Goal: Task Accomplishment & Management: Manage account settings

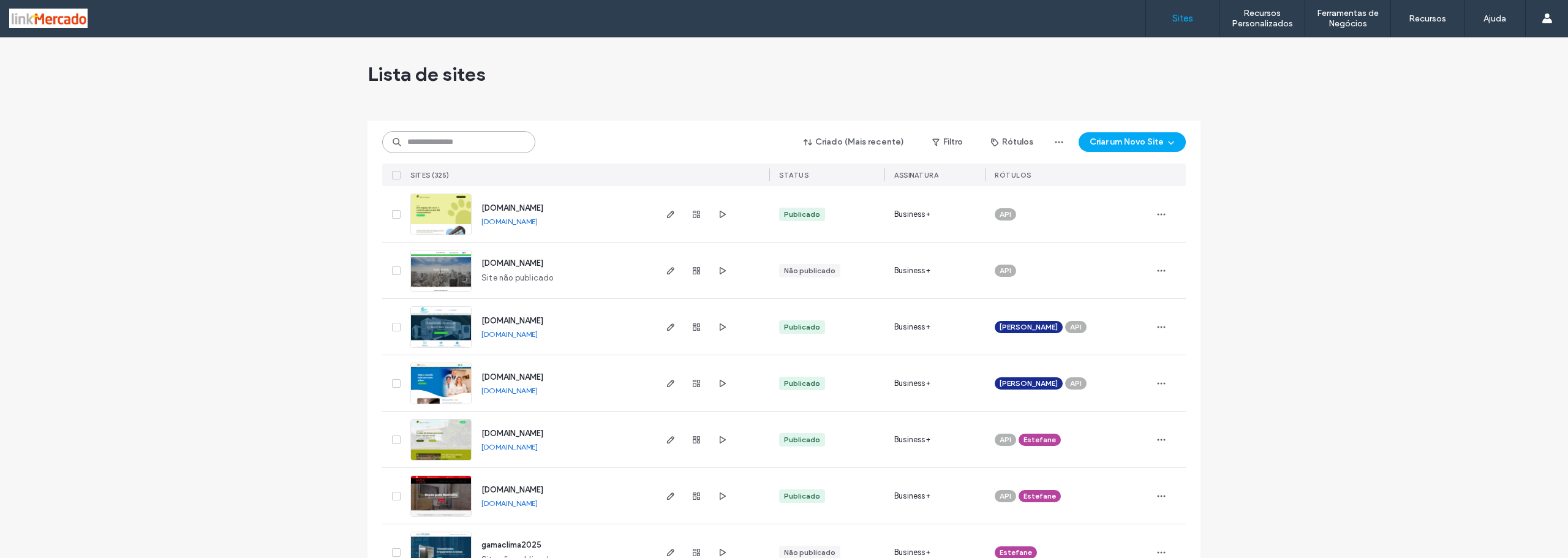
click at [409, 140] on input at bounding box center [459, 142] width 153 height 22
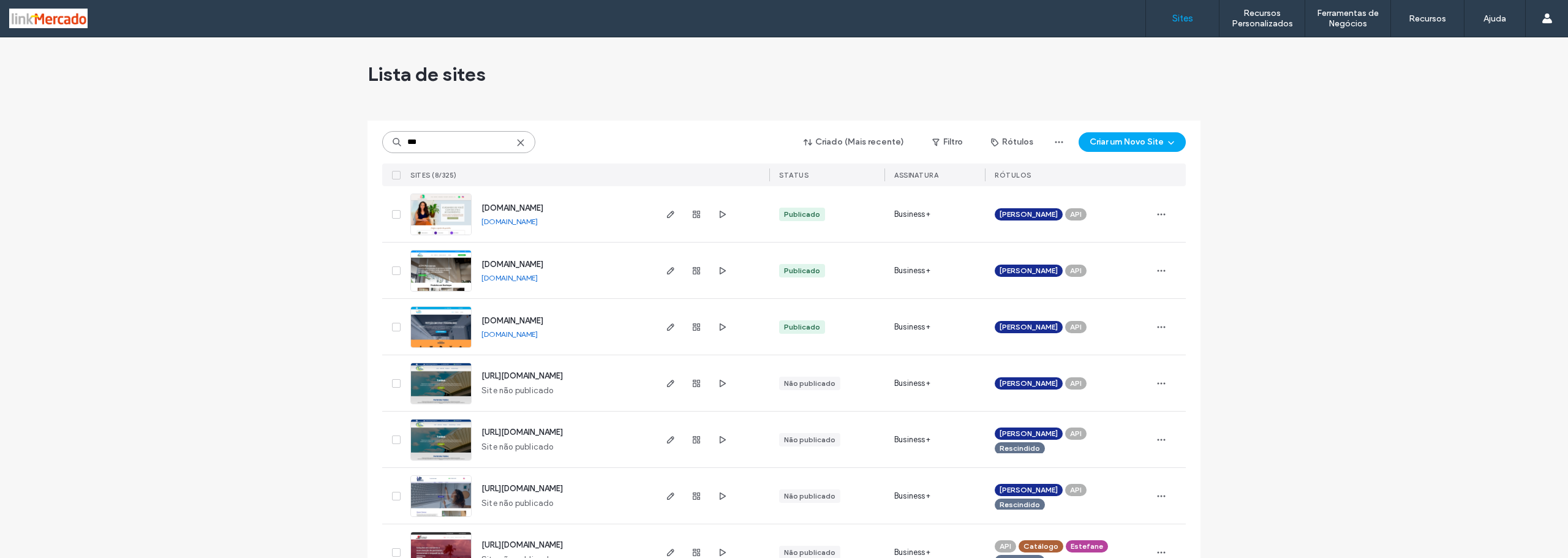
type input "***"
click at [432, 222] on img at bounding box center [441, 235] width 60 height 83
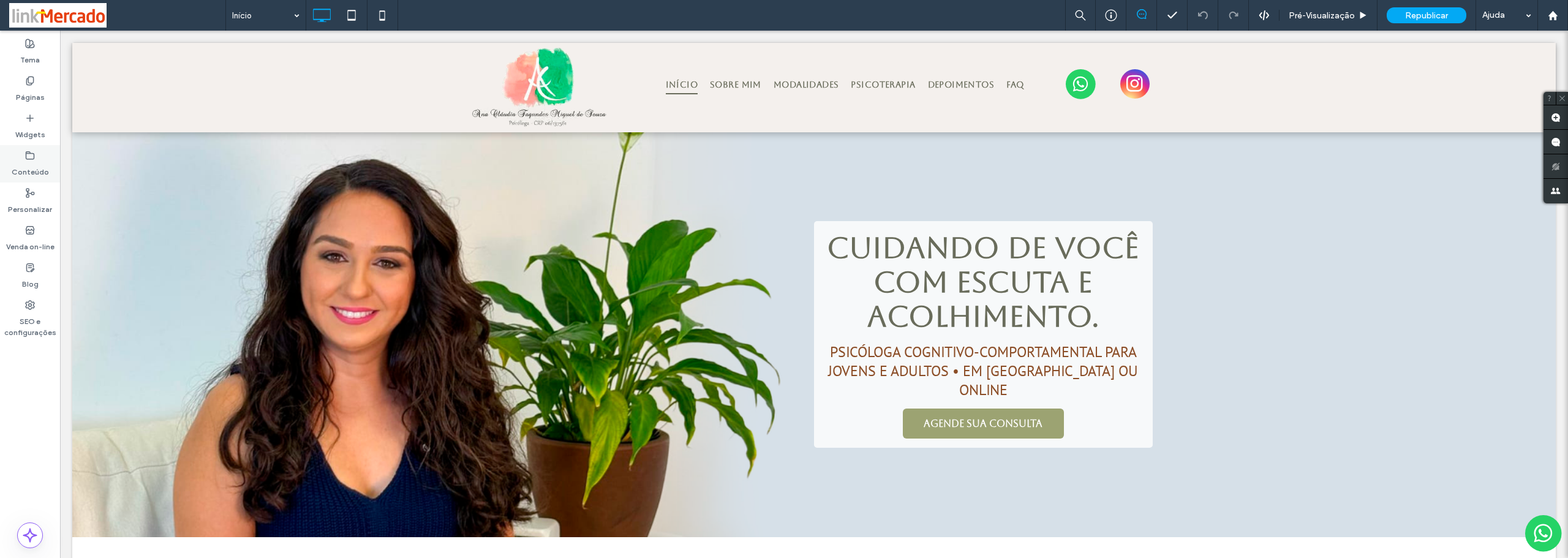
click at [25, 161] on label "Conteúdo" at bounding box center [30, 169] width 37 height 17
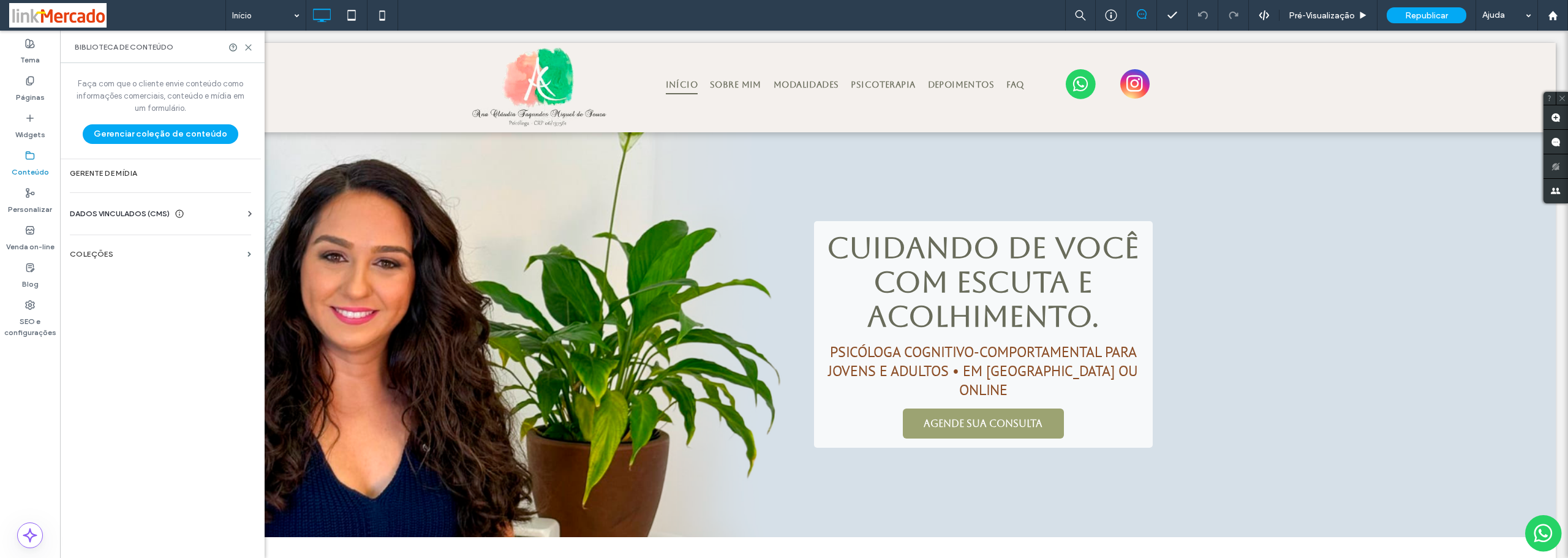
click at [121, 214] on span "DADOS VINCULADOS (CMS)" at bounding box center [120, 214] width 100 height 12
click at [144, 239] on label "Informações da empresa" at bounding box center [163, 243] width 167 height 9
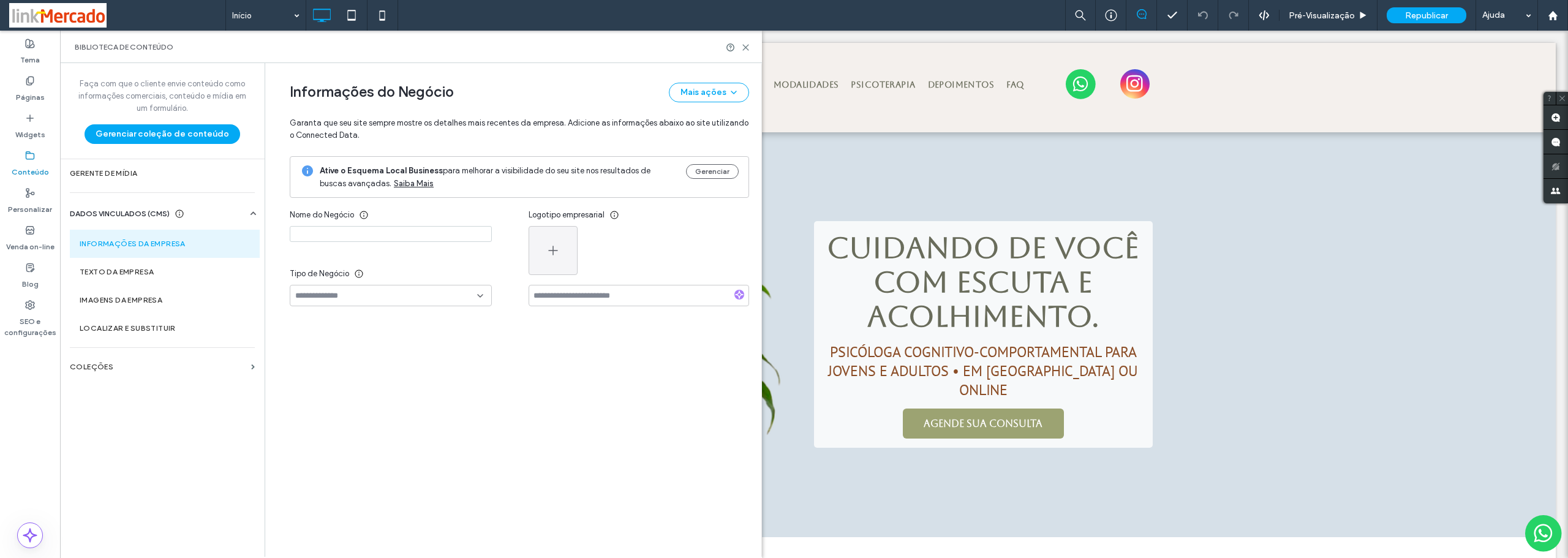
type input "**********"
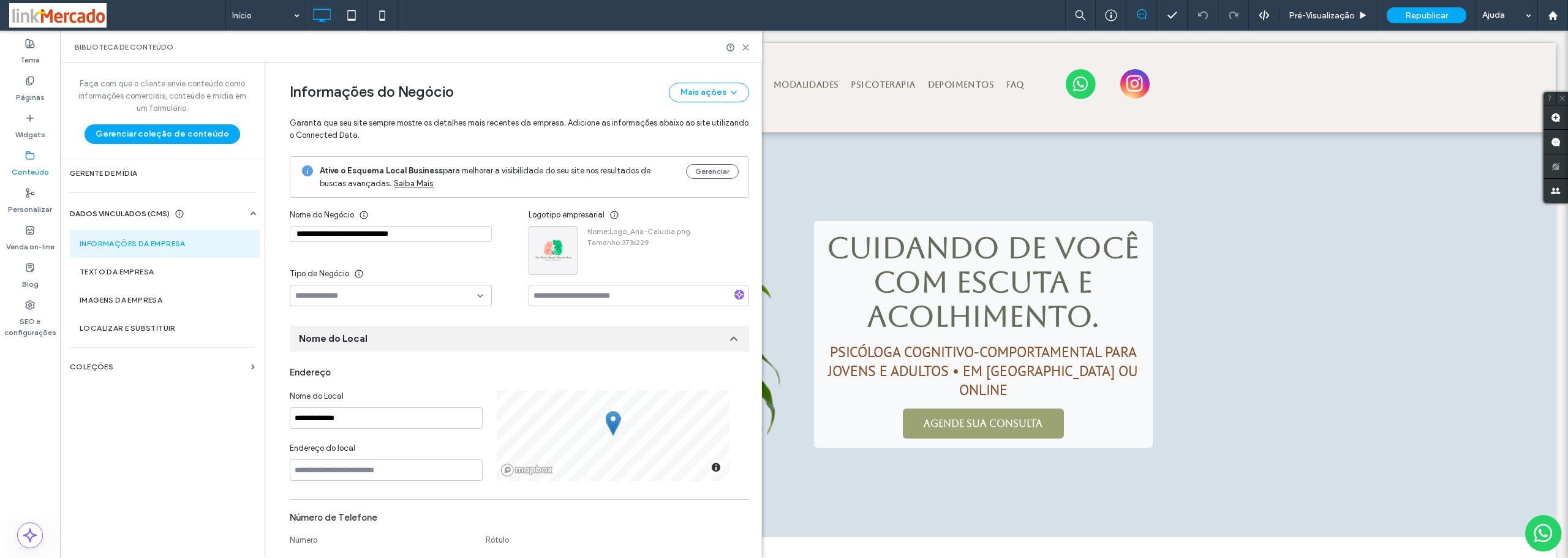
drag, startPoint x: 417, startPoint y: 234, endPoint x: 285, endPoint y: 238, distance: 132.1
click at [746, 46] on icon at bounding box center [746, 47] width 9 height 9
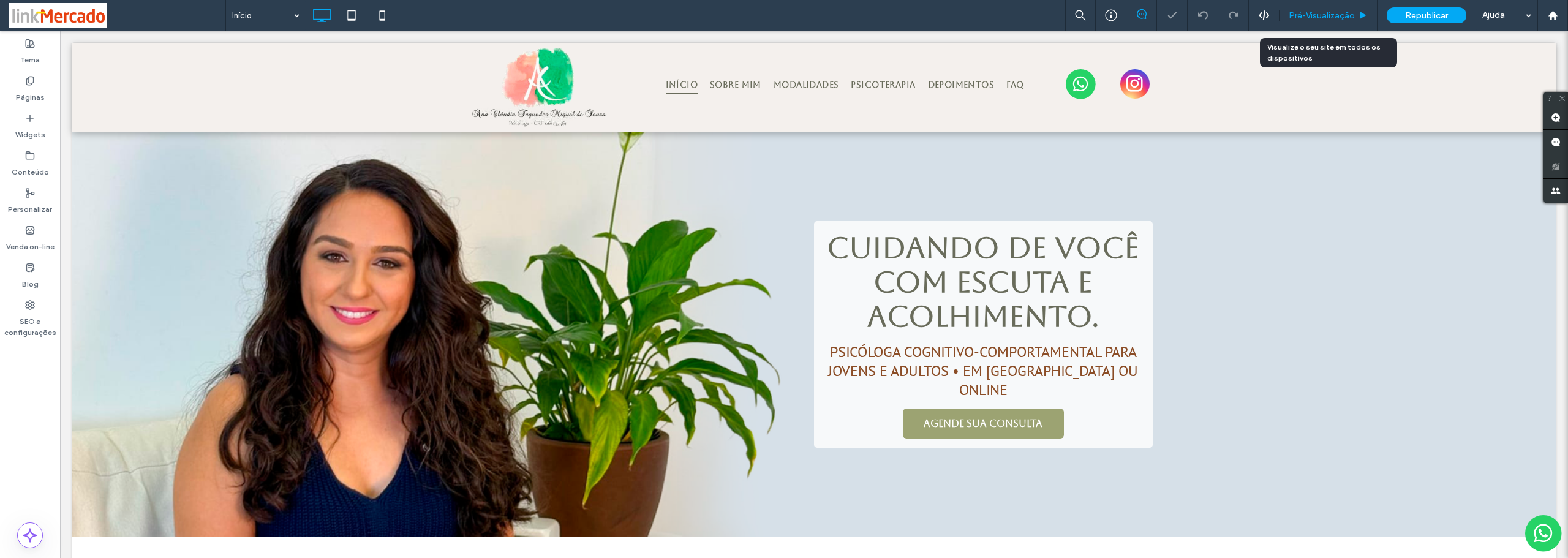
click at [1310, 15] on span "Pré-Visualizaçāo" at bounding box center [1322, 15] width 66 height 11
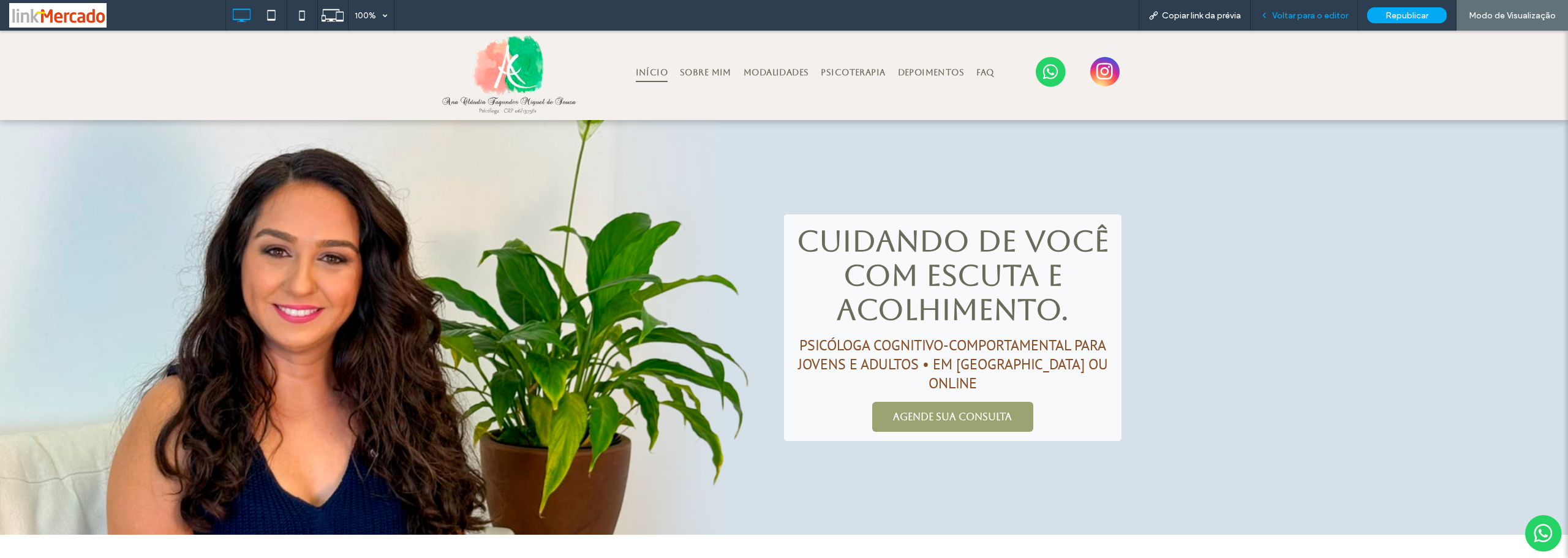
click at [1339, 15] on span "Voltar para o editor" at bounding box center [1310, 15] width 76 height 11
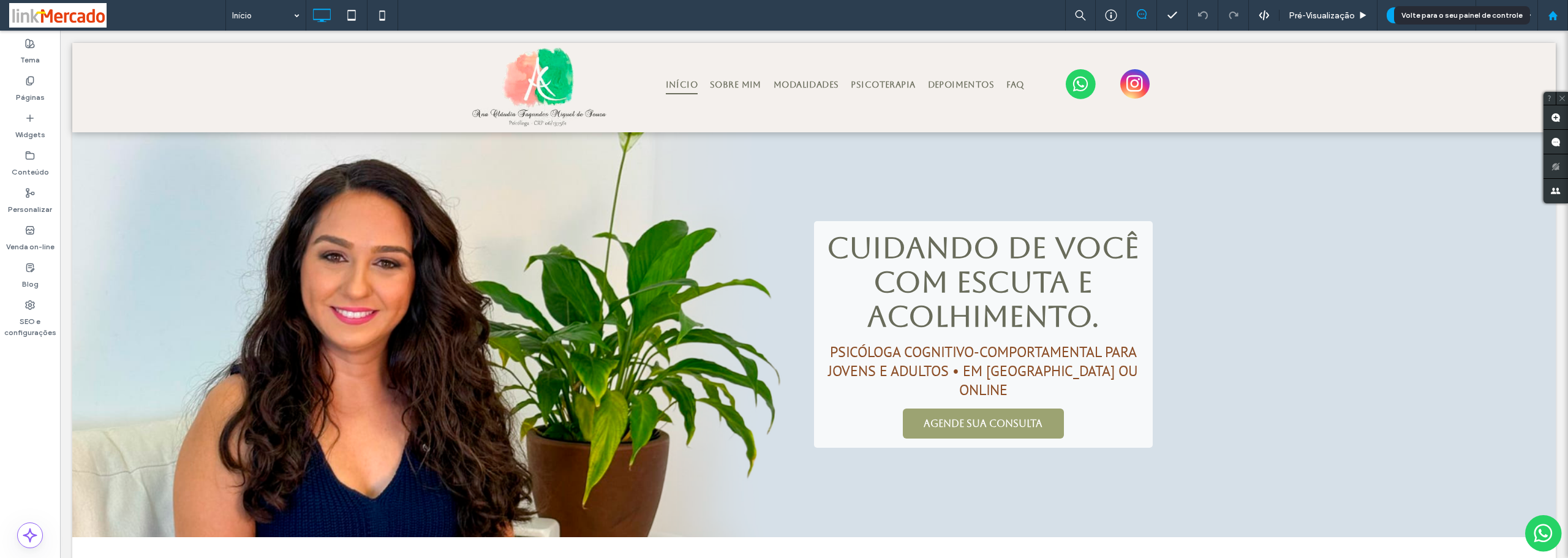
click at [1551, 16] on use at bounding box center [1553, 15] width 9 height 9
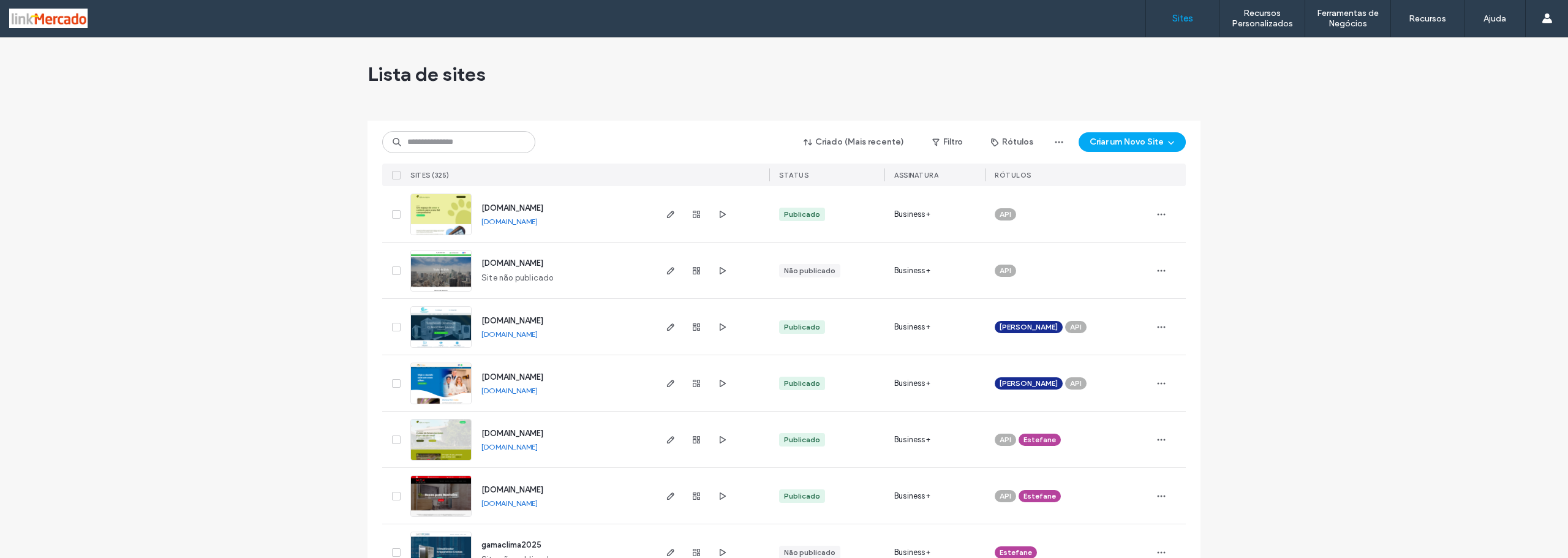
click at [422, 142] on input at bounding box center [459, 142] width 153 height 22
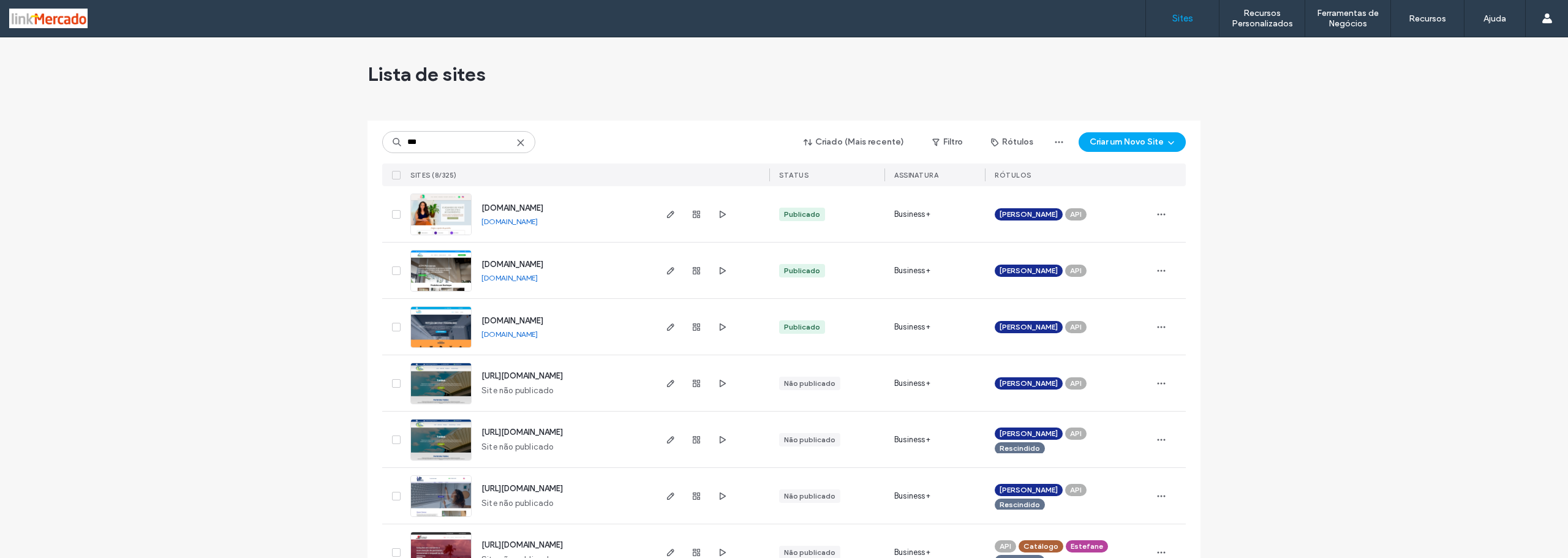
type input "***"
click at [492, 223] on link "[DOMAIN_NAME]" at bounding box center [509, 221] width 56 height 9
click at [462, 224] on img at bounding box center [441, 235] width 60 height 83
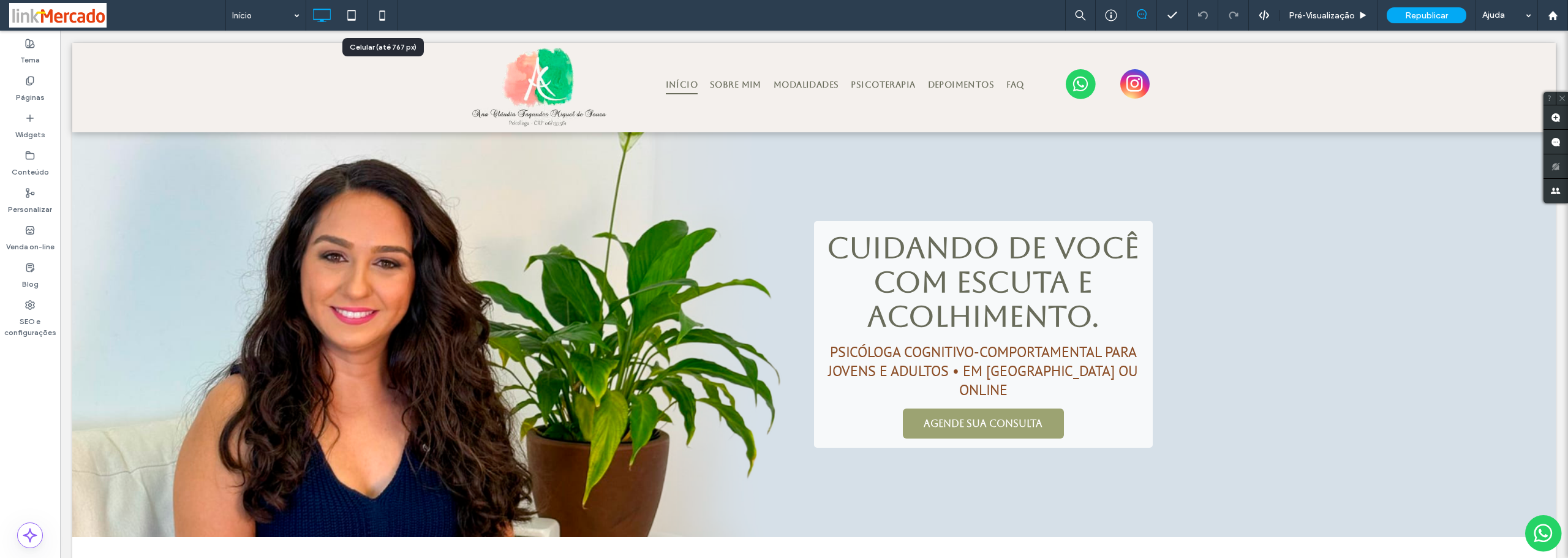
click at [381, 22] on icon at bounding box center [382, 15] width 25 height 25
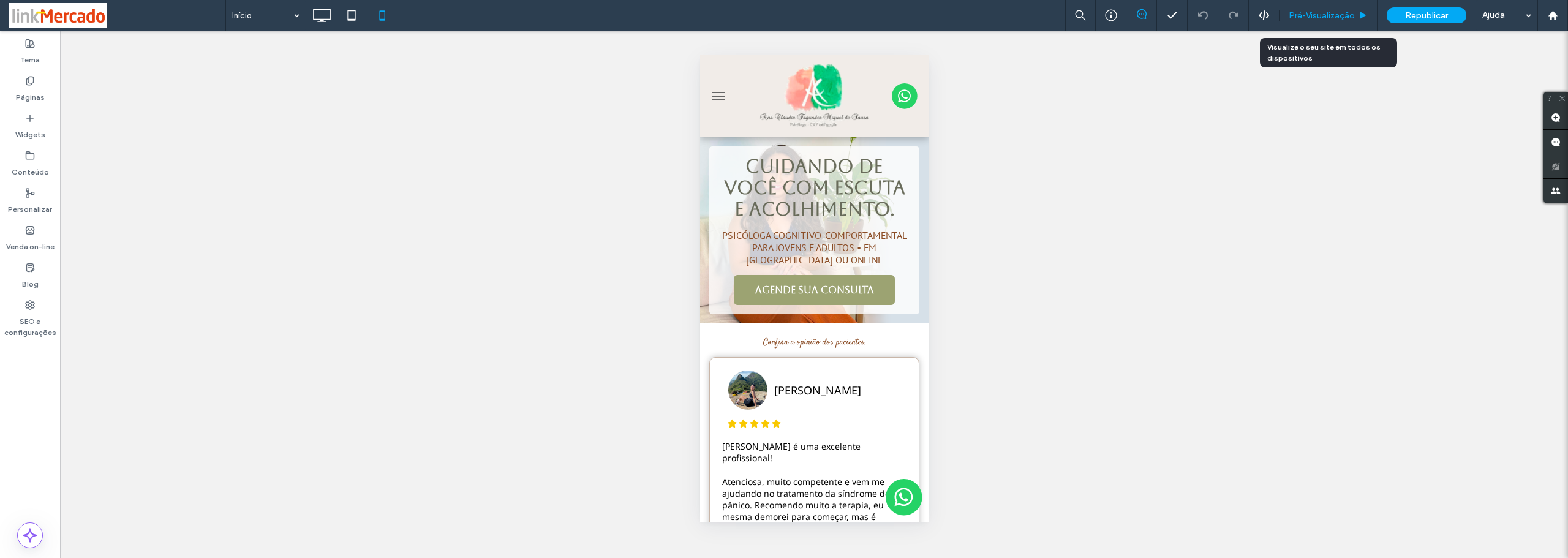
click at [1336, 14] on span "Pré-Visualizaçāo" at bounding box center [1322, 15] width 66 height 11
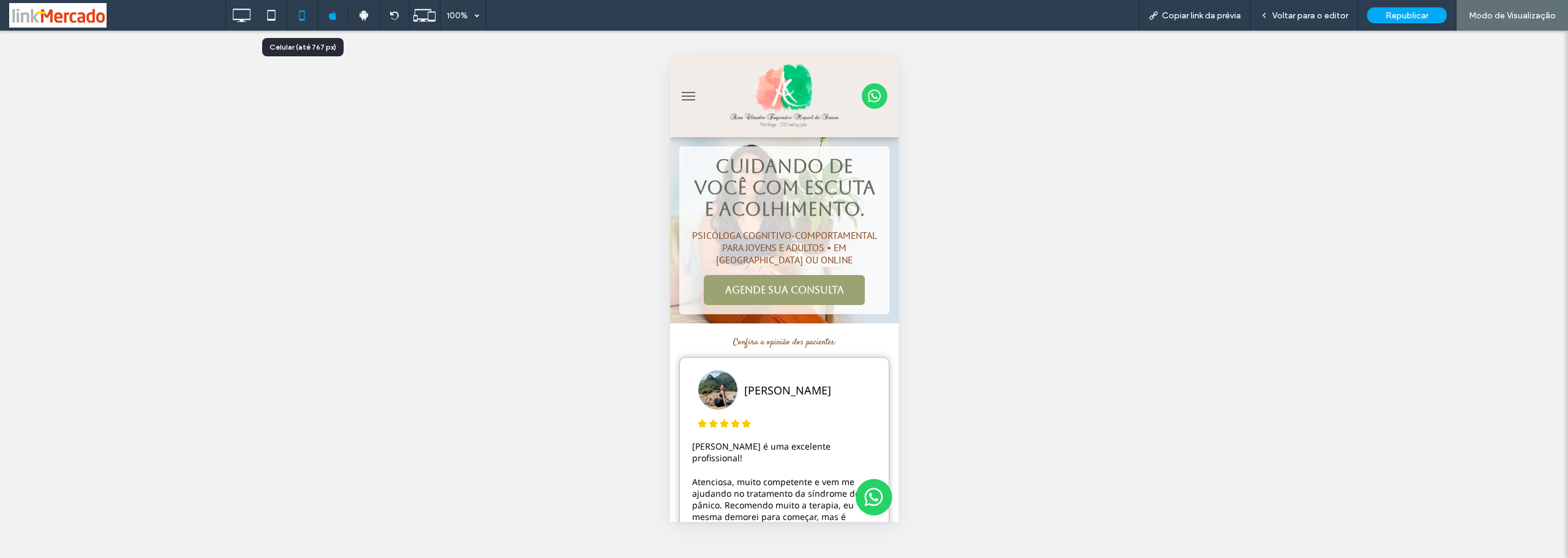
click at [302, 16] on icon at bounding box center [302, 15] width 25 height 25
click at [1290, 14] on span "Voltar para o editor" at bounding box center [1310, 15] width 76 height 11
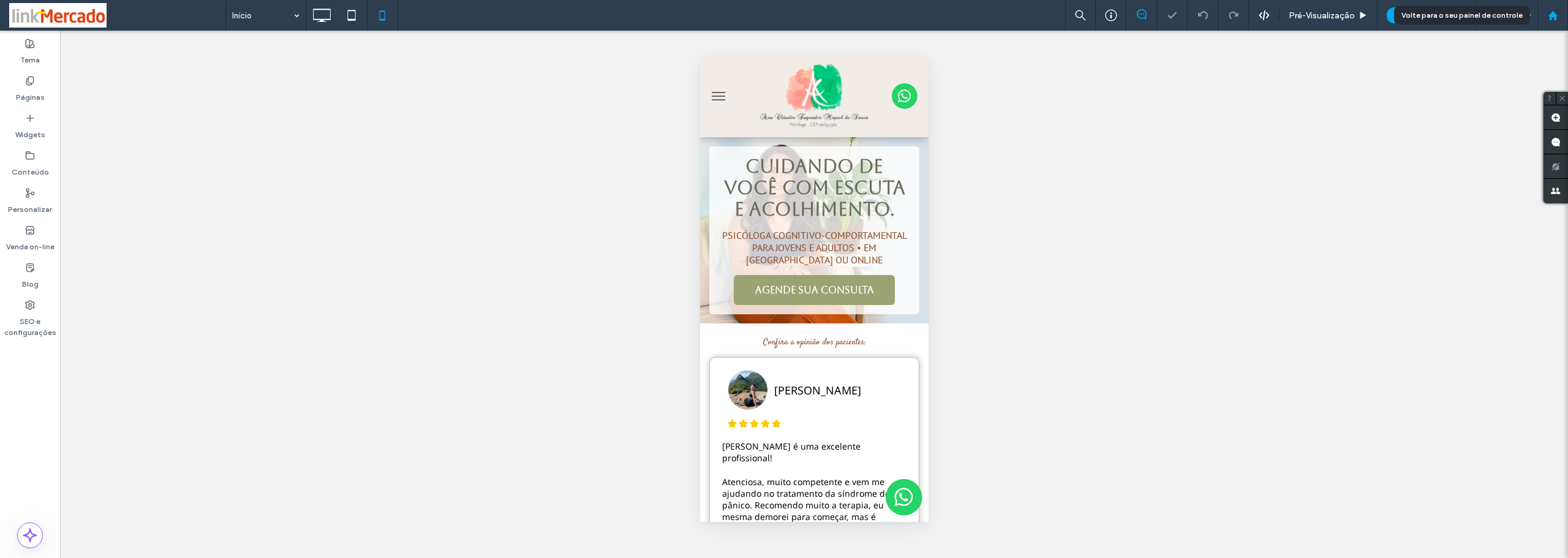
click at [1553, 19] on icon at bounding box center [1553, 15] width 11 height 11
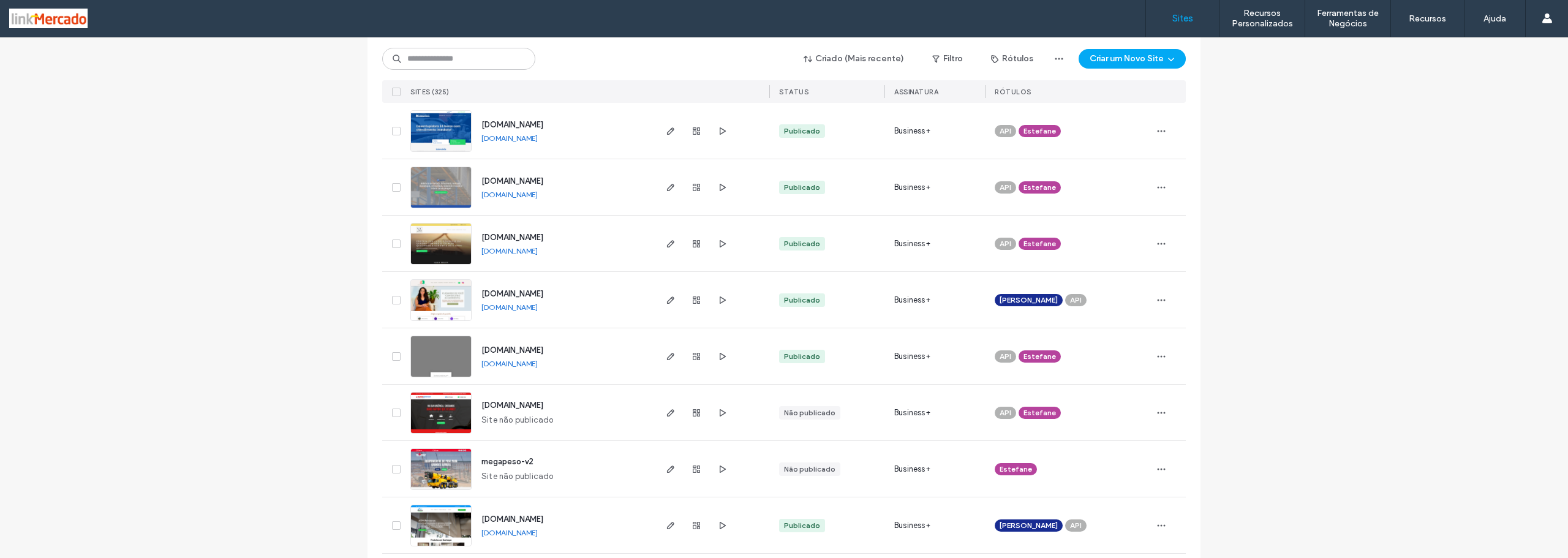
scroll to position [1102, 0]
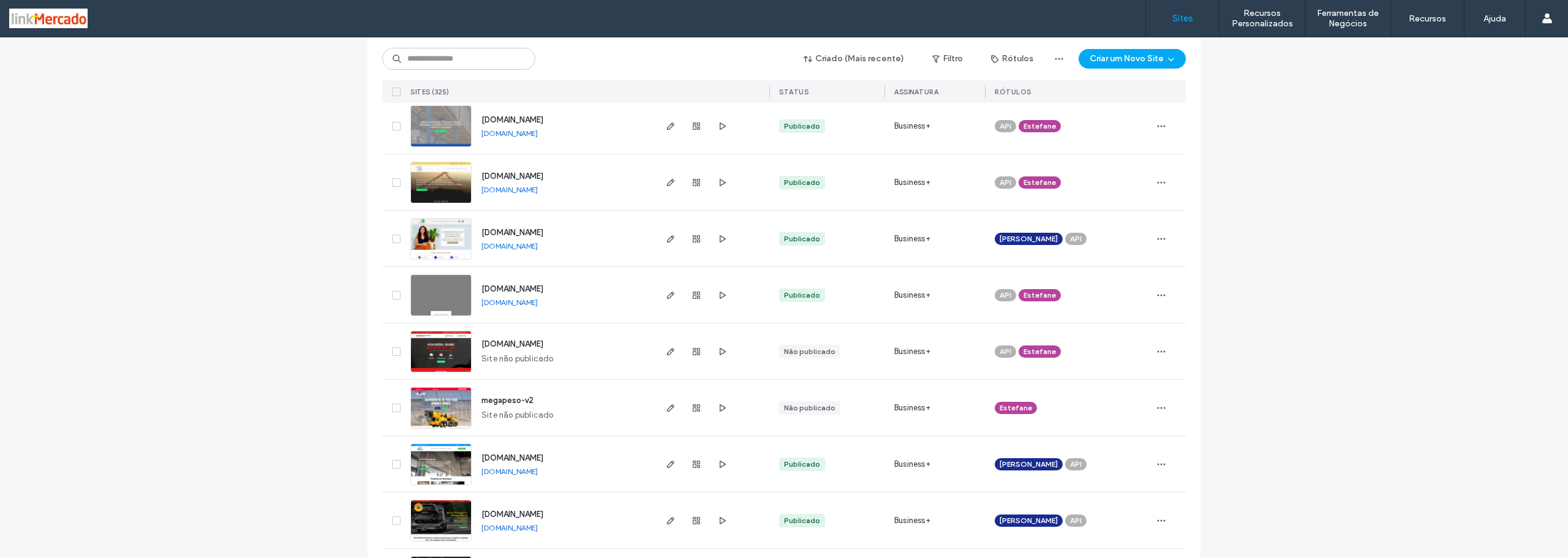
click at [449, 413] on img at bounding box center [441, 429] width 60 height 83
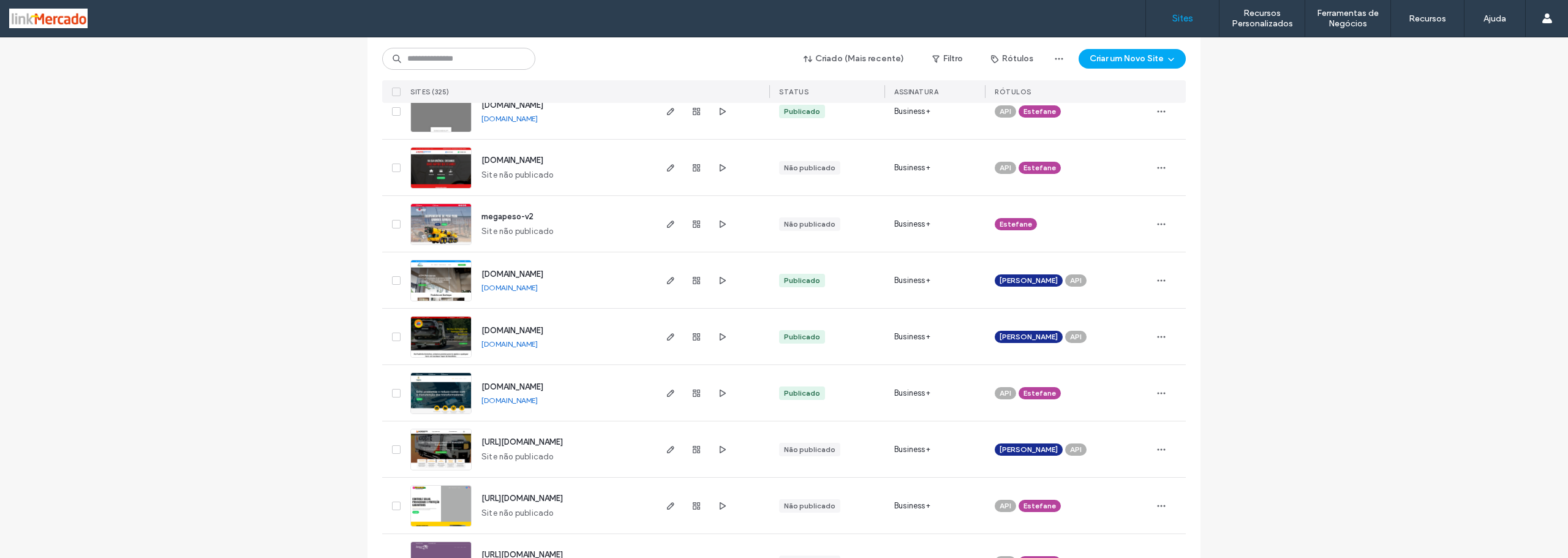
scroll to position [1347, 0]
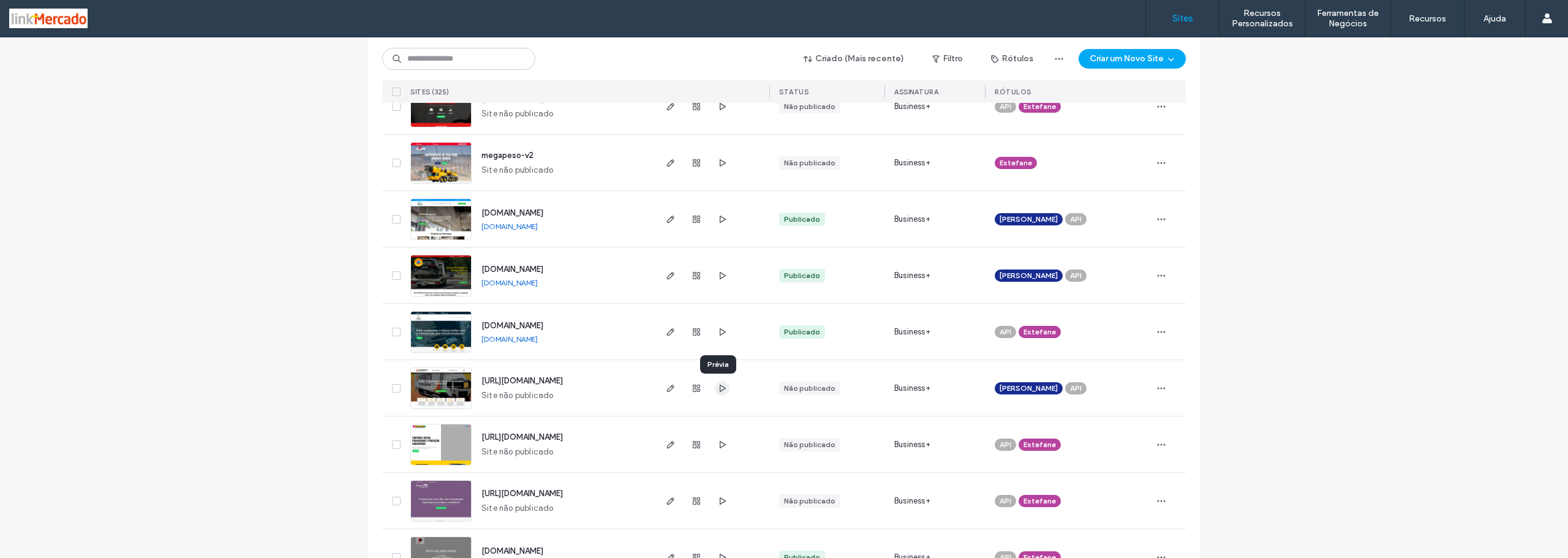
click at [717, 393] on span "button" at bounding box center [722, 388] width 15 height 15
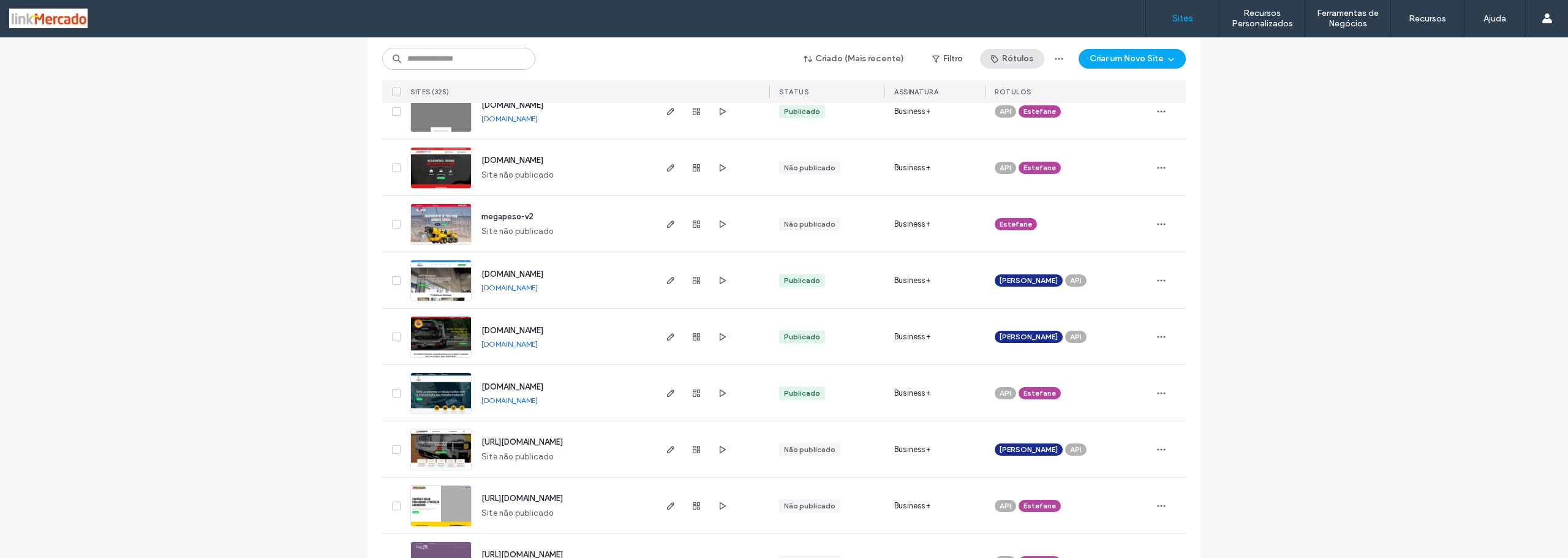
click at [1008, 59] on button "Rótulos" at bounding box center [1012, 59] width 64 height 20
click at [1008, 60] on button "Rótulos" at bounding box center [1012, 59] width 64 height 20
click at [937, 57] on span "button" at bounding box center [937, 59] width 12 height 19
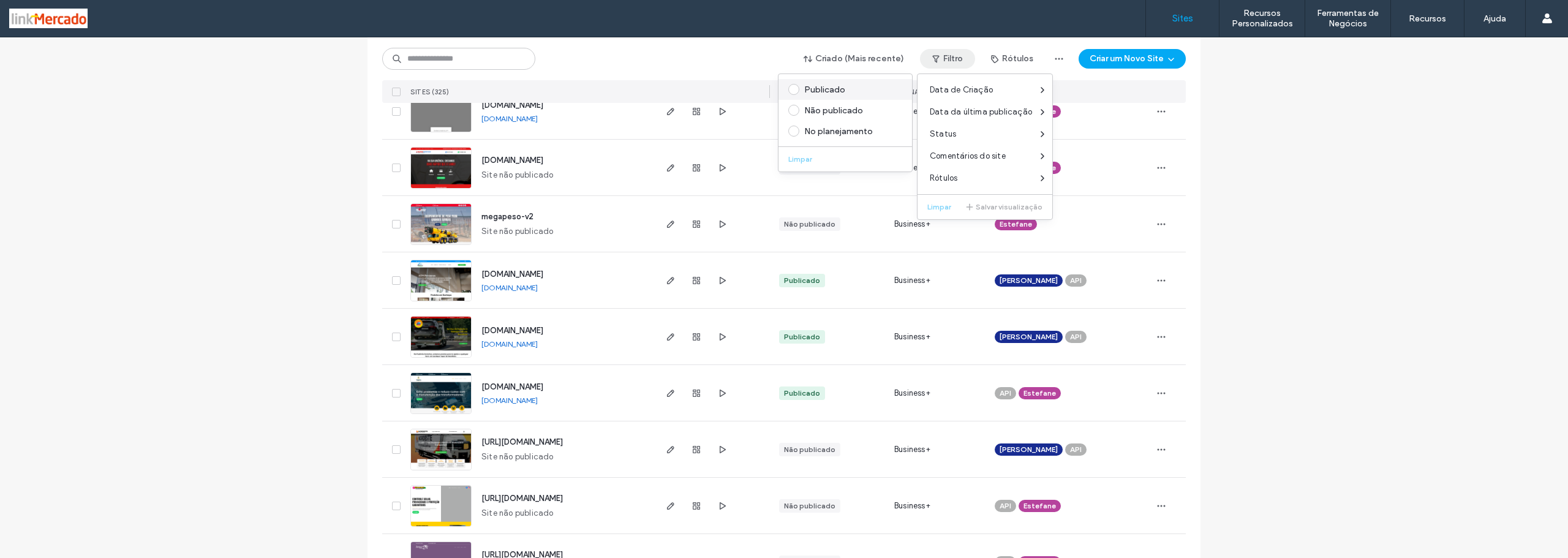
click at [801, 91] on label "Publicado" at bounding box center [843, 90] width 109 height 11
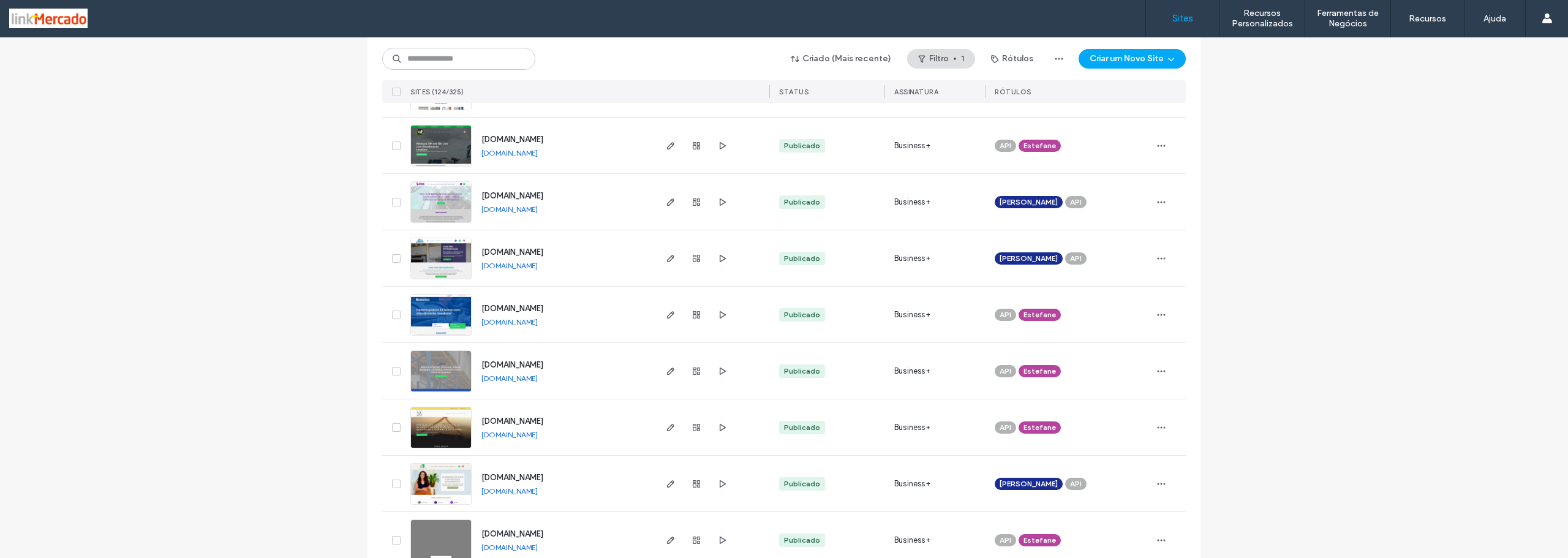
scroll to position [627, 0]
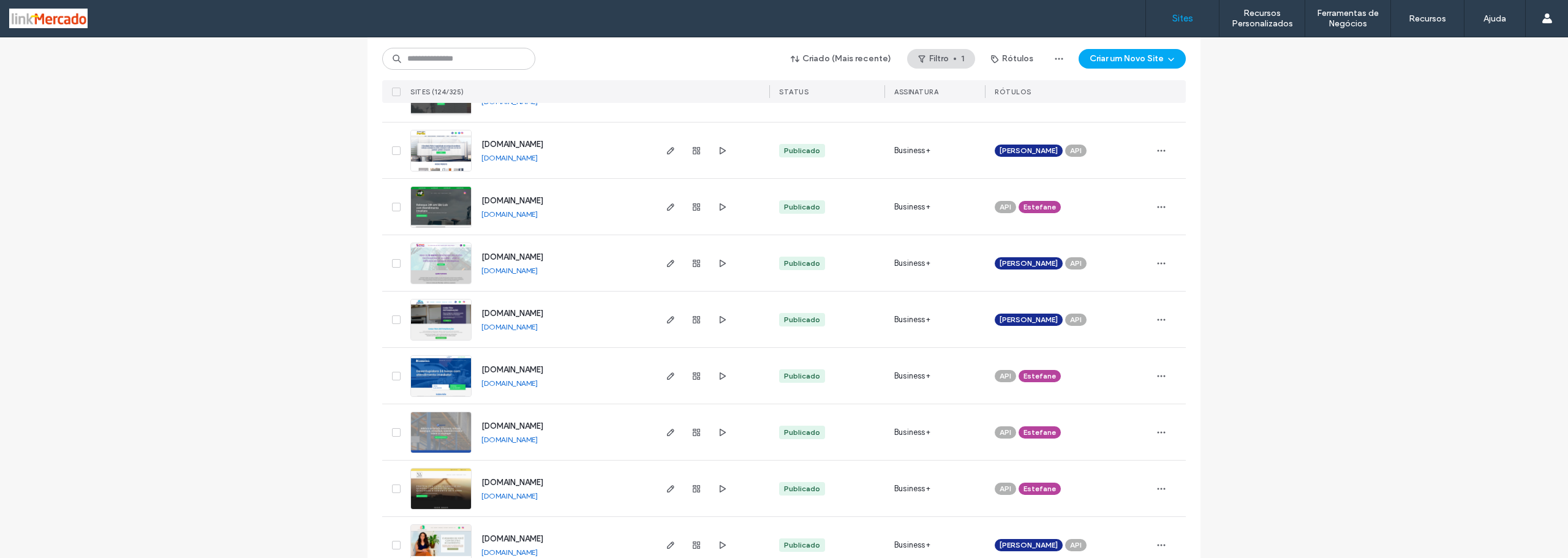
click at [538, 273] on link "www.vidracariasandiego.com.br" at bounding box center [509, 270] width 56 height 9
click at [717, 379] on icon "button" at bounding box center [722, 376] width 10 height 10
click at [513, 329] on link "www.casafriarefrigeracao.com.br" at bounding box center [509, 326] width 56 height 9
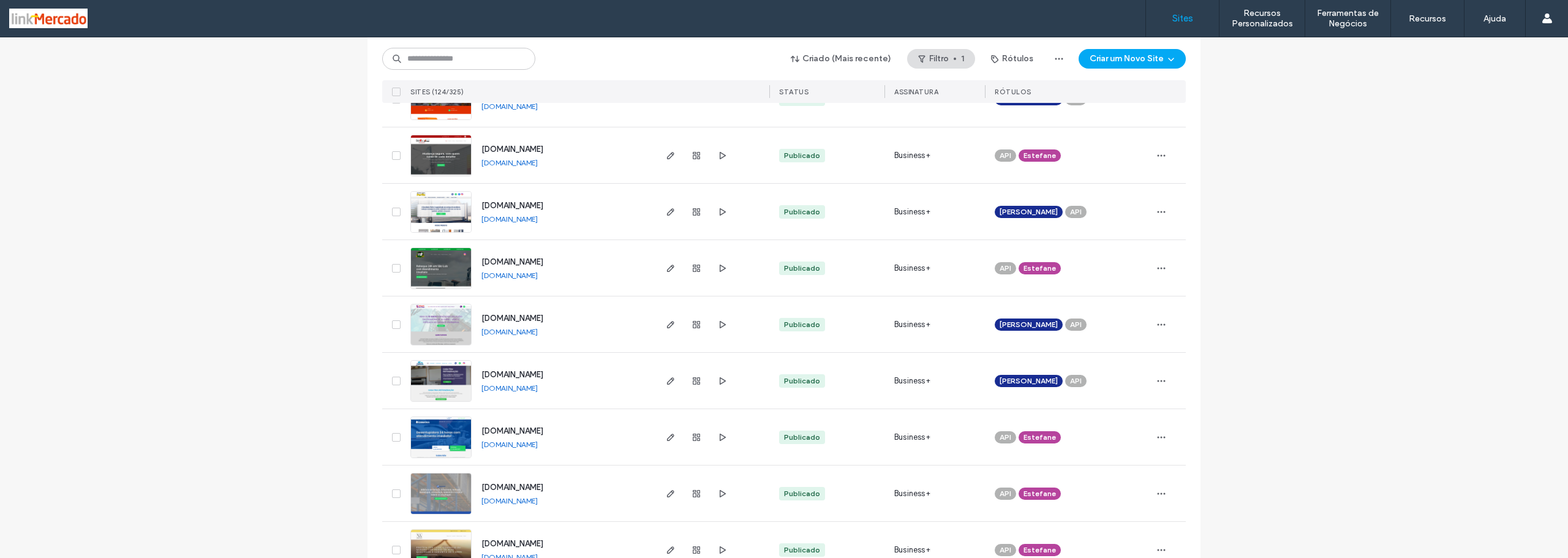
click at [522, 222] on link "www.serralheriaperfix.com.br" at bounding box center [509, 219] width 56 height 9
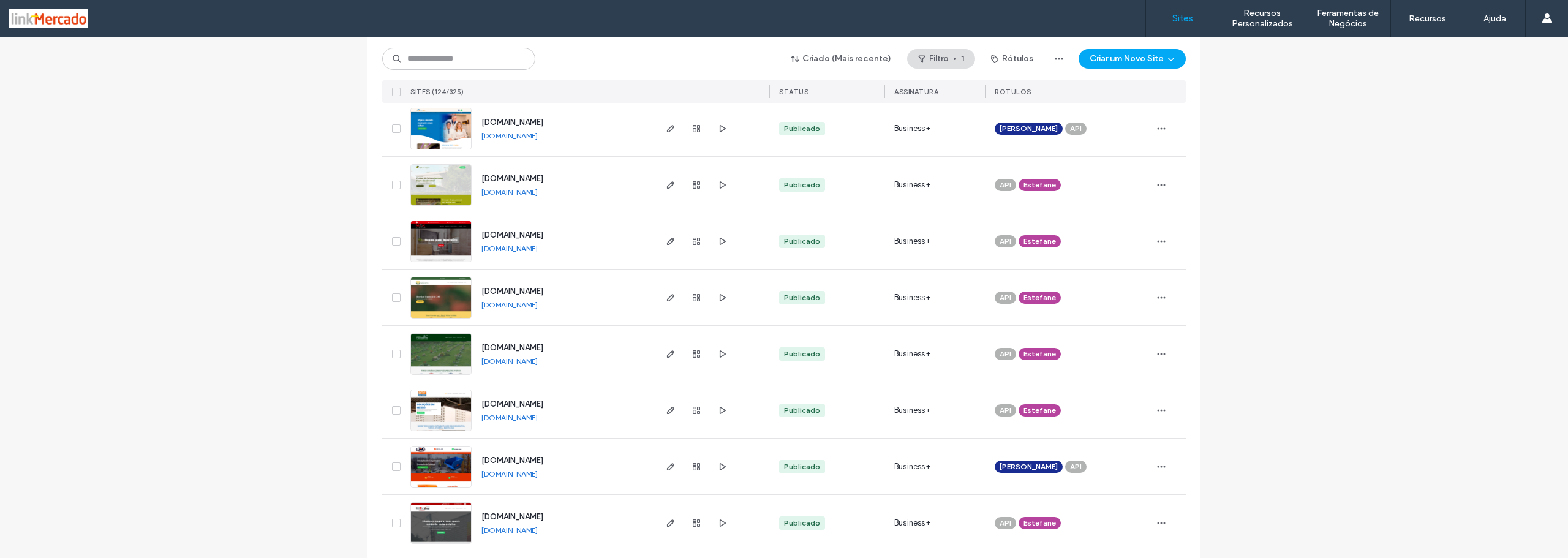
scroll to position [137, 0]
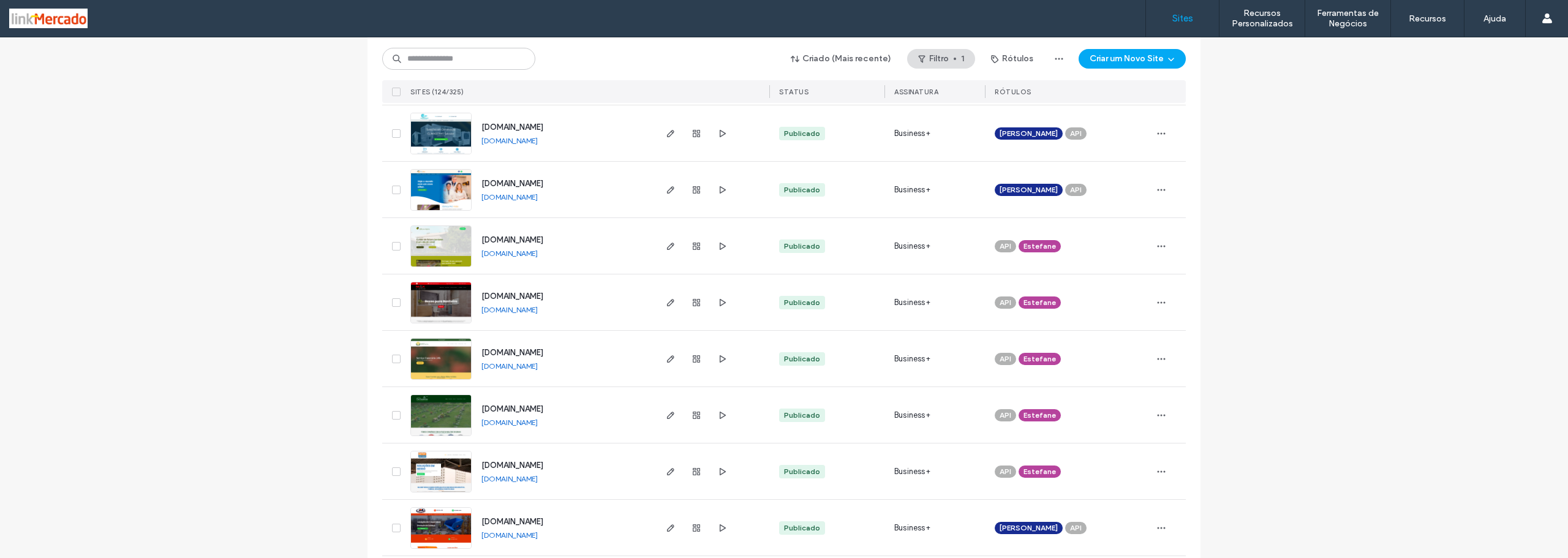
click at [538, 197] on link "www.provisaooftalmologia.com.br" at bounding box center [509, 197] width 56 height 9
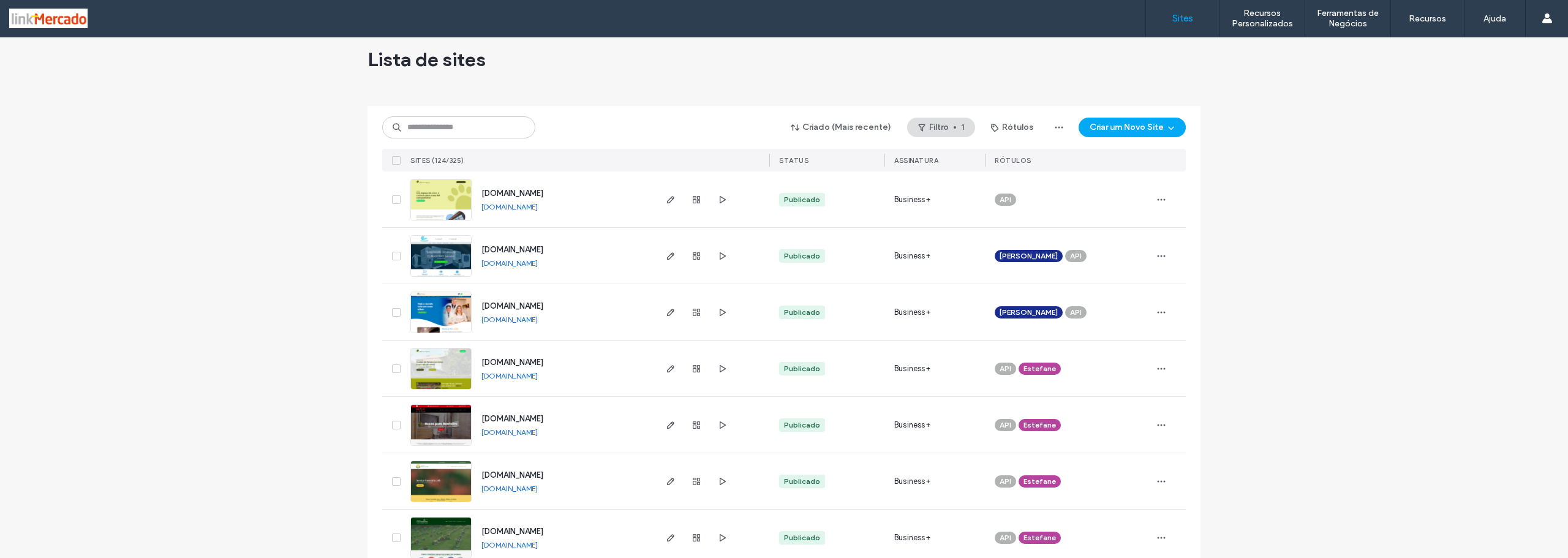
click at [519, 266] on link "www.climageraissalvador.com.br" at bounding box center [509, 263] width 56 height 9
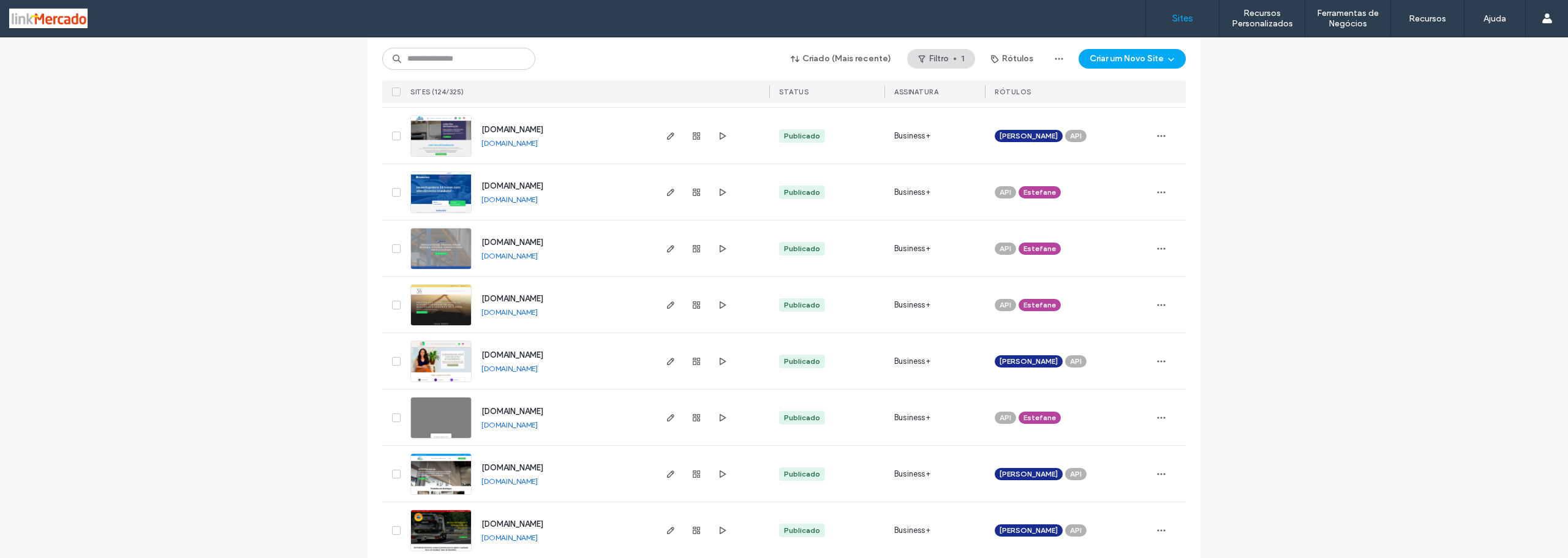
scroll to position [933, 0]
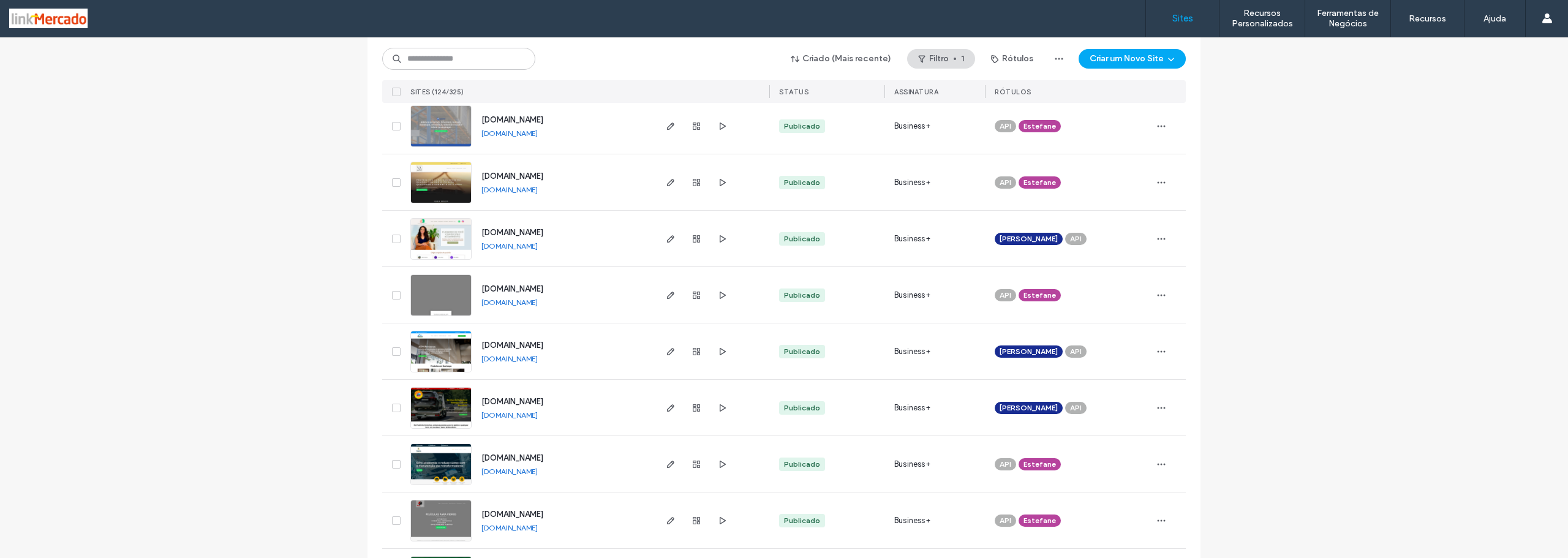
click at [525, 359] on link "www.admpersianasrj.com.br" at bounding box center [509, 358] width 56 height 9
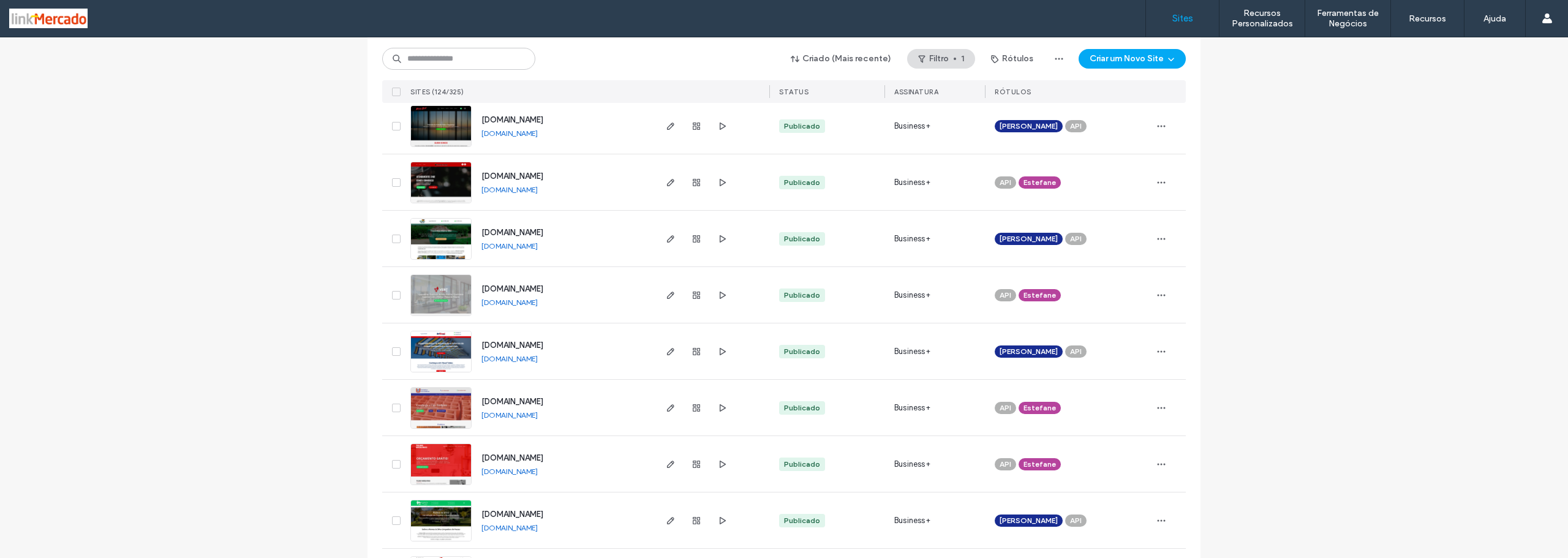
scroll to position [2464, 0]
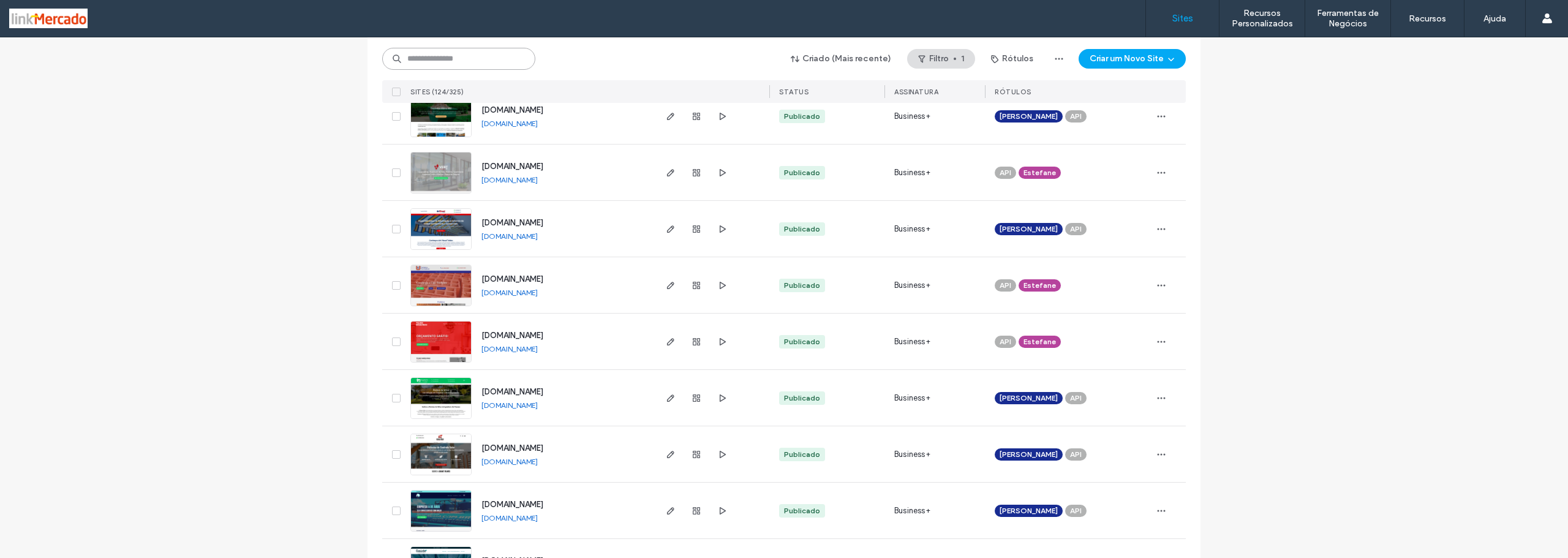
click at [422, 57] on input at bounding box center [459, 59] width 153 height 22
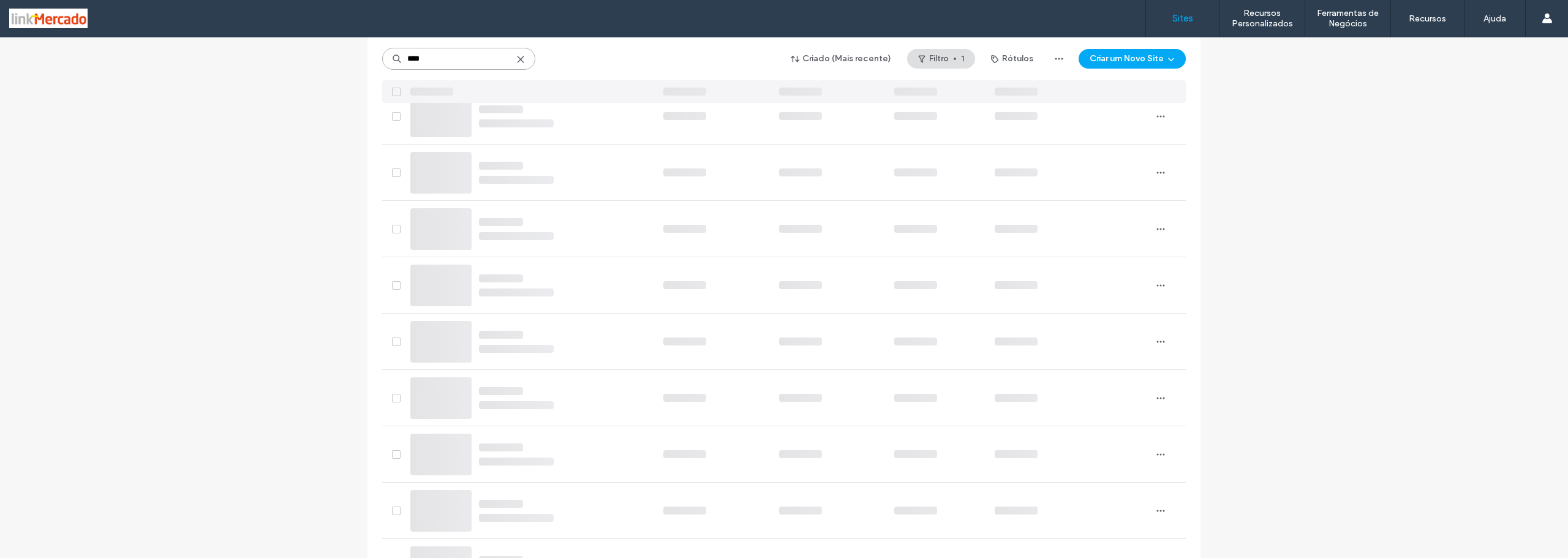
scroll to position [0, 0]
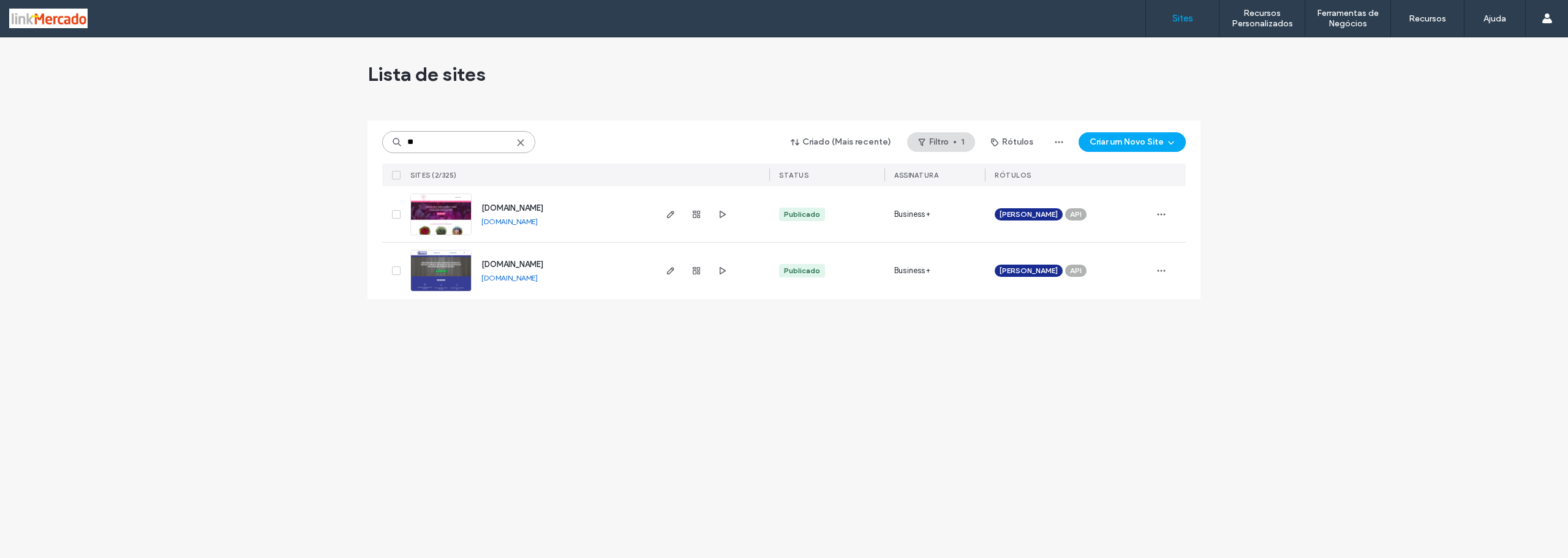
type input "*"
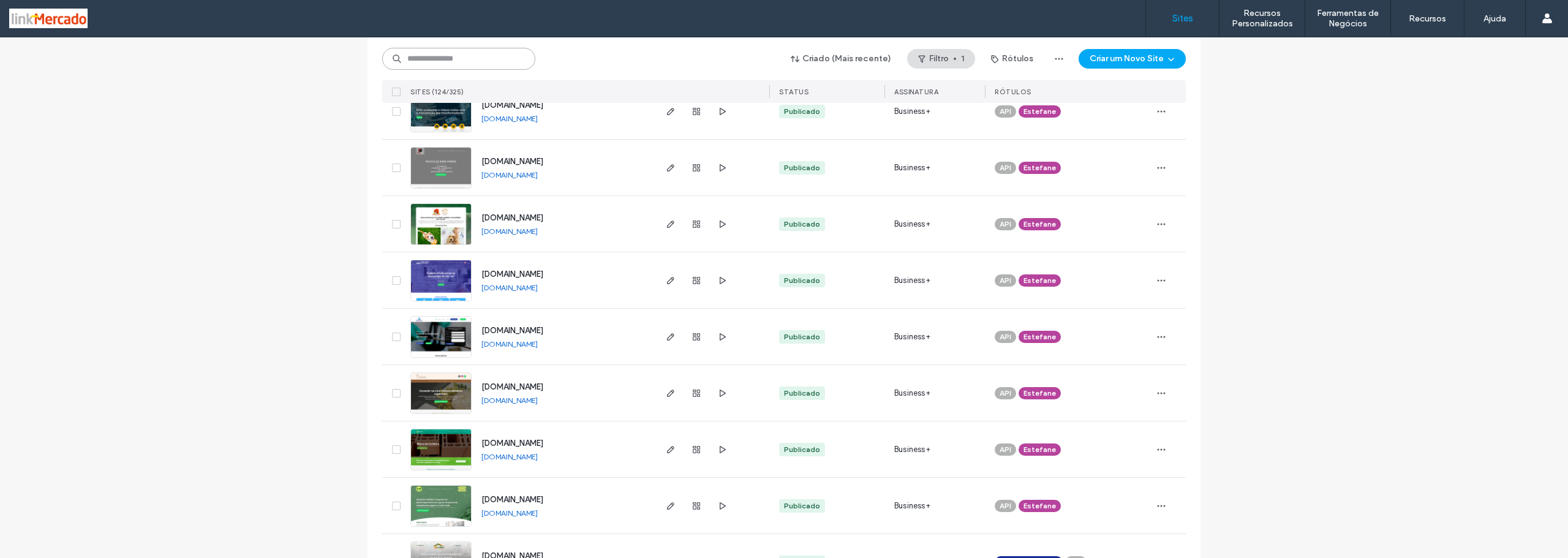
scroll to position [1408, 0]
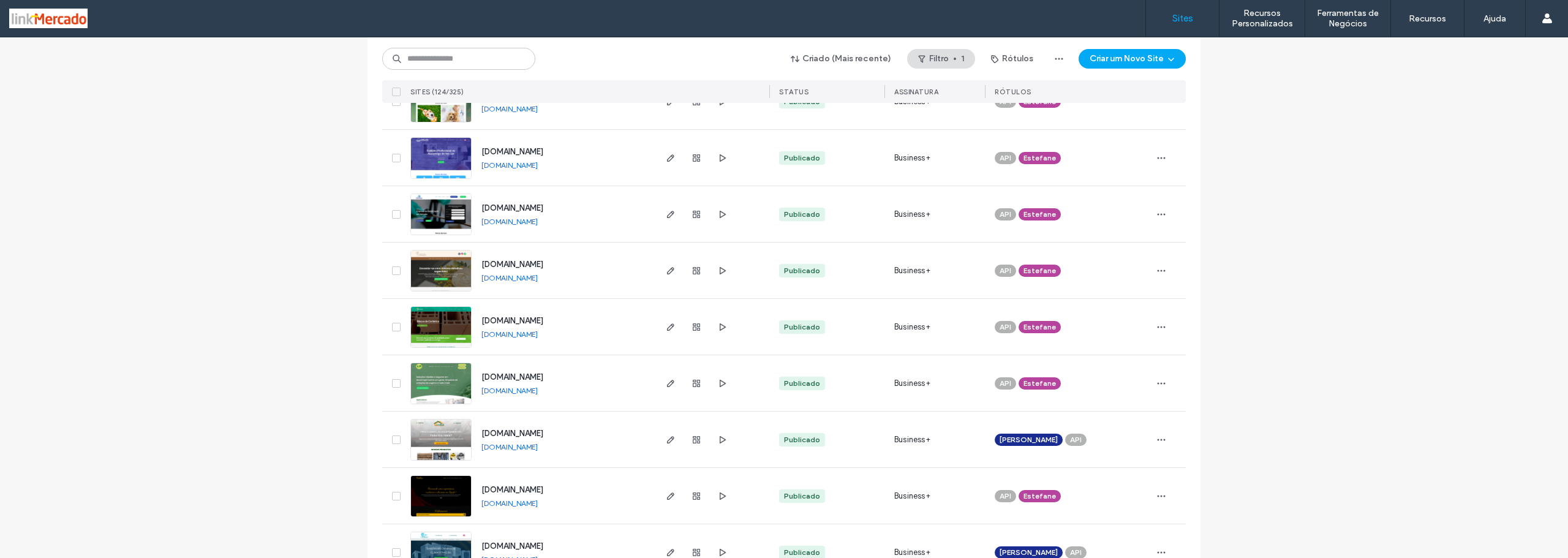
click at [505, 273] on link "www.oramalhetefloricultura.com.br" at bounding box center [509, 277] width 56 height 9
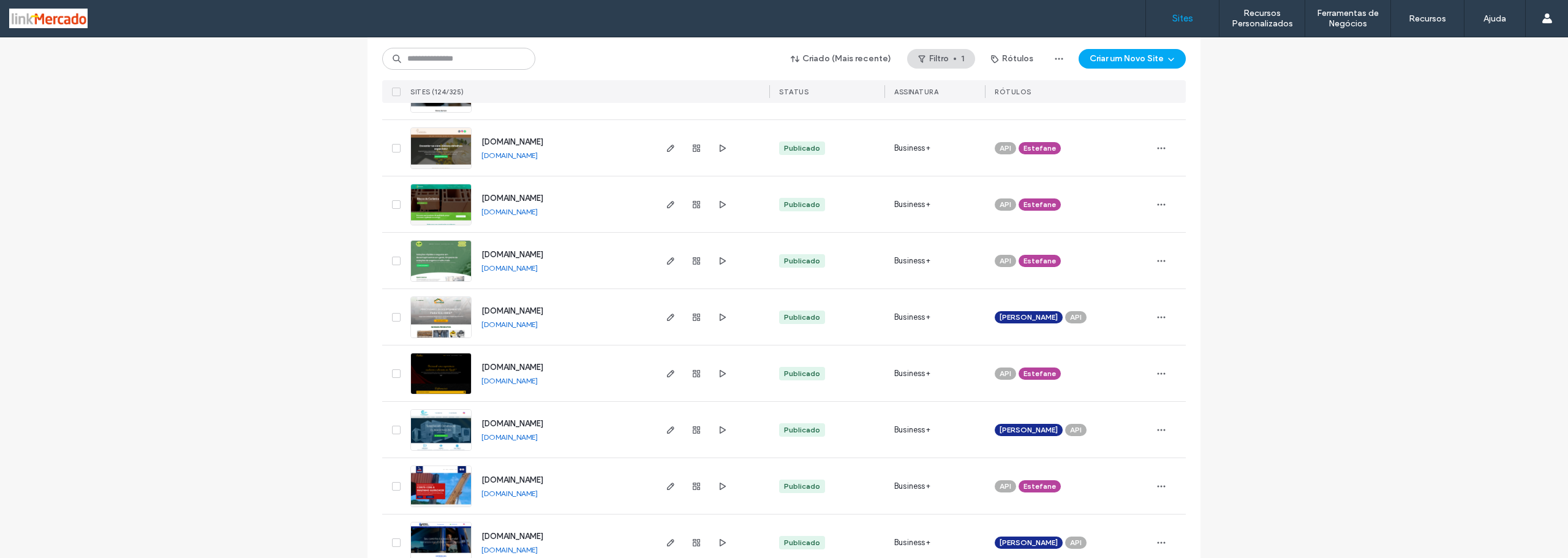
scroll to position [1592, 0]
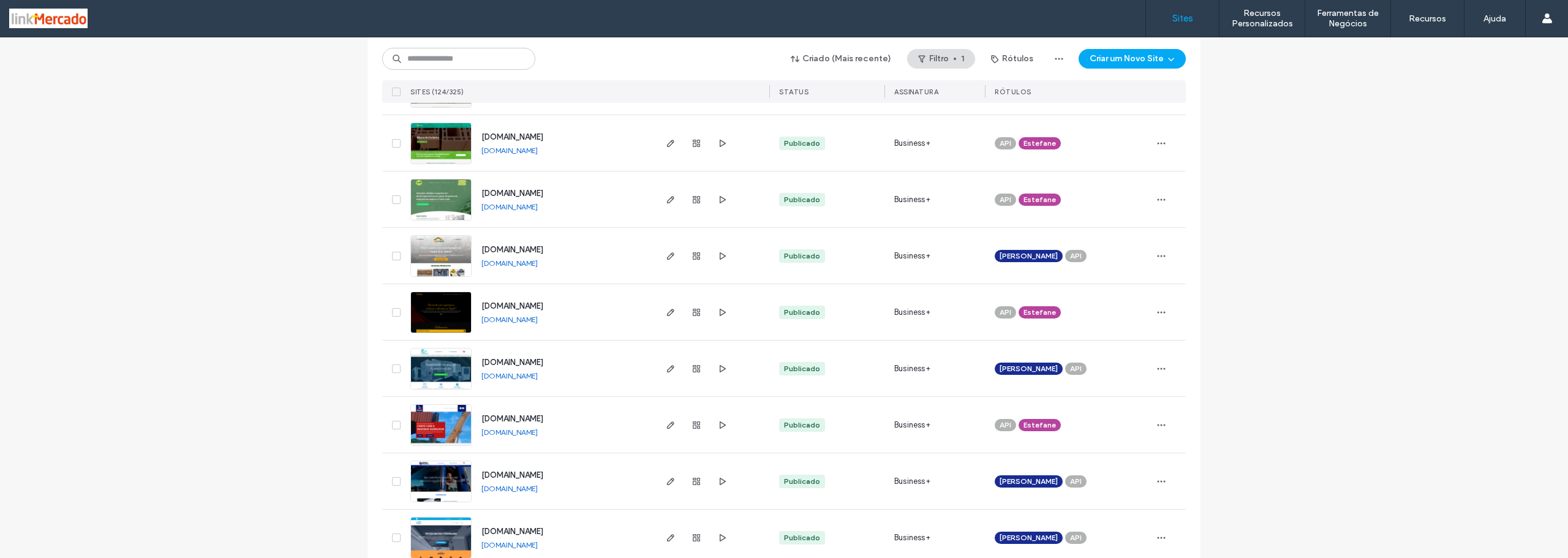
click at [519, 322] on link "www.bellasmassagensemrecife.com.br" at bounding box center [509, 319] width 56 height 9
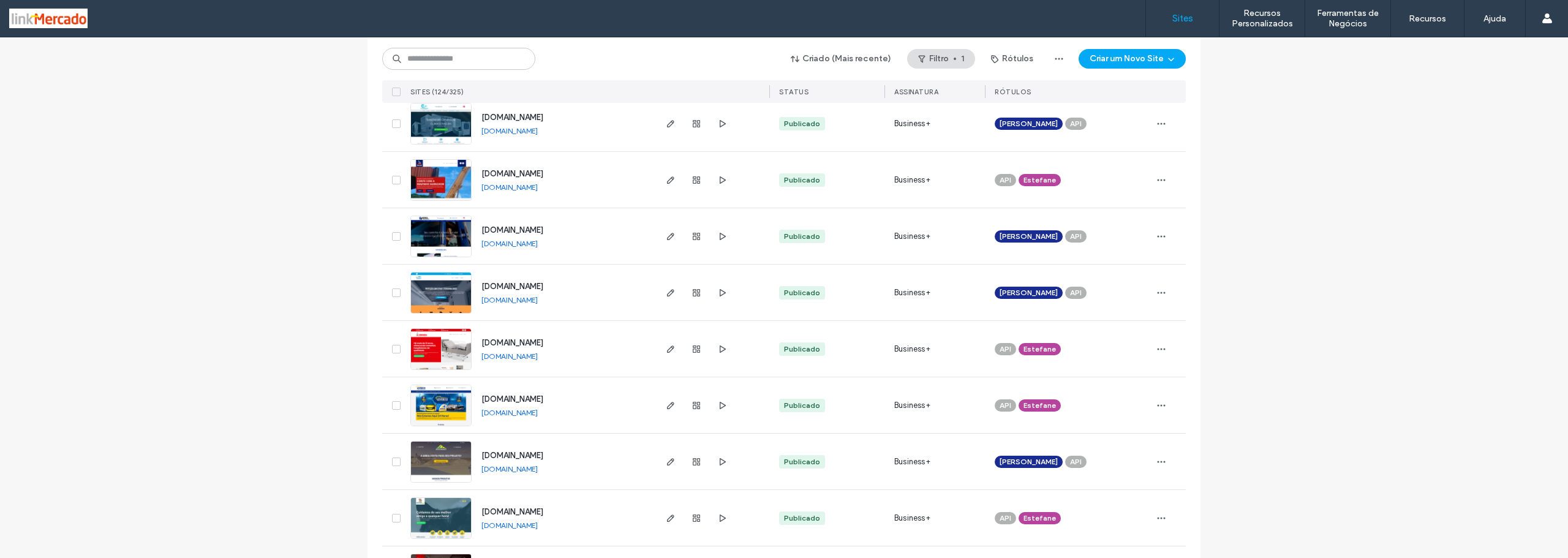
scroll to position [1898, 0]
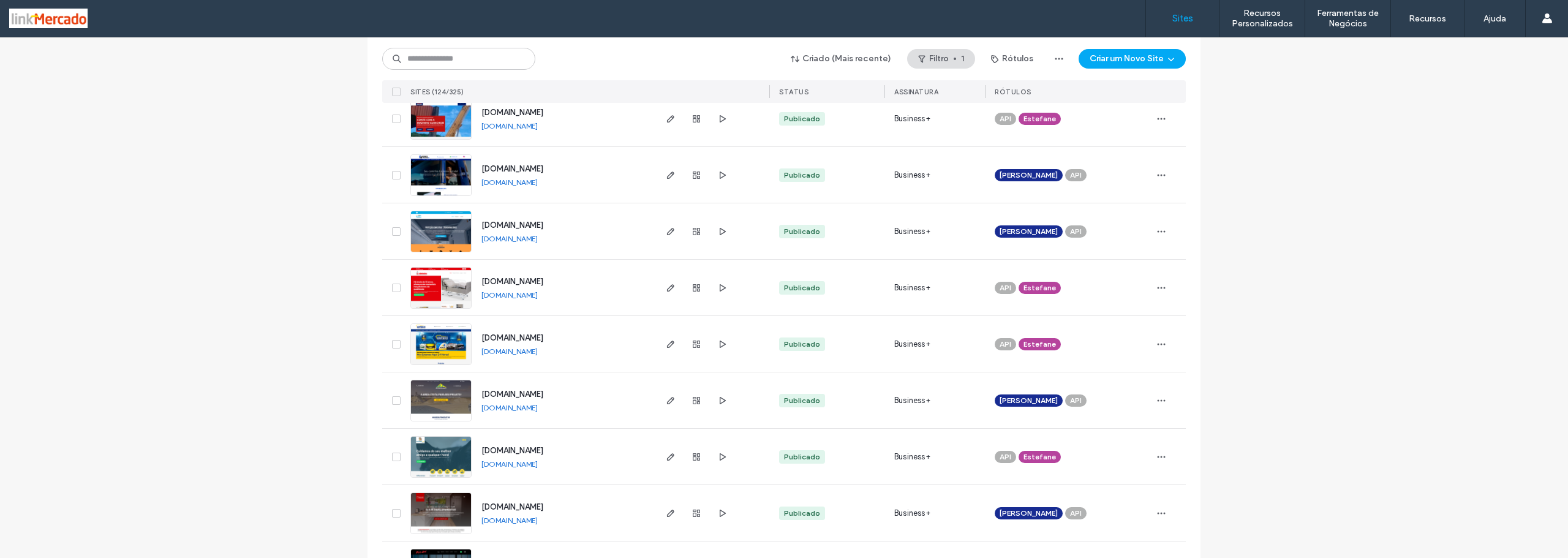
click at [537, 410] on link "www.dibasicoareiaebrita.com.br" at bounding box center [509, 407] width 56 height 9
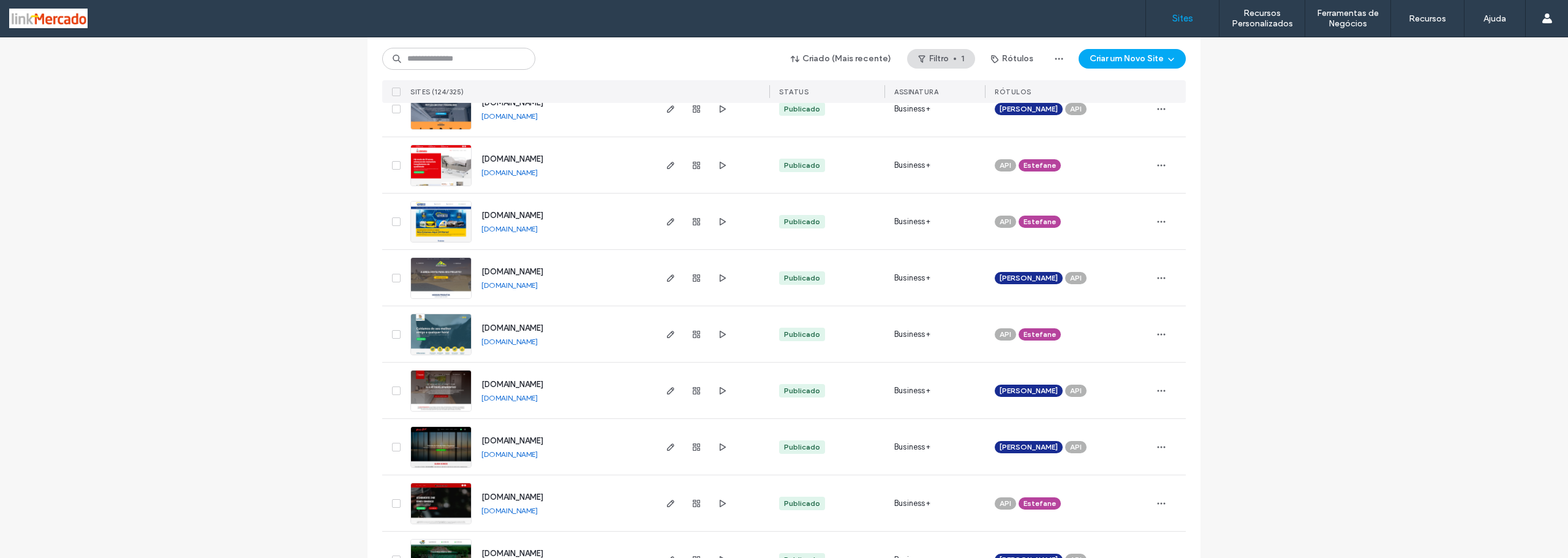
click at [500, 340] on link "www.veterinariagrandvet.com.br" at bounding box center [509, 341] width 56 height 9
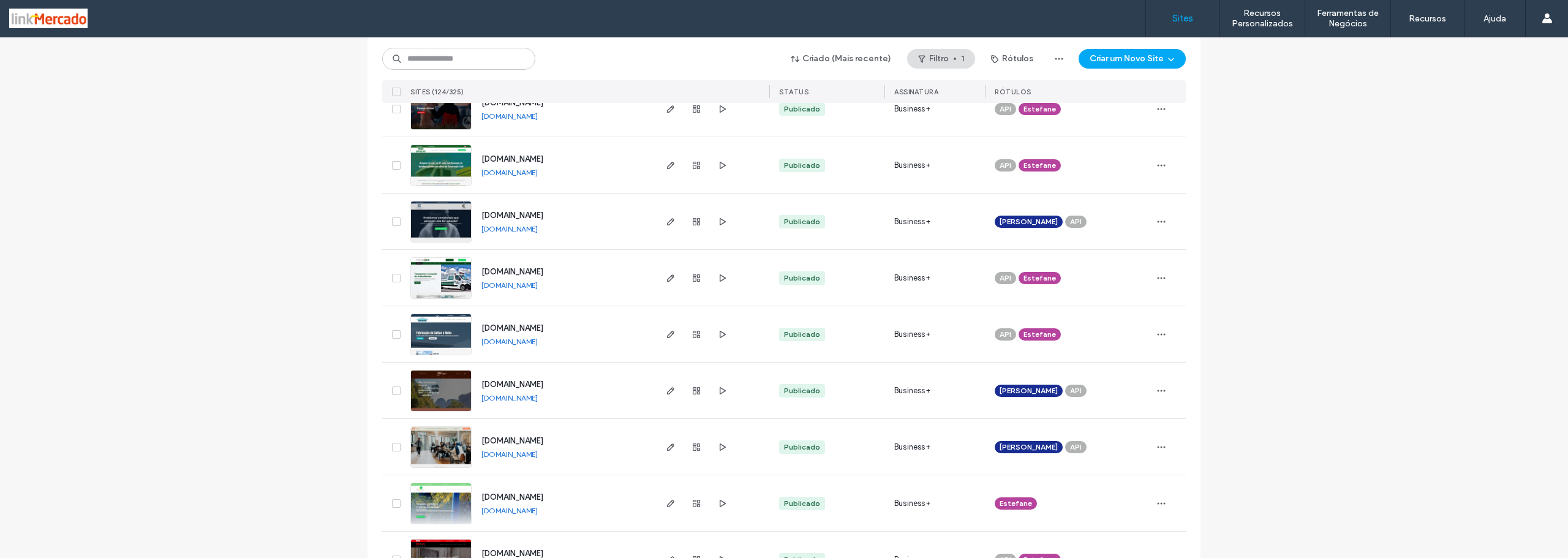
scroll to position [3490, 0]
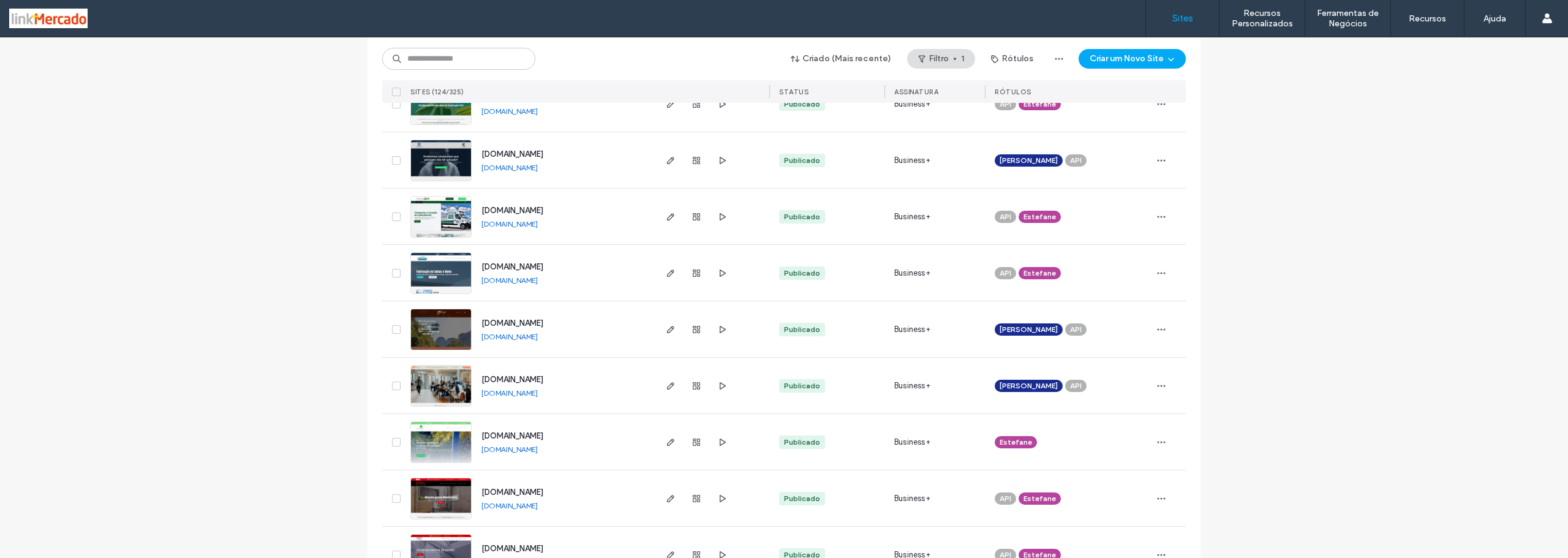
click at [493, 395] on link "www.myeducation.com.br" at bounding box center [509, 392] width 56 height 9
click at [451, 386] on img at bounding box center [441, 407] width 60 height 83
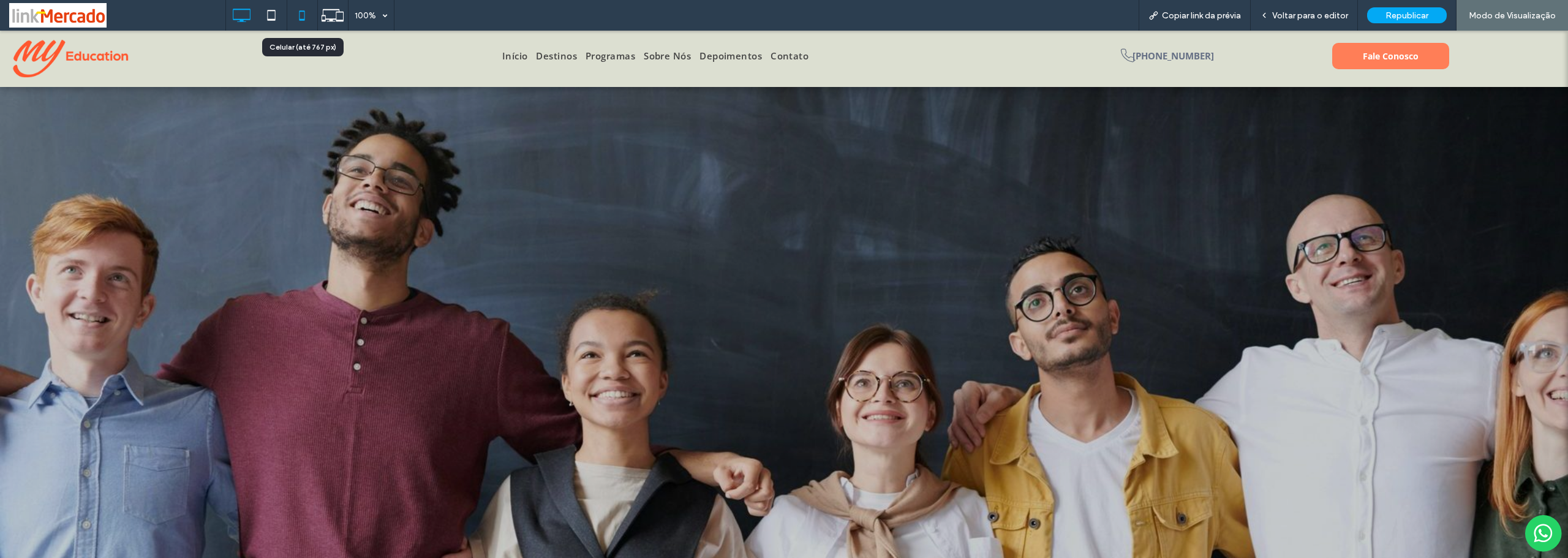
click at [299, 17] on icon at bounding box center [302, 15] width 25 height 25
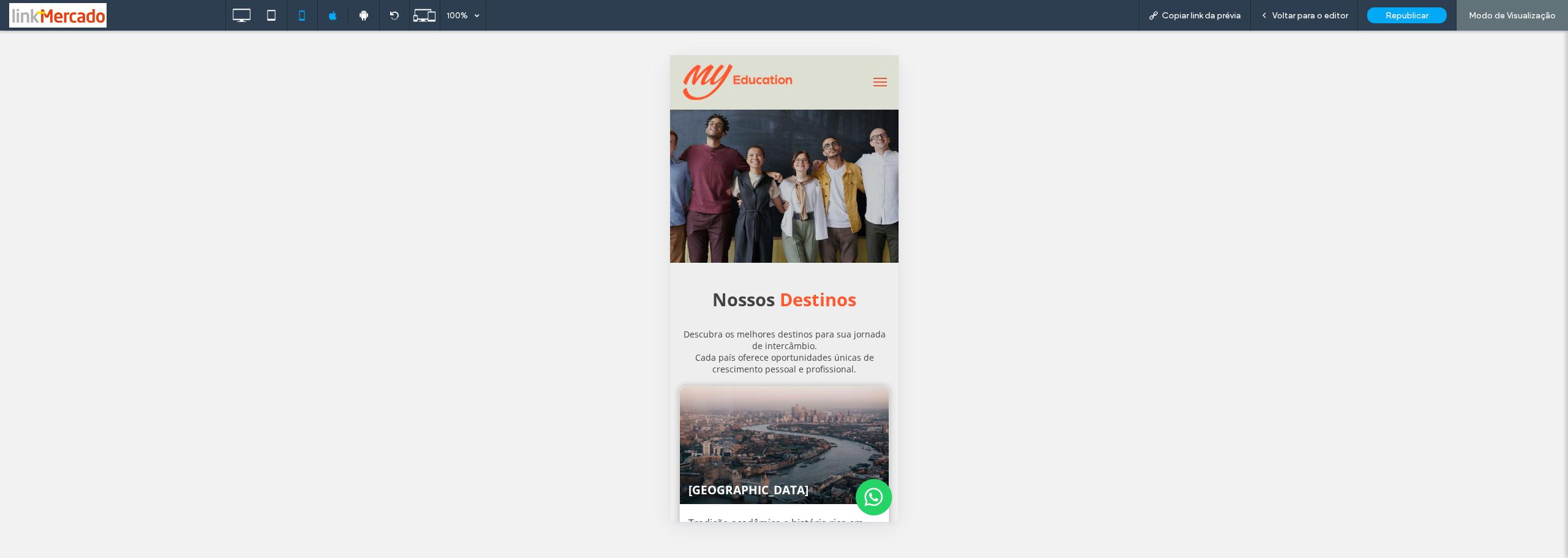
click at [1013, 229] on div "Reexibir? Sim" at bounding box center [784, 294] width 1568 height 527
click at [1291, 12] on span "Voltar para o editor" at bounding box center [1310, 15] width 76 height 11
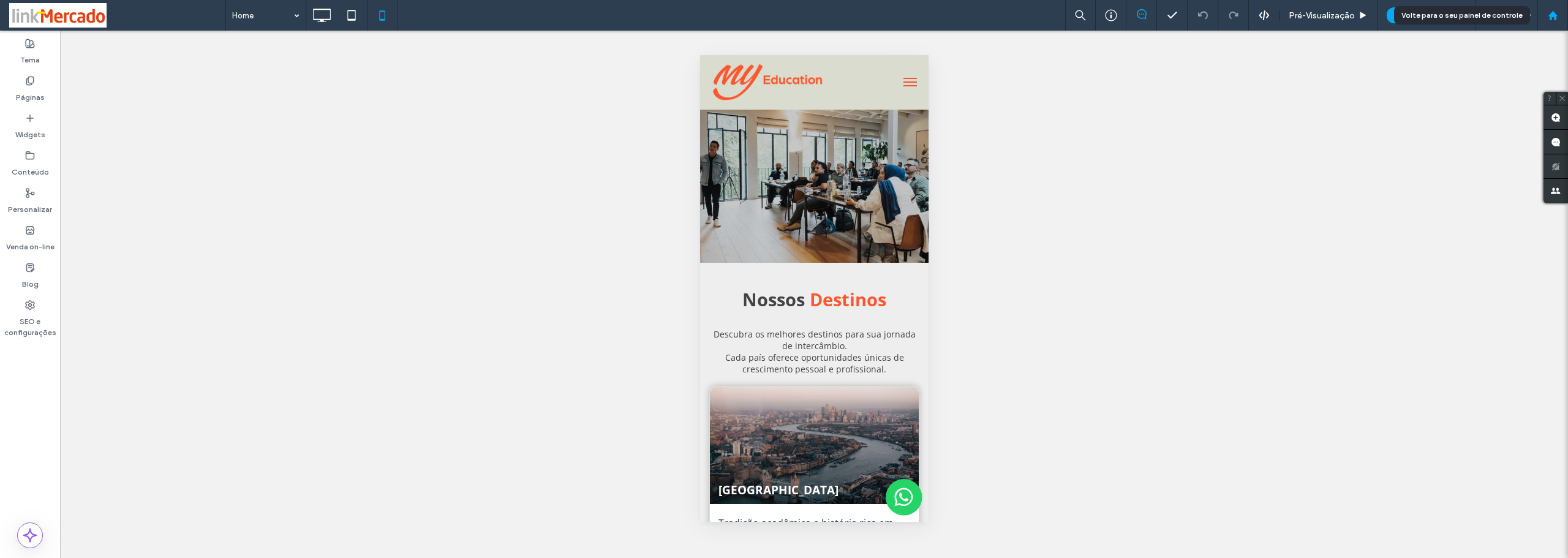
click at [1556, 17] on use at bounding box center [1553, 15] width 9 height 9
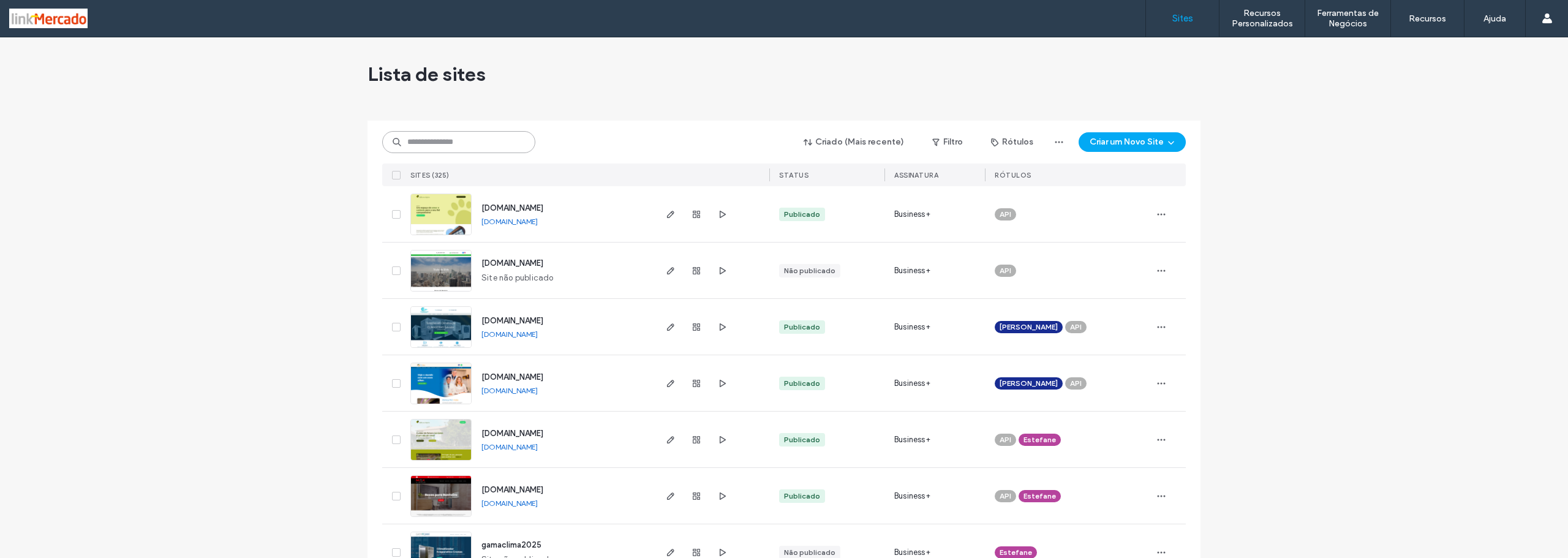
click at [421, 141] on input at bounding box center [459, 142] width 153 height 22
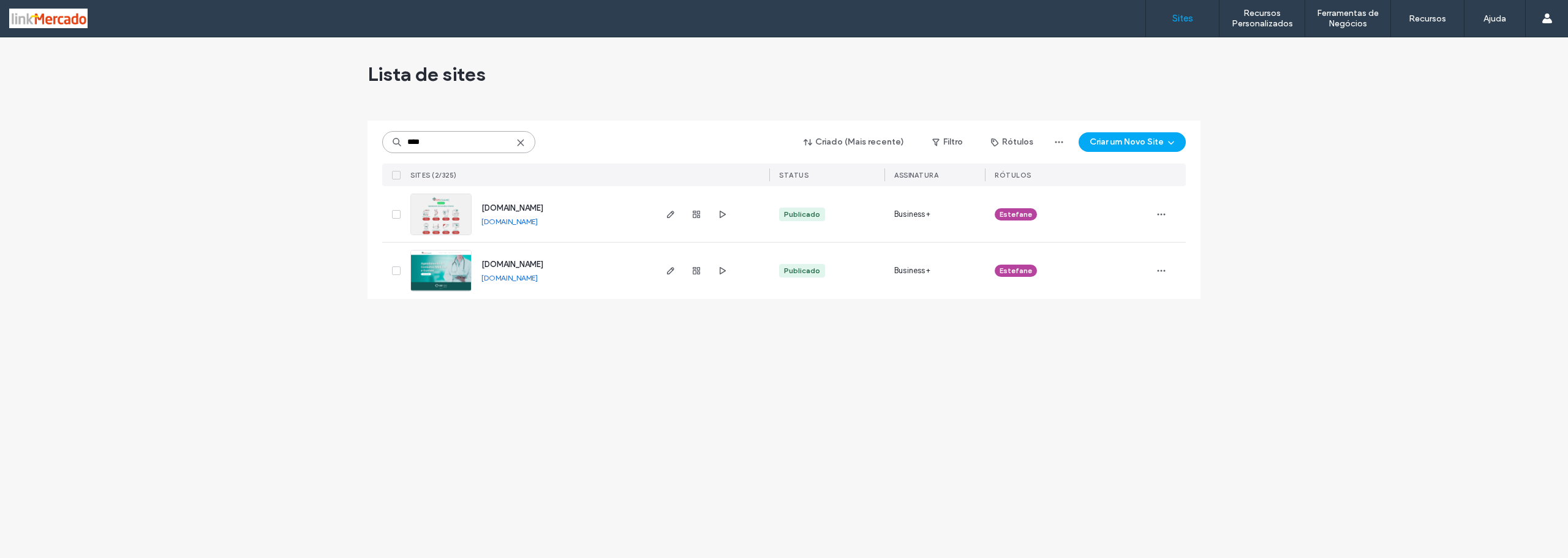
type input "****"
click at [423, 273] on img at bounding box center [441, 292] width 60 height 83
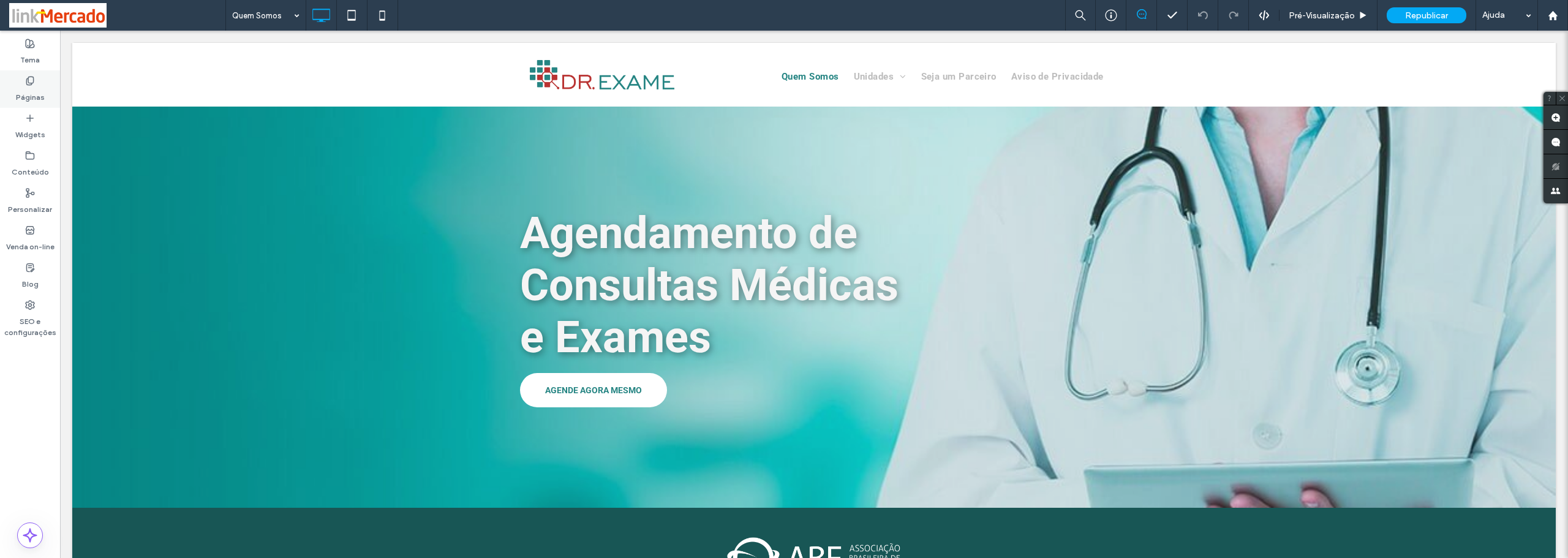
click at [40, 94] on label "Páginas" at bounding box center [30, 95] width 29 height 17
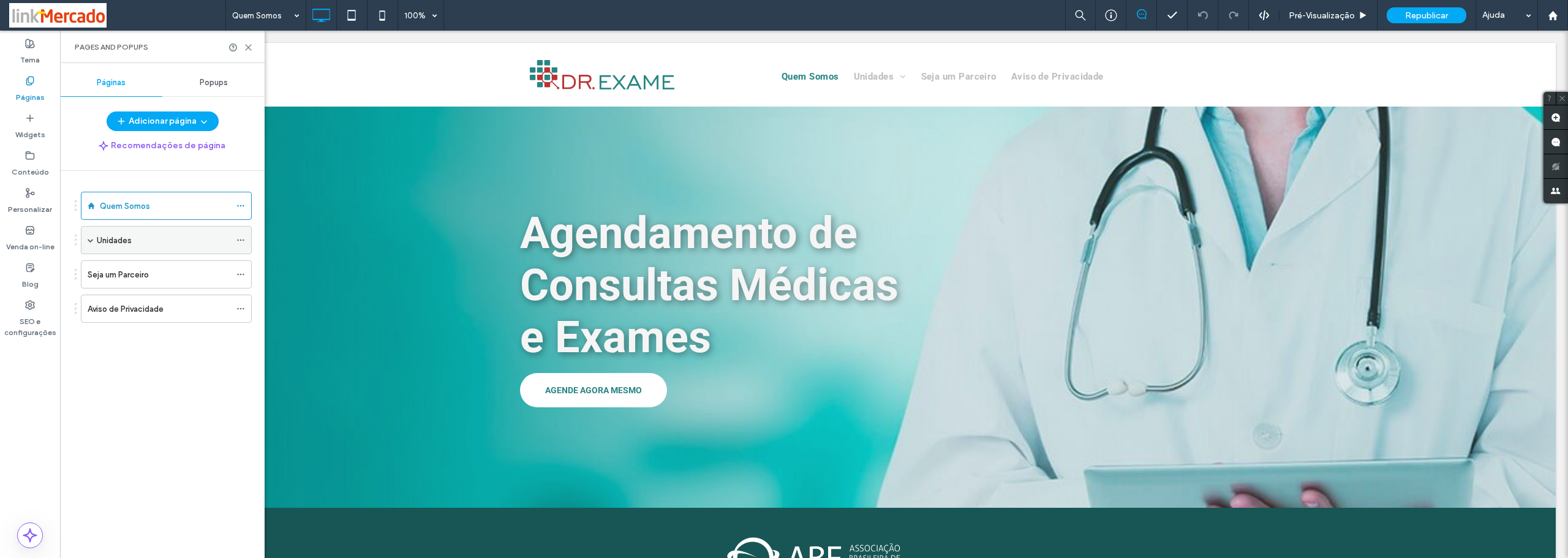
click at [147, 241] on div "Unidades" at bounding box center [164, 240] width 134 height 13
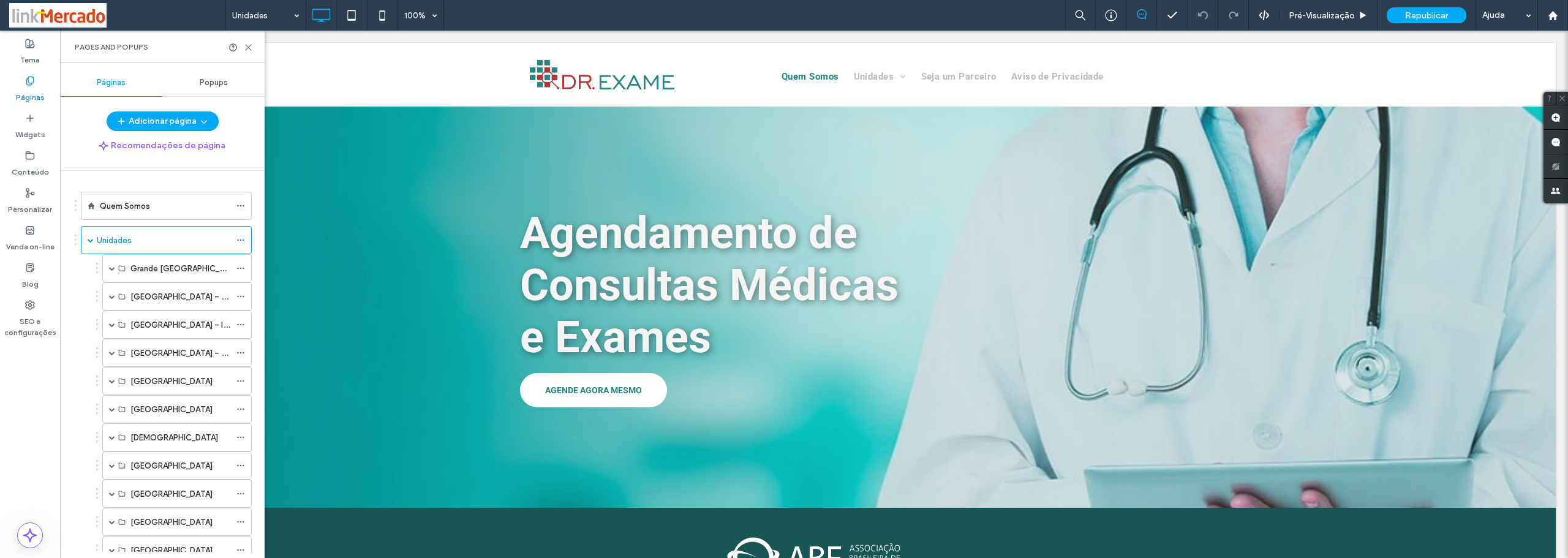
click at [146, 269] on div at bounding box center [784, 279] width 1568 height 558
click at [111, 267] on span at bounding box center [112, 268] width 6 height 6
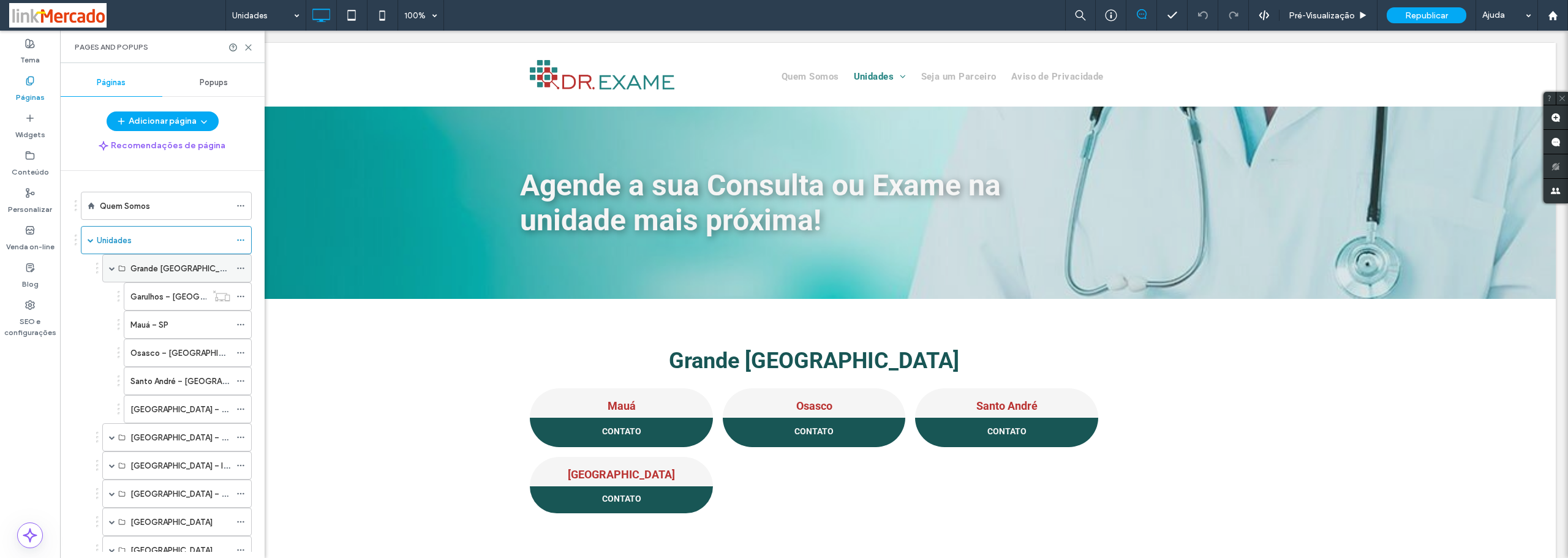
click at [113, 269] on span at bounding box center [112, 268] width 6 height 6
click at [112, 299] on span at bounding box center [112, 297] width 6 height 6
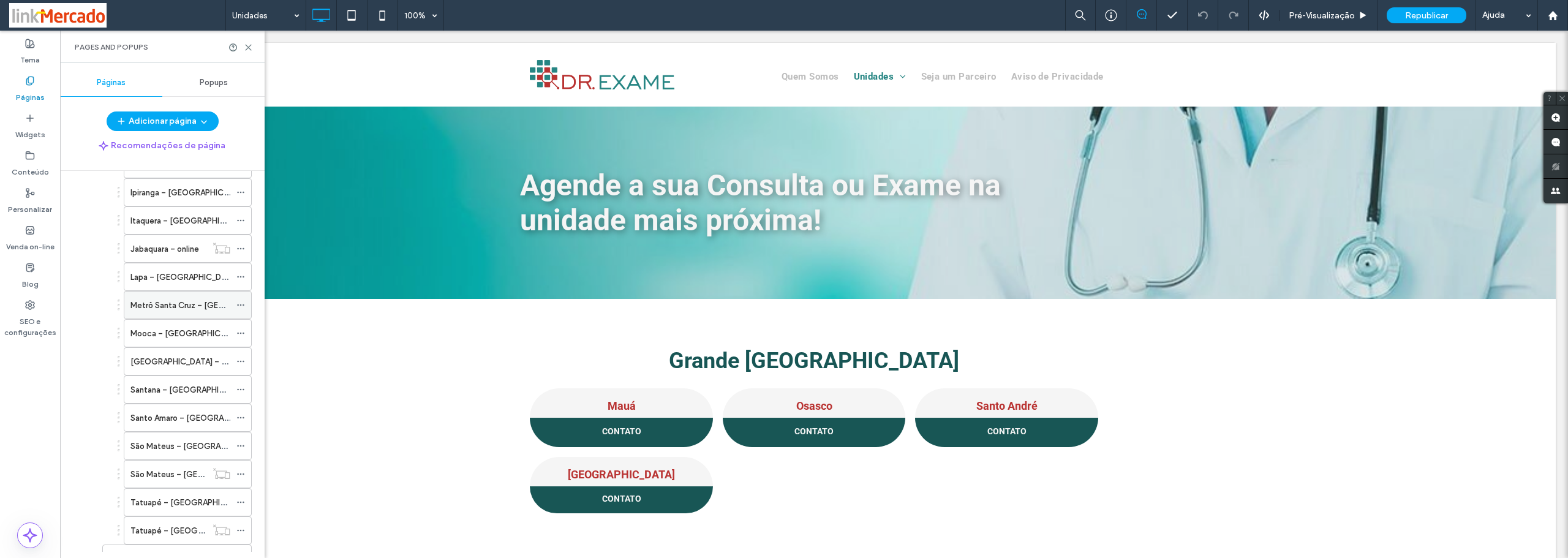
scroll to position [306, 0]
click at [167, 442] on label "Tatuapé – [GEOGRAPHIC_DATA]" at bounding box center [191, 441] width 122 height 22
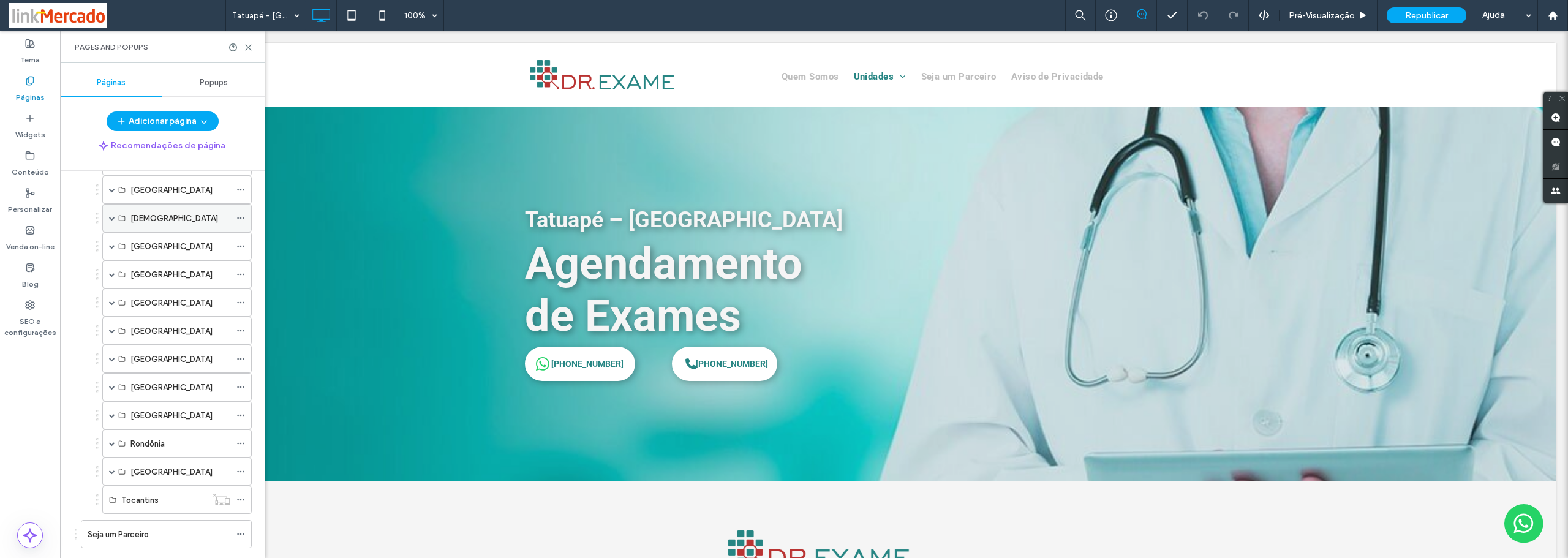
scroll to position [636, 0]
click at [111, 222] on span at bounding box center [112, 223] width 6 height 6
click at [174, 311] on label "Juazeiro – BA" at bounding box center [155, 308] width 49 height 22
click at [239, 306] on div at bounding box center [784, 279] width 1568 height 558
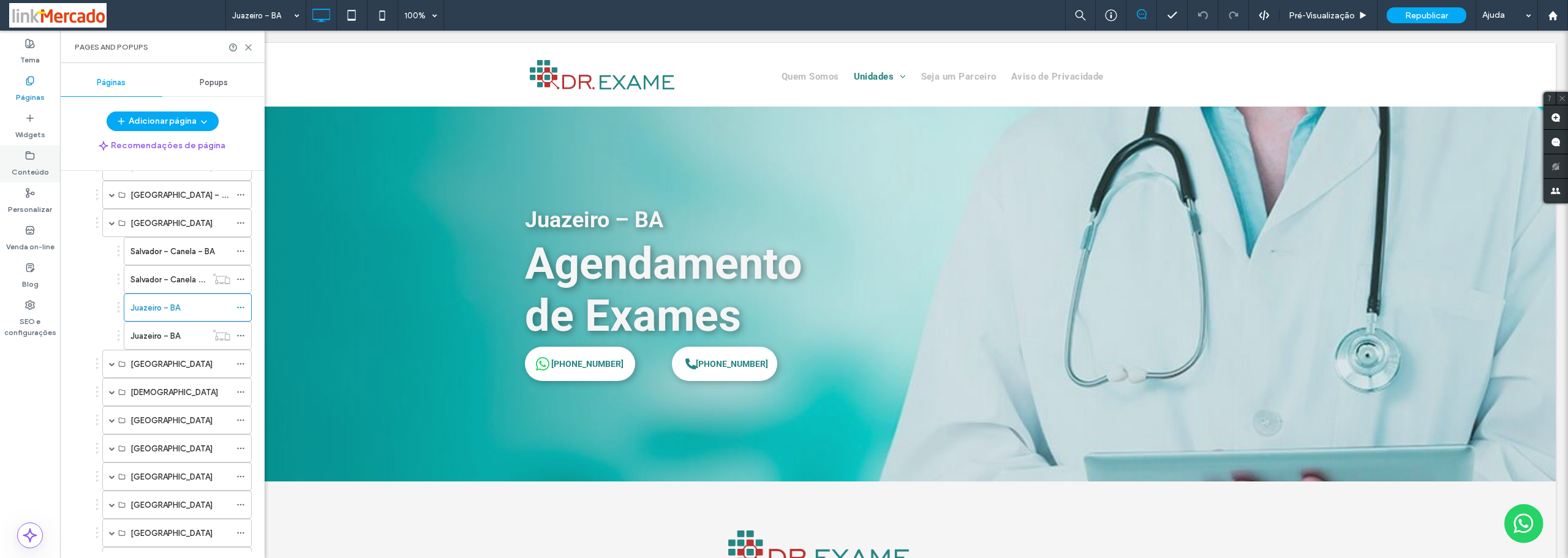
click at [33, 159] on use at bounding box center [30, 155] width 8 height 7
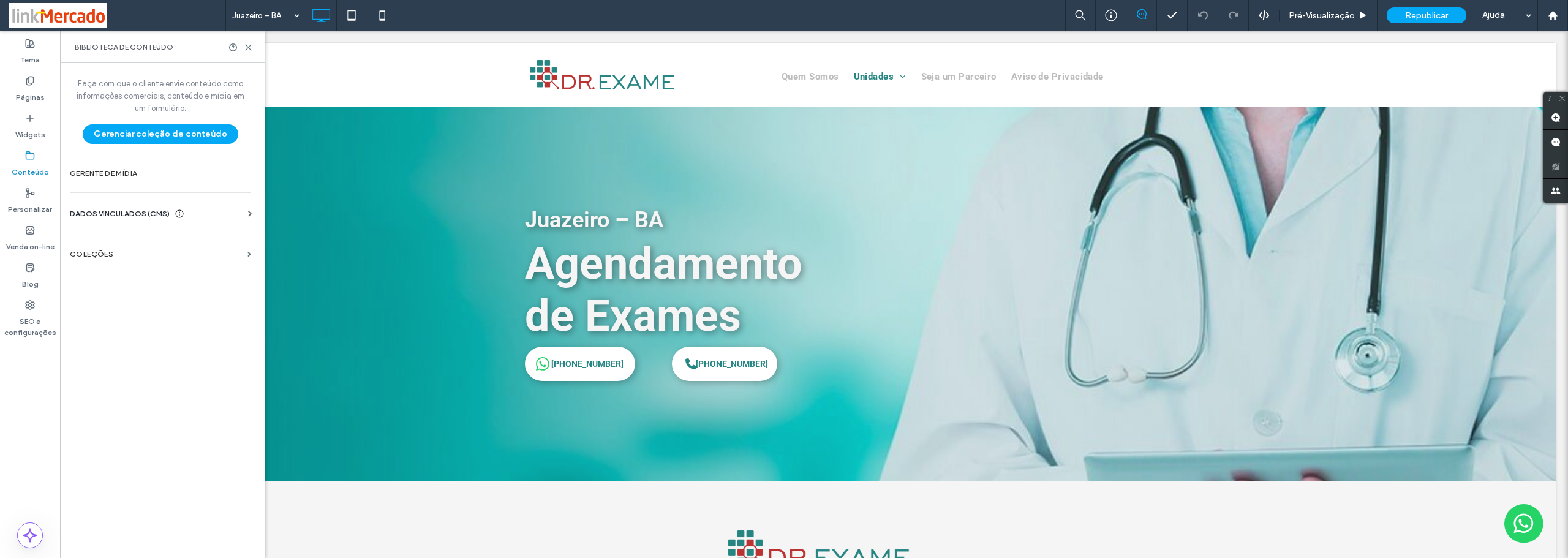
click at [112, 214] on span "DADOS VINCULADOS (CMS)" at bounding box center [120, 214] width 100 height 12
click at [119, 238] on section "Informações da empresa" at bounding box center [163, 244] width 186 height 28
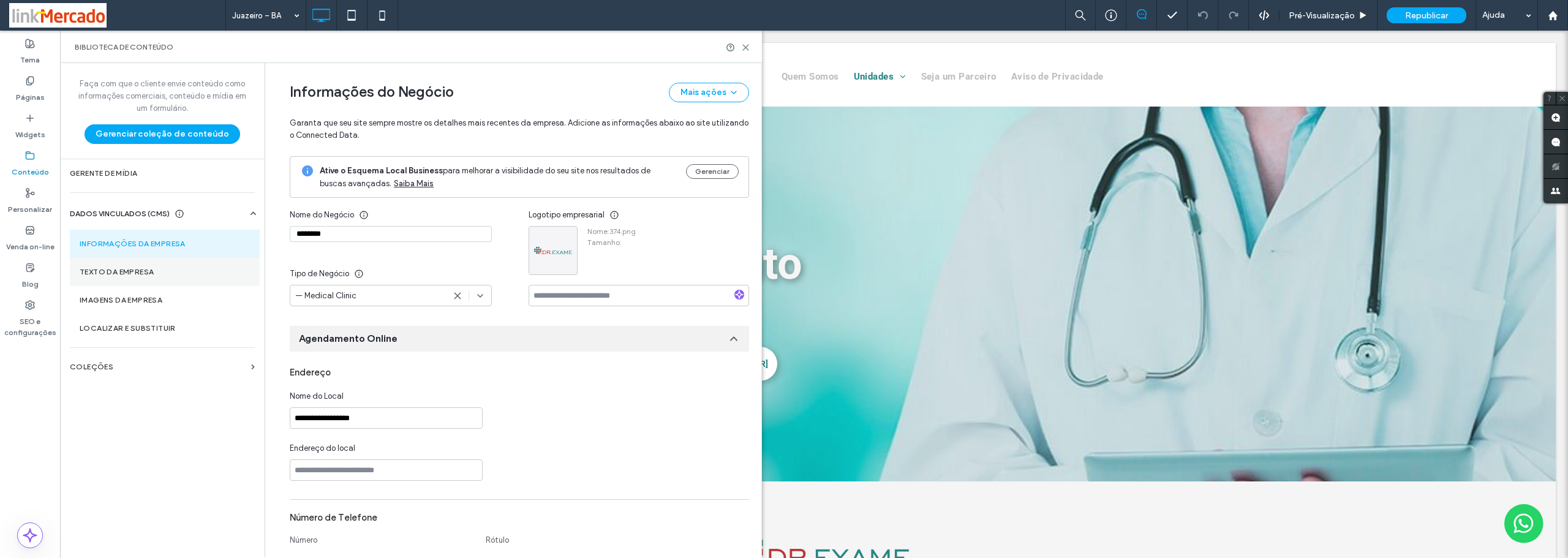
click at [113, 268] on label "Texto da empresa" at bounding box center [164, 272] width 170 height 9
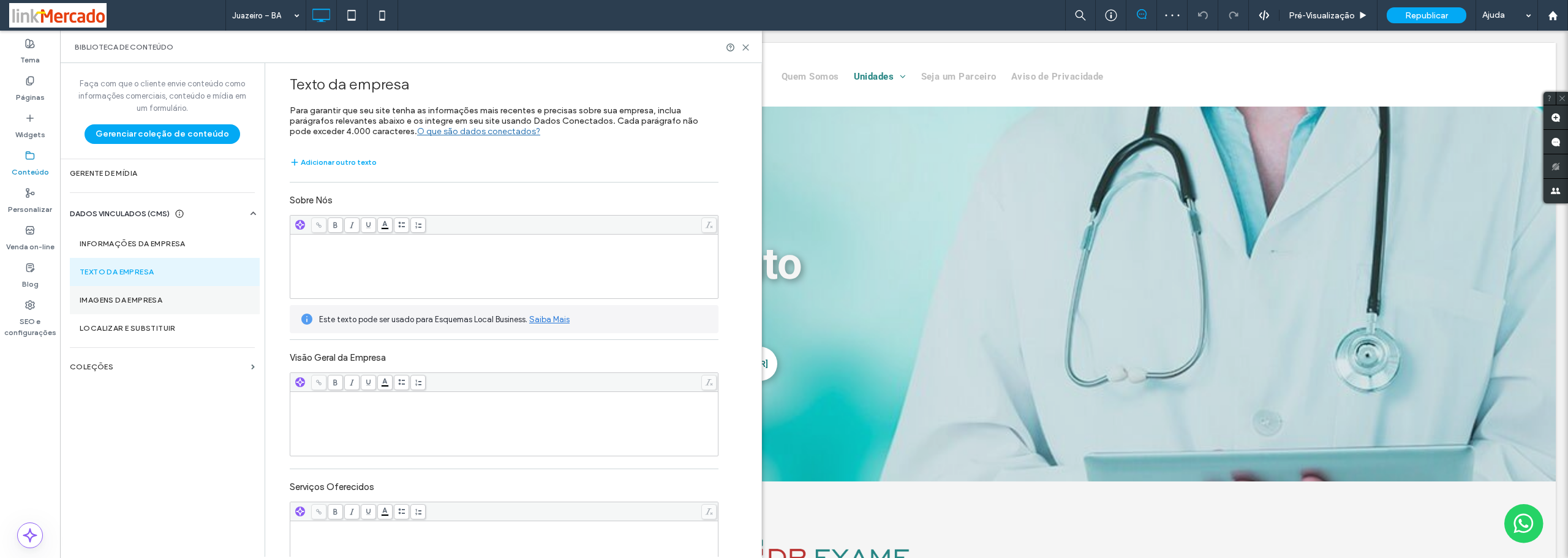
click at [111, 300] on label "Imagens da Empresa" at bounding box center [164, 300] width 170 height 9
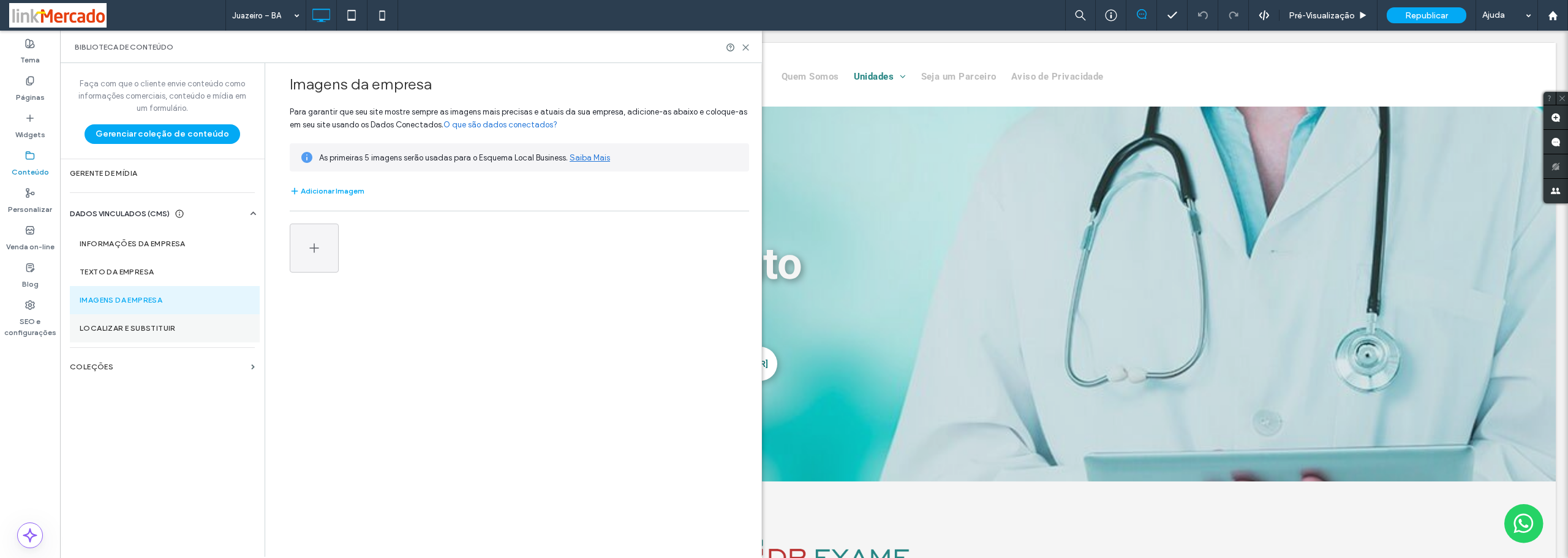
click at [110, 329] on label "Localizar e Substituir" at bounding box center [164, 328] width 170 height 9
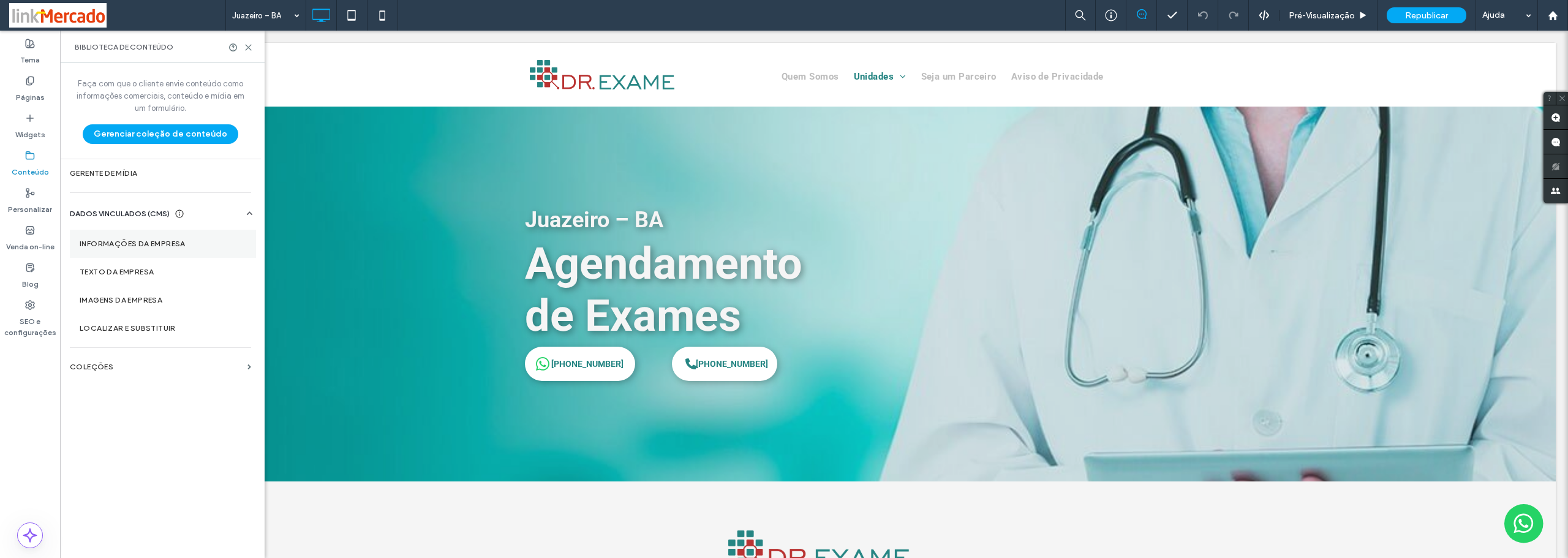
click at [111, 239] on label "Informações da empresa" at bounding box center [163, 243] width 167 height 9
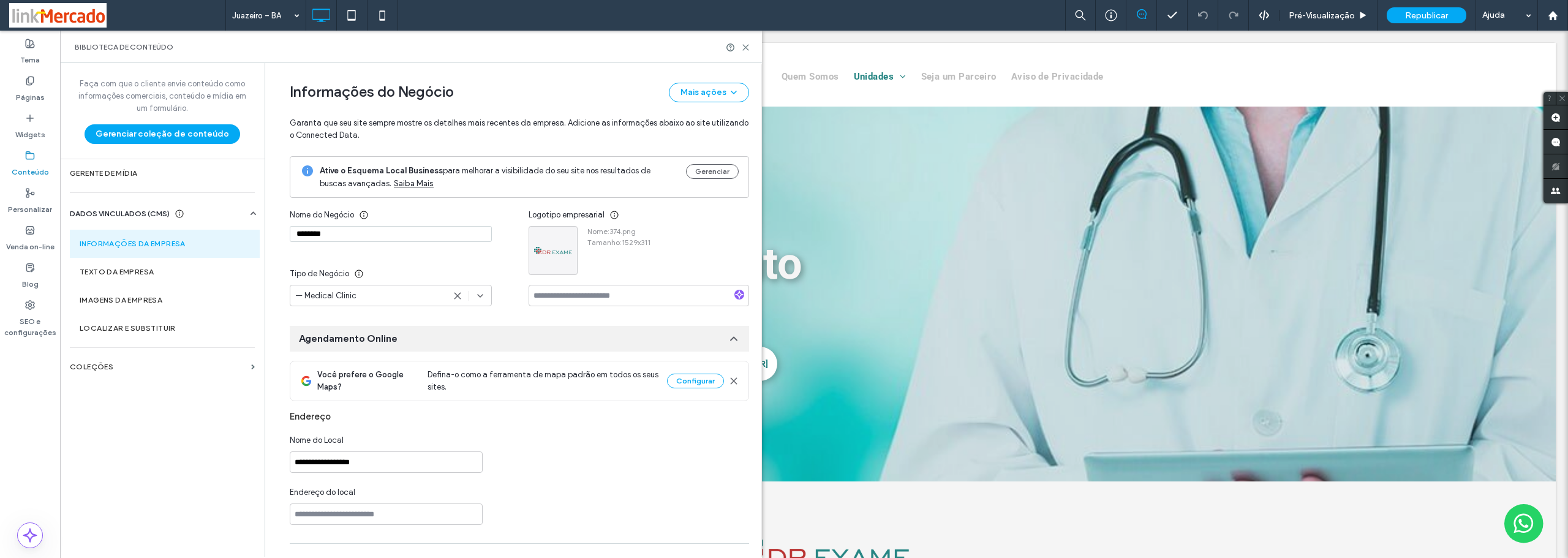
type input "********"
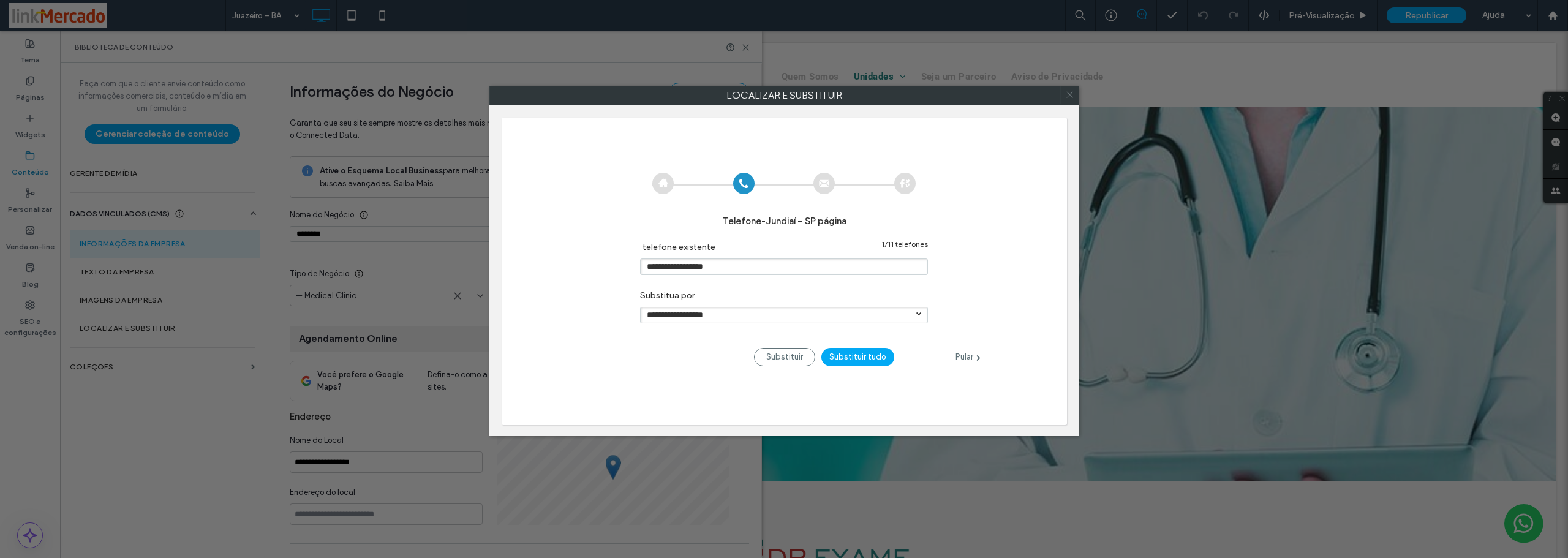
click at [1075, 93] on icon at bounding box center [1070, 95] width 18 height 18
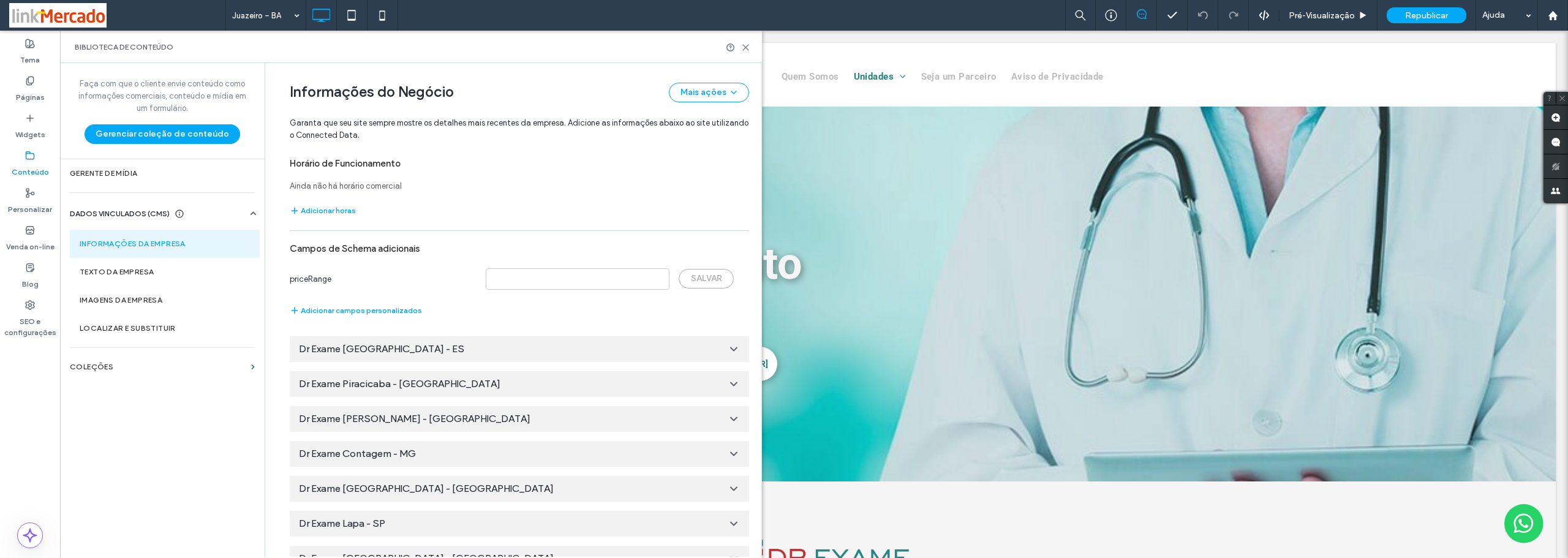
scroll to position [1663, 0]
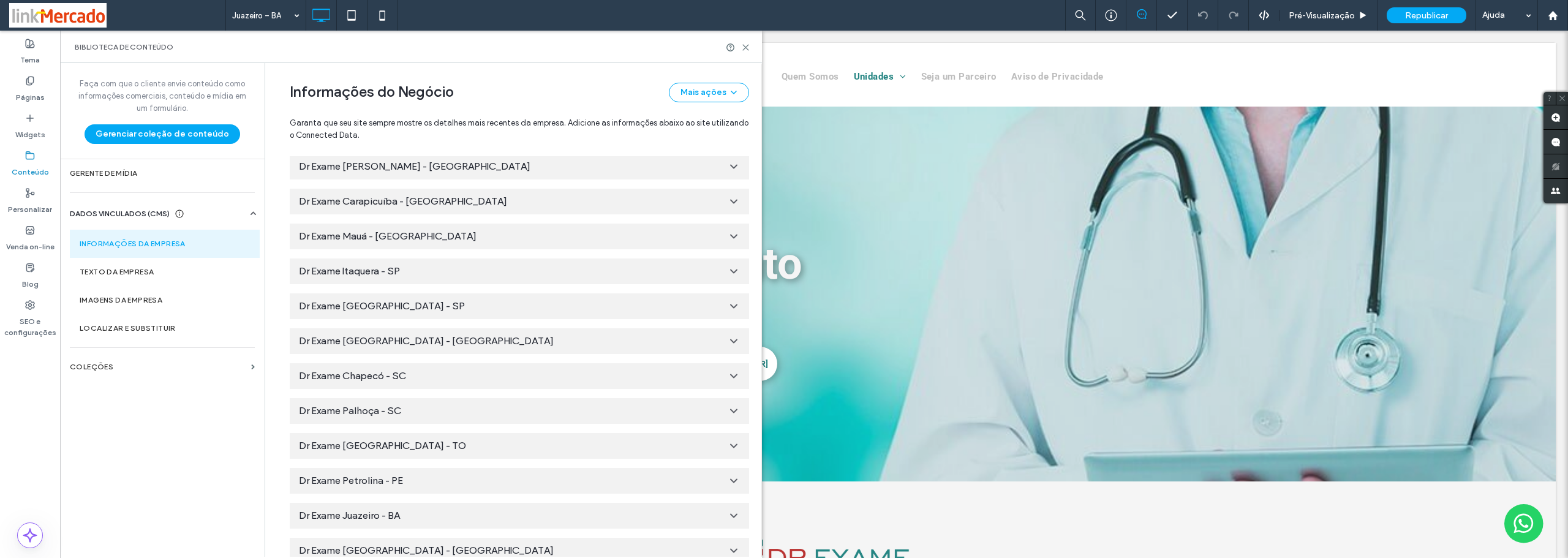
scroll to position [3430, 0]
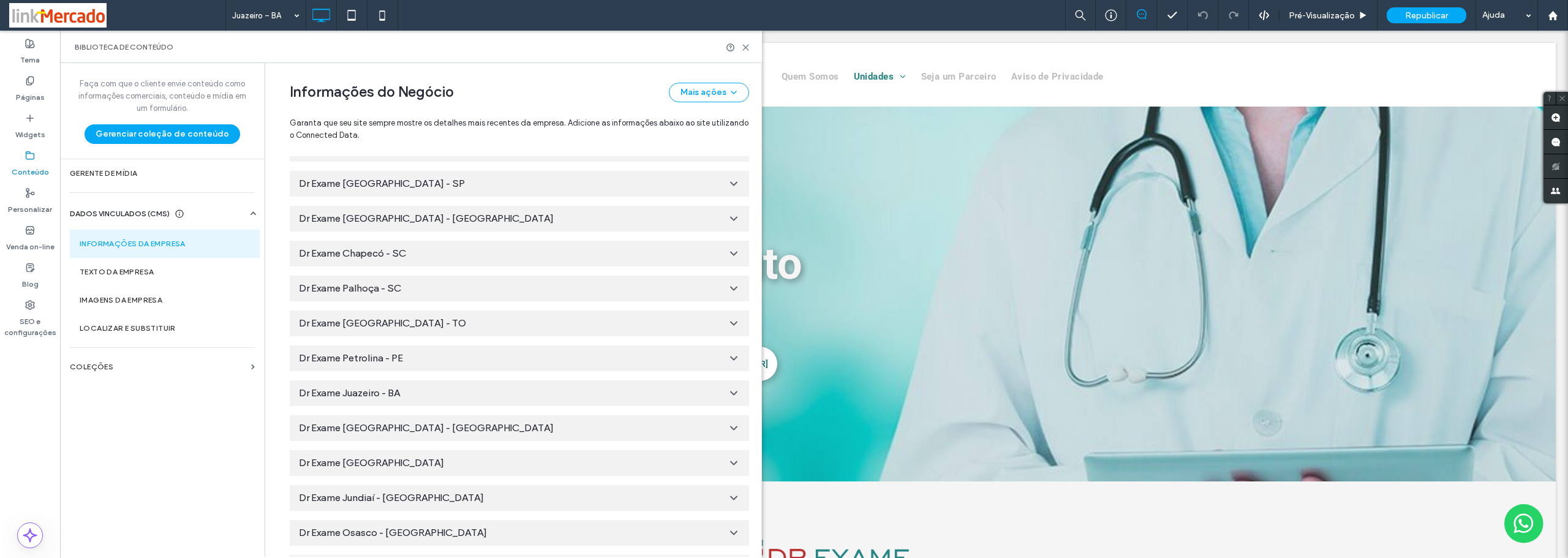
click at [728, 392] on icon at bounding box center [734, 393] width 12 height 12
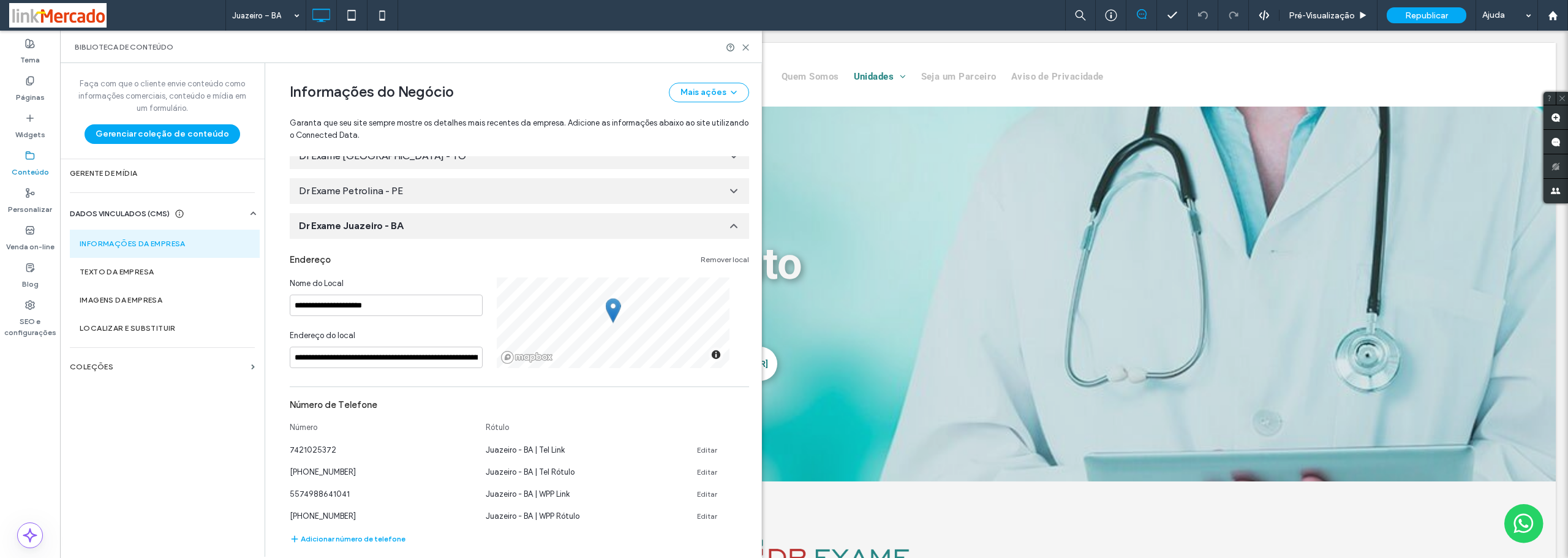
scroll to position [3658, 0]
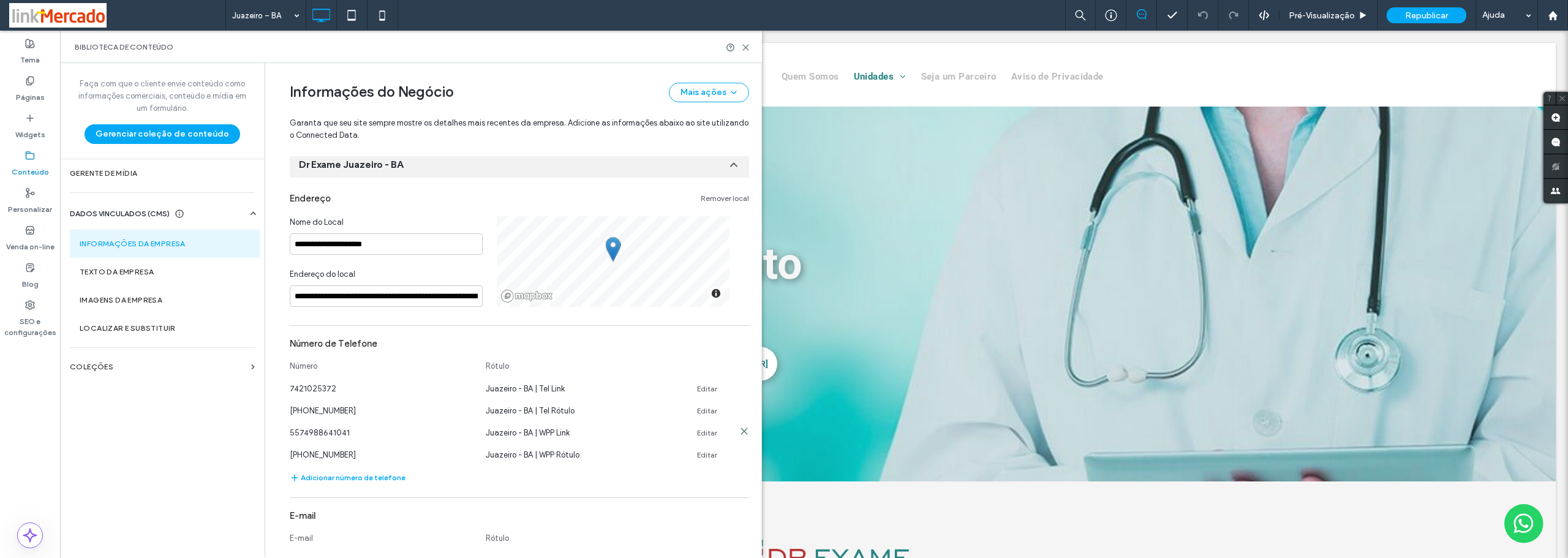
click at [704, 431] on link "Editar" at bounding box center [707, 433] width 20 height 10
drag, startPoint x: 364, startPoint y: 435, endPoint x: 268, endPoint y: 438, distance: 96.0
type input "**********"
click at [694, 434] on button "SALVAR" at bounding box center [706, 431] width 55 height 20
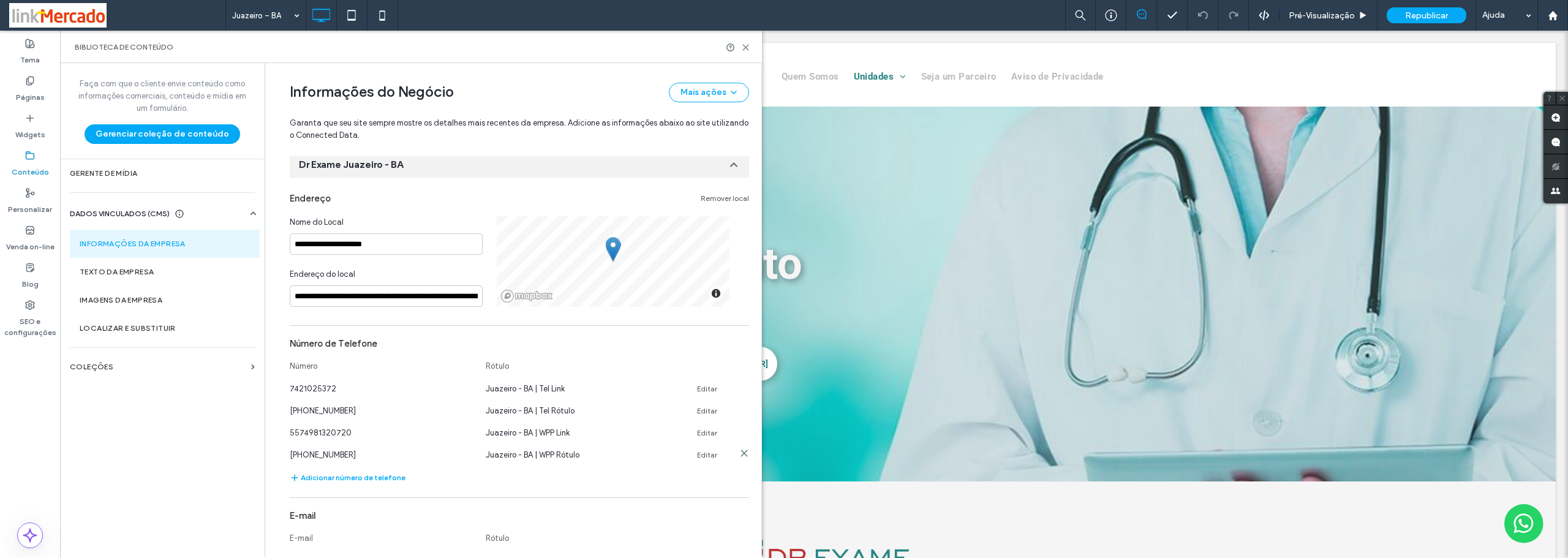
click at [704, 456] on link "Editar" at bounding box center [707, 455] width 20 height 10
drag, startPoint x: 352, startPoint y: 452, endPoint x: 307, endPoint y: 462, distance: 46.1
click at [307, 462] on input "**********" at bounding box center [381, 453] width 184 height 22
paste input
click at [327, 452] on input "**********" at bounding box center [381, 453] width 184 height 22
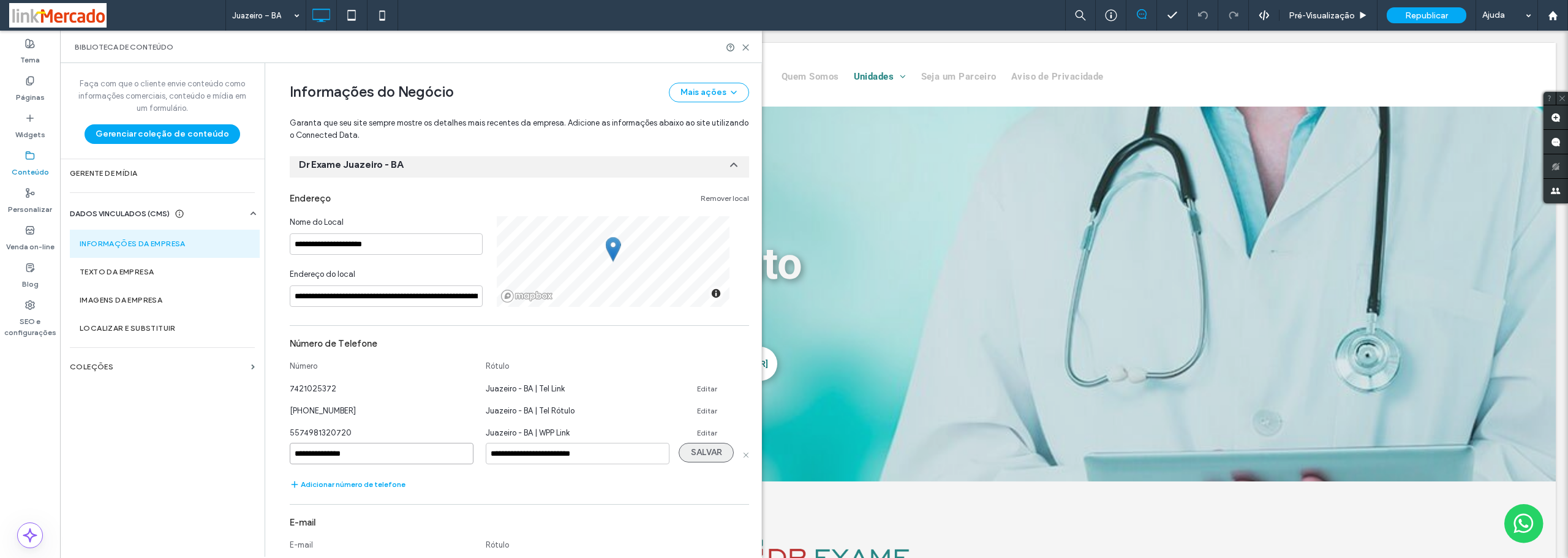
type input "**********"
click at [696, 450] on button "SALVAR" at bounding box center [706, 452] width 55 height 20
click at [748, 47] on icon at bounding box center [746, 47] width 9 height 9
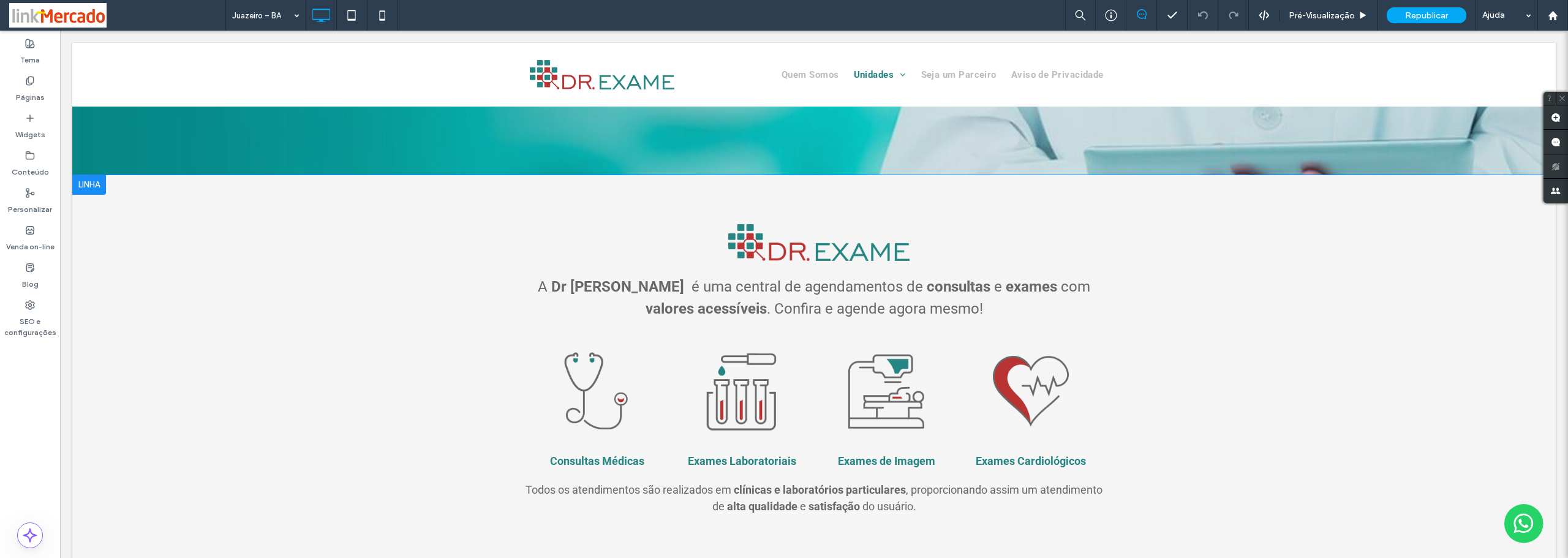
scroll to position [367, 0]
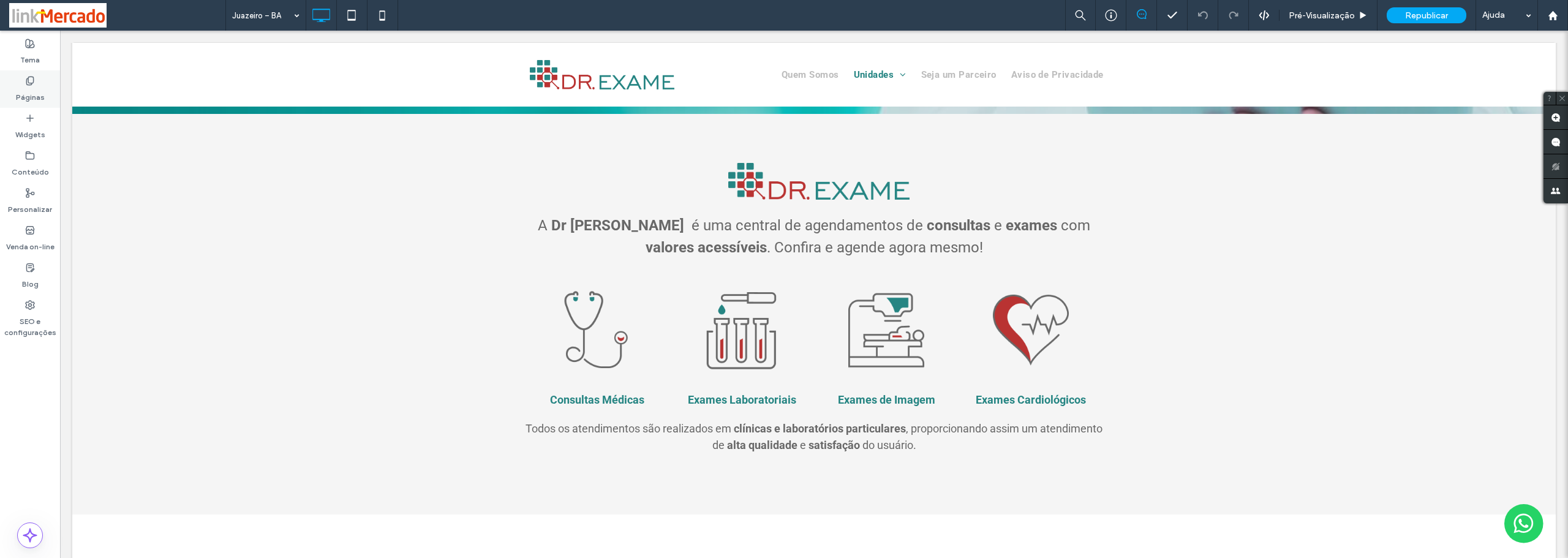
click at [32, 90] on label "Páginas" at bounding box center [30, 95] width 29 height 17
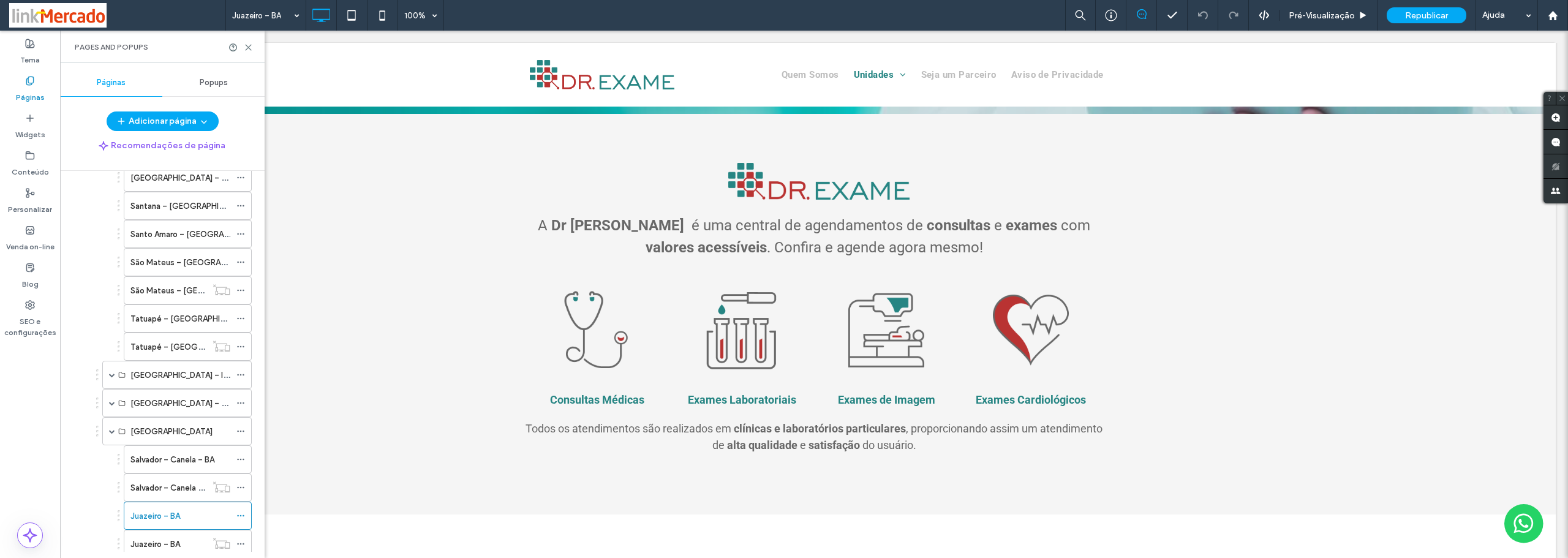
scroll to position [490, 0]
click at [150, 483] on label "Juazeiro – BA" at bounding box center [155, 483] width 49 height 22
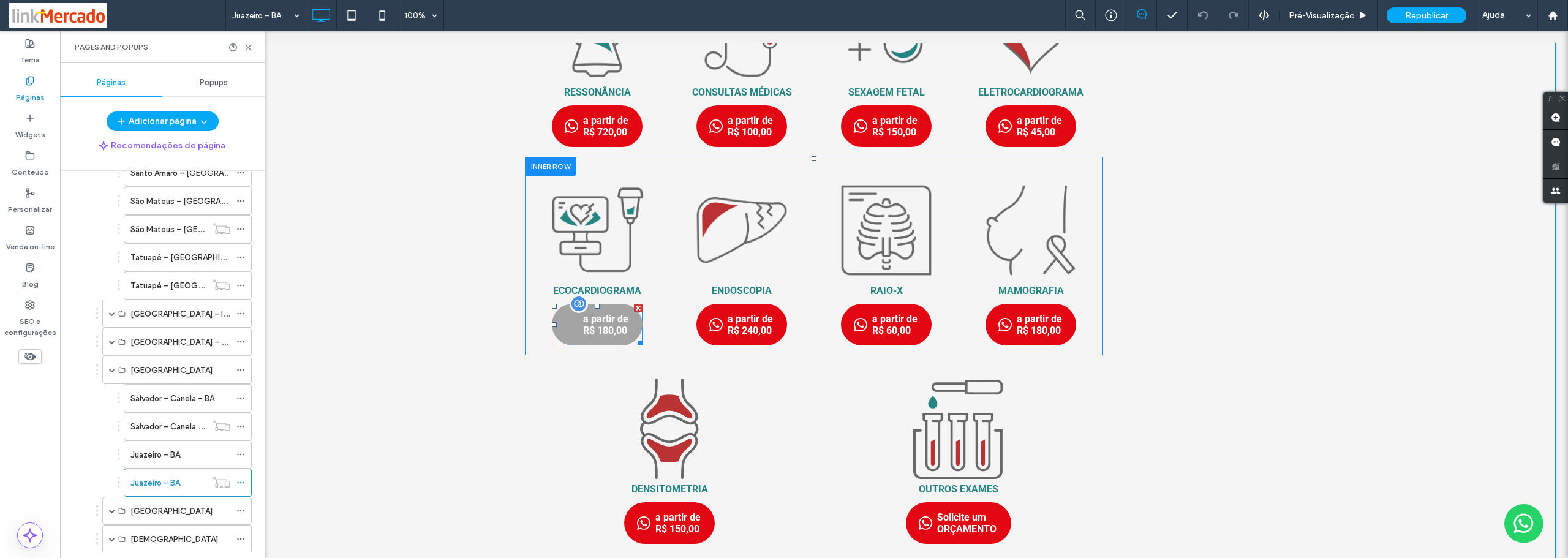
scroll to position [551, 0]
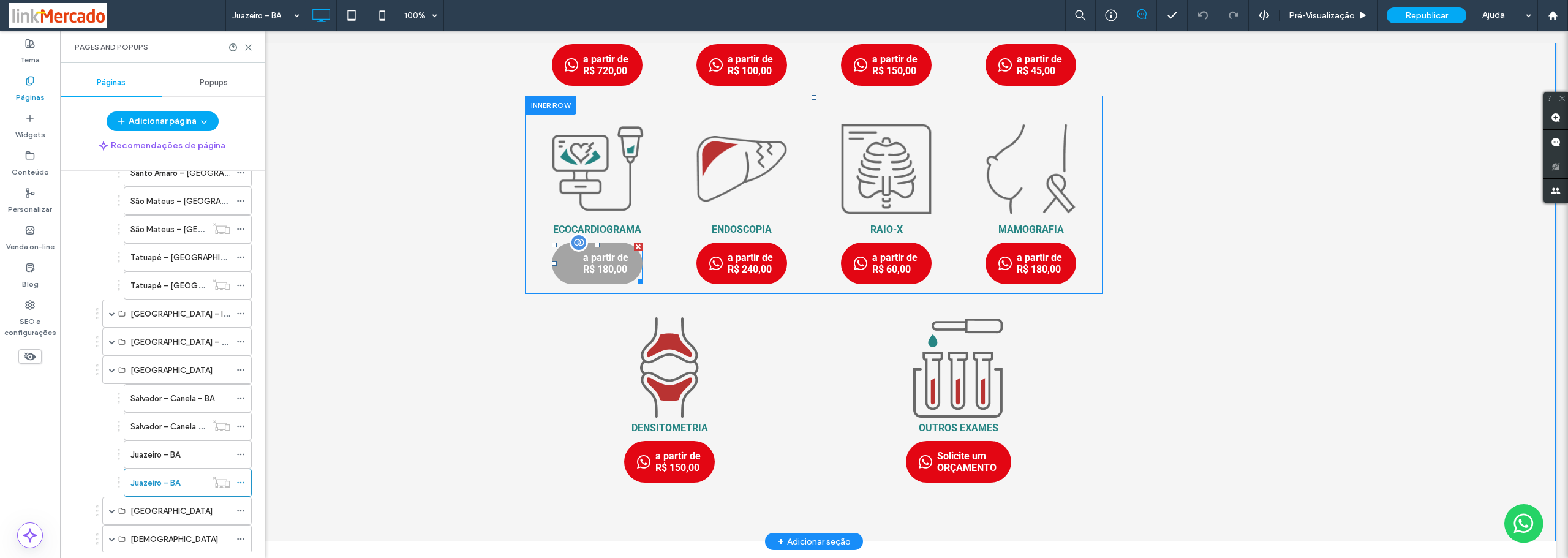
click at [593, 265] on span "a partir de R$ 180,00" at bounding box center [608, 263] width 60 height 35
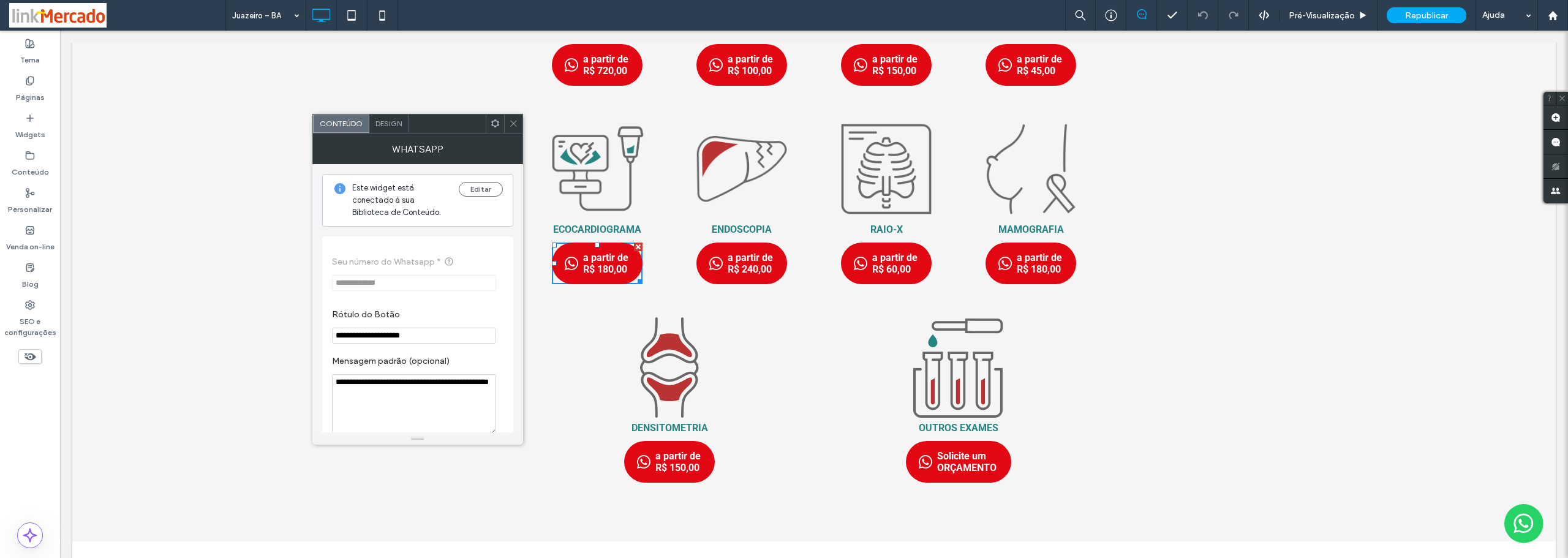
click at [514, 130] on span at bounding box center [513, 124] width 9 height 19
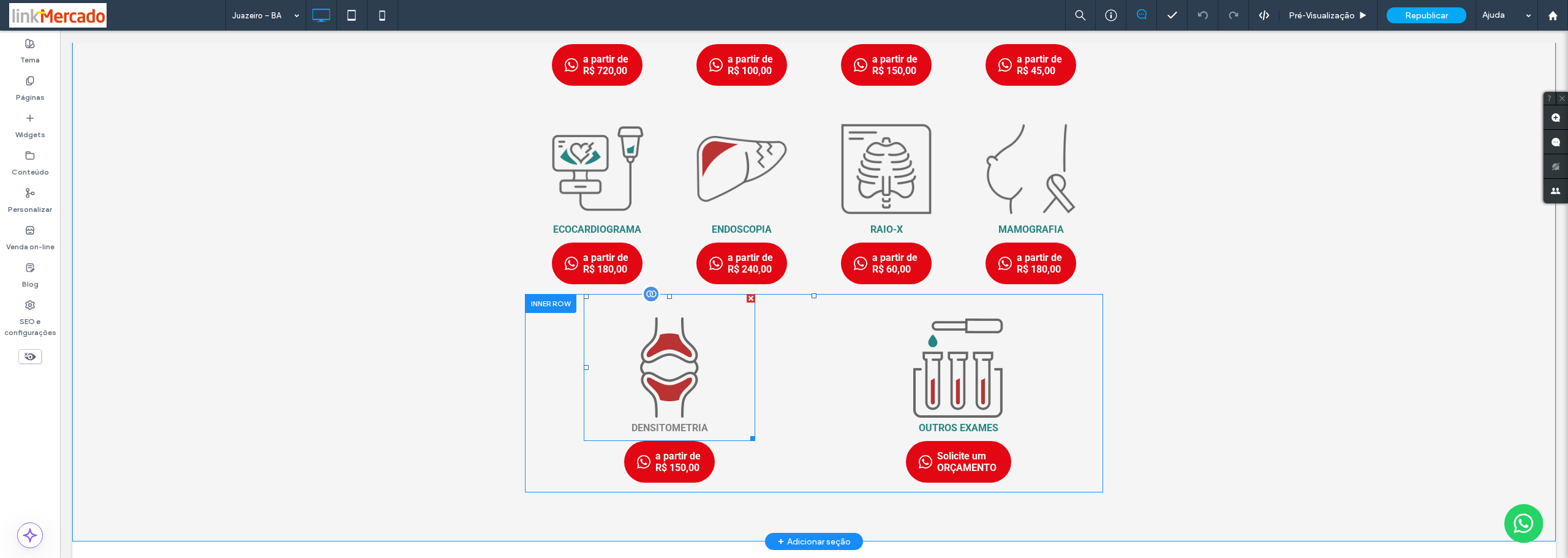
click at [675, 386] on link "DENSITOMETRIA" at bounding box center [669, 368] width 171 height 147
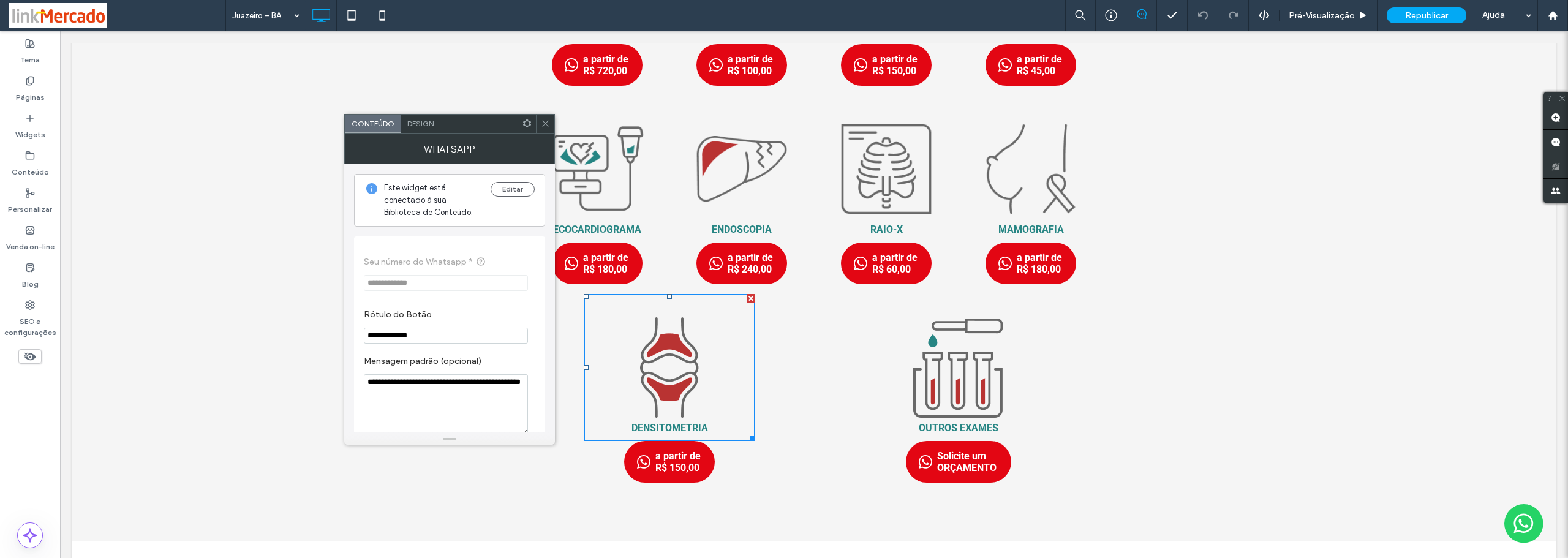
drag, startPoint x: 424, startPoint y: 397, endPoint x: 352, endPoint y: 387, distance: 72.7
click at [352, 387] on div "**********" at bounding box center [450, 298] width 211 height 268
click at [548, 125] on icon at bounding box center [545, 123] width 9 height 9
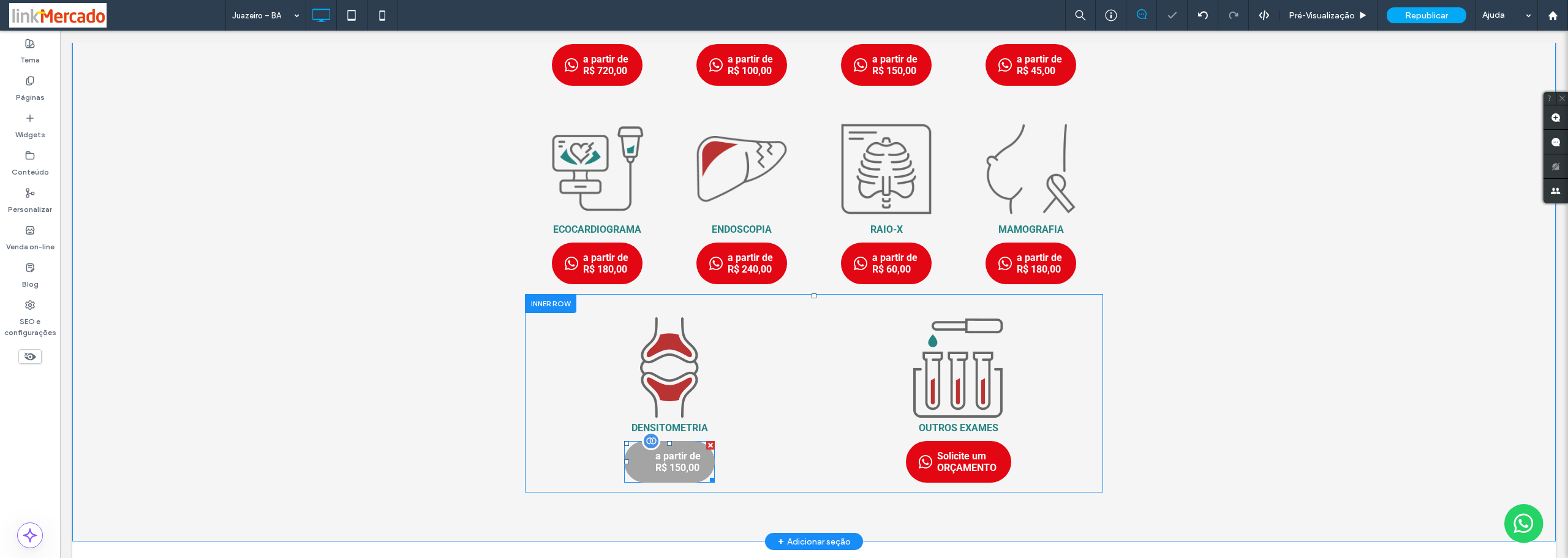
click at [635, 467] on link "a partir de R$ 150,00" at bounding box center [670, 461] width 91 height 41
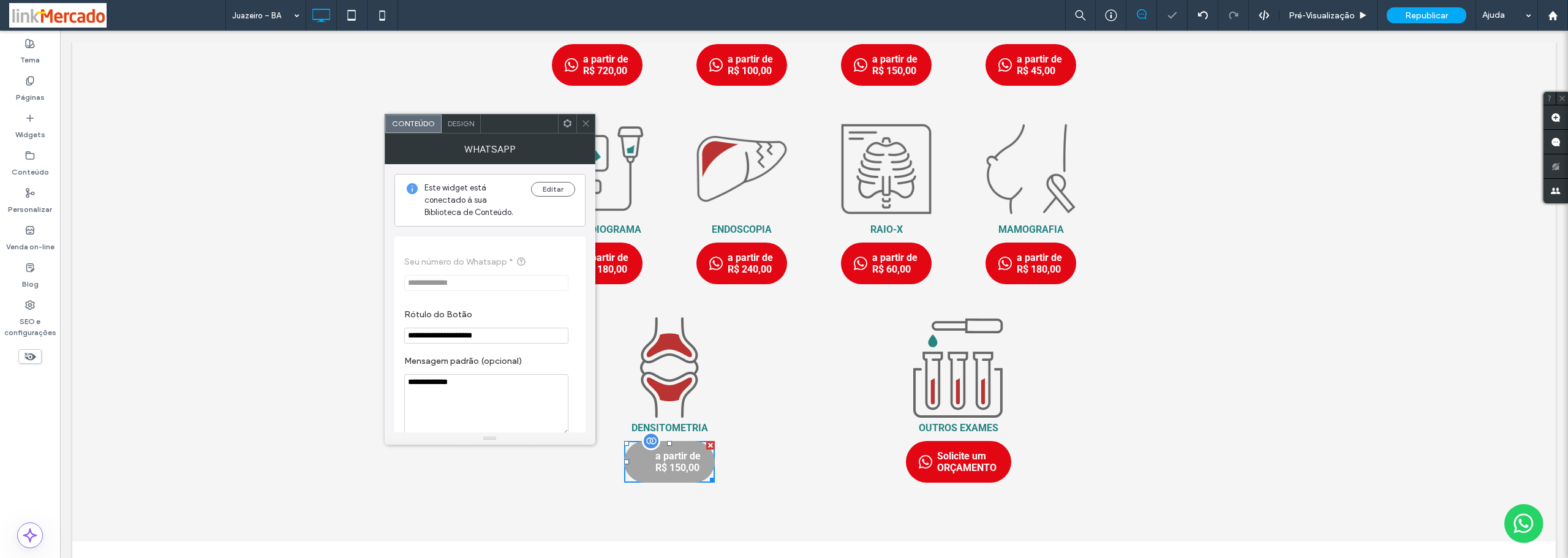
click at [635, 467] on link "a partir de R$ 150,00" at bounding box center [670, 461] width 91 height 41
drag, startPoint x: 500, startPoint y: 391, endPoint x: 401, endPoint y: 391, distance: 99.0
click at [401, 391] on div "**********" at bounding box center [490, 366] width 191 height 260
type textarea "**********"
click at [584, 121] on icon at bounding box center [586, 123] width 9 height 9
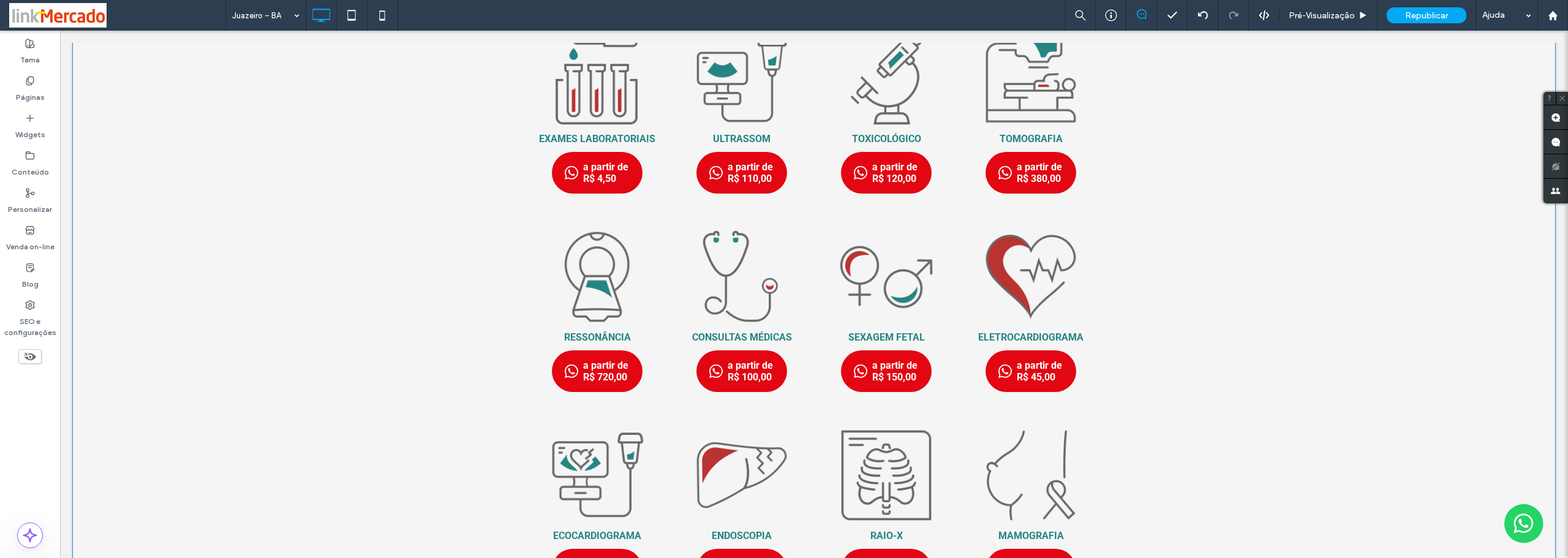
scroll to position [0, 0]
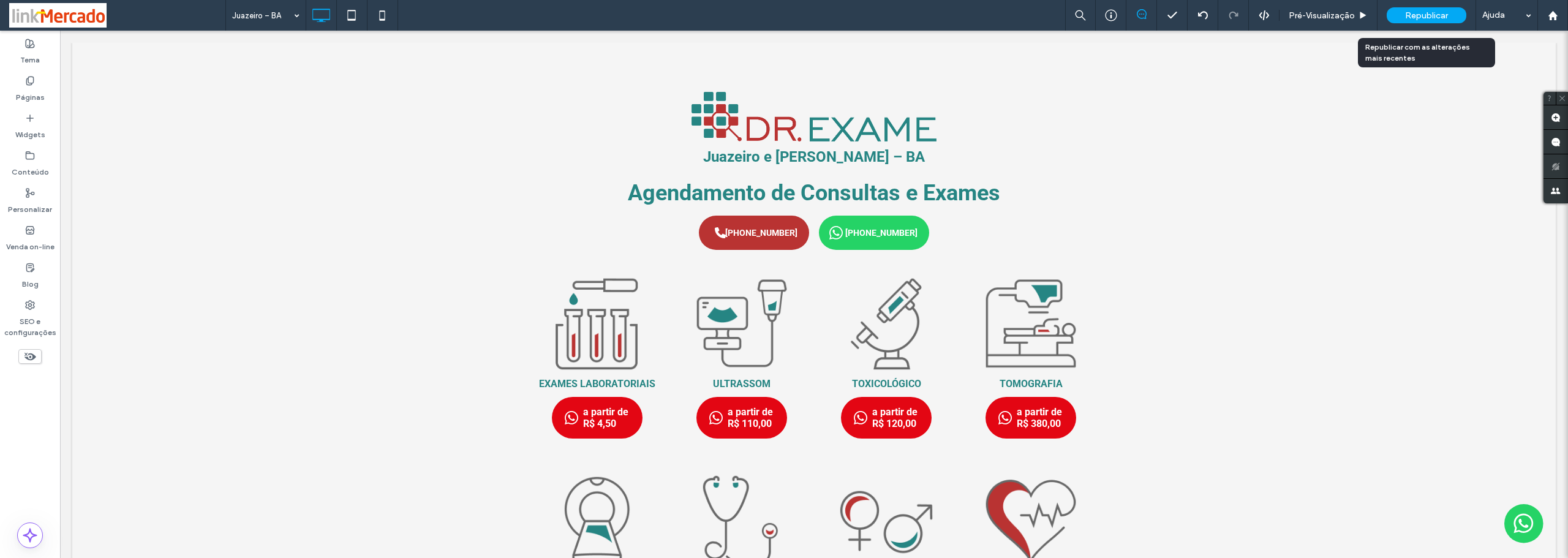
click at [1425, 15] on span "Republicar" at bounding box center [1426, 15] width 43 height 11
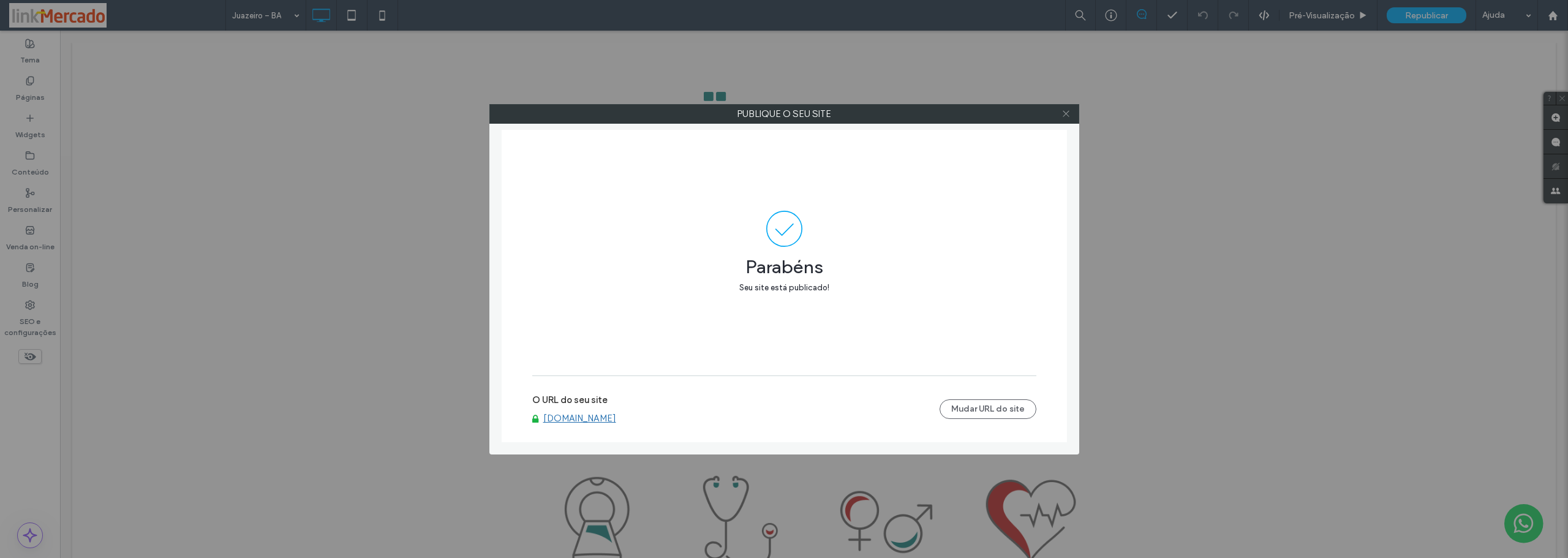
click at [1068, 112] on icon at bounding box center [1066, 113] width 9 height 9
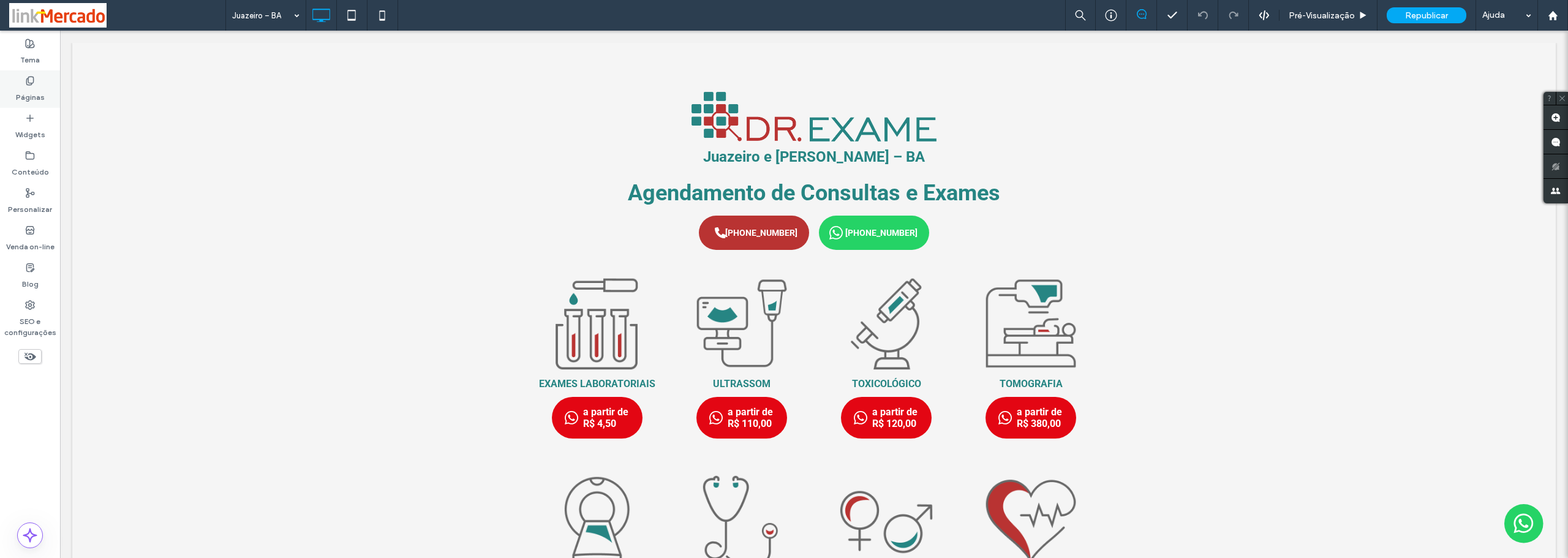
click at [36, 100] on label "Páginas" at bounding box center [30, 95] width 29 height 17
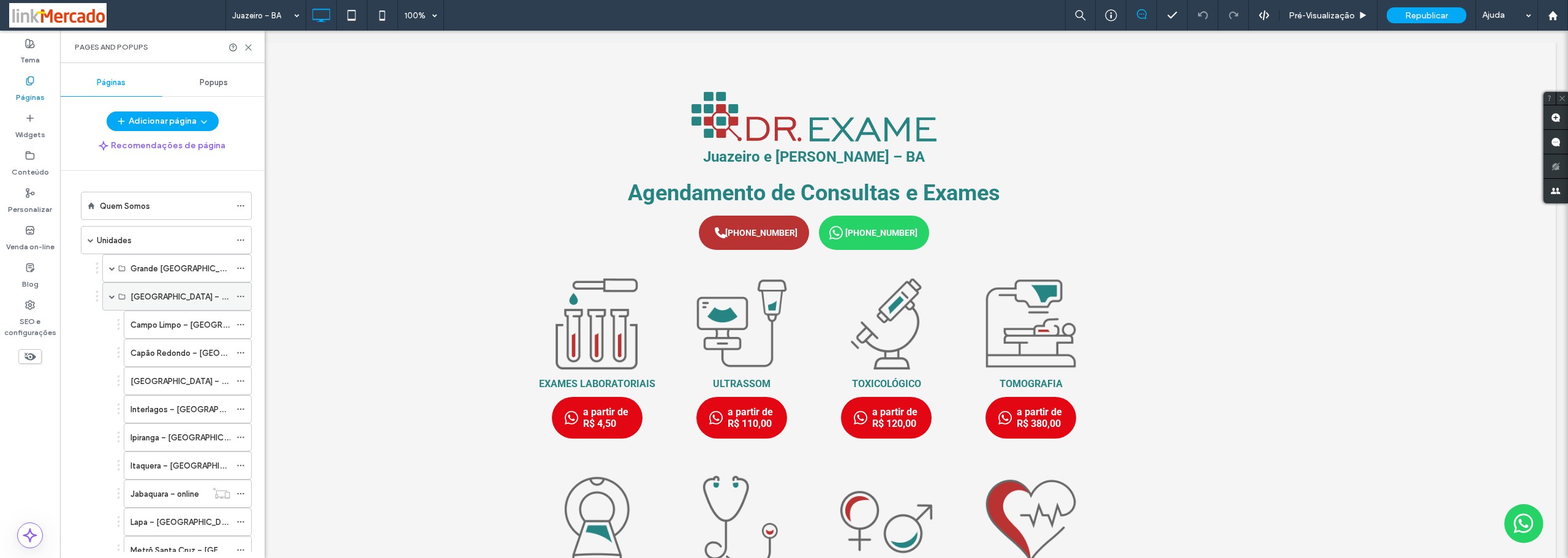
click at [237, 294] on icon at bounding box center [241, 297] width 9 height 9
click at [111, 295] on span at bounding box center [112, 297] width 6 height 6
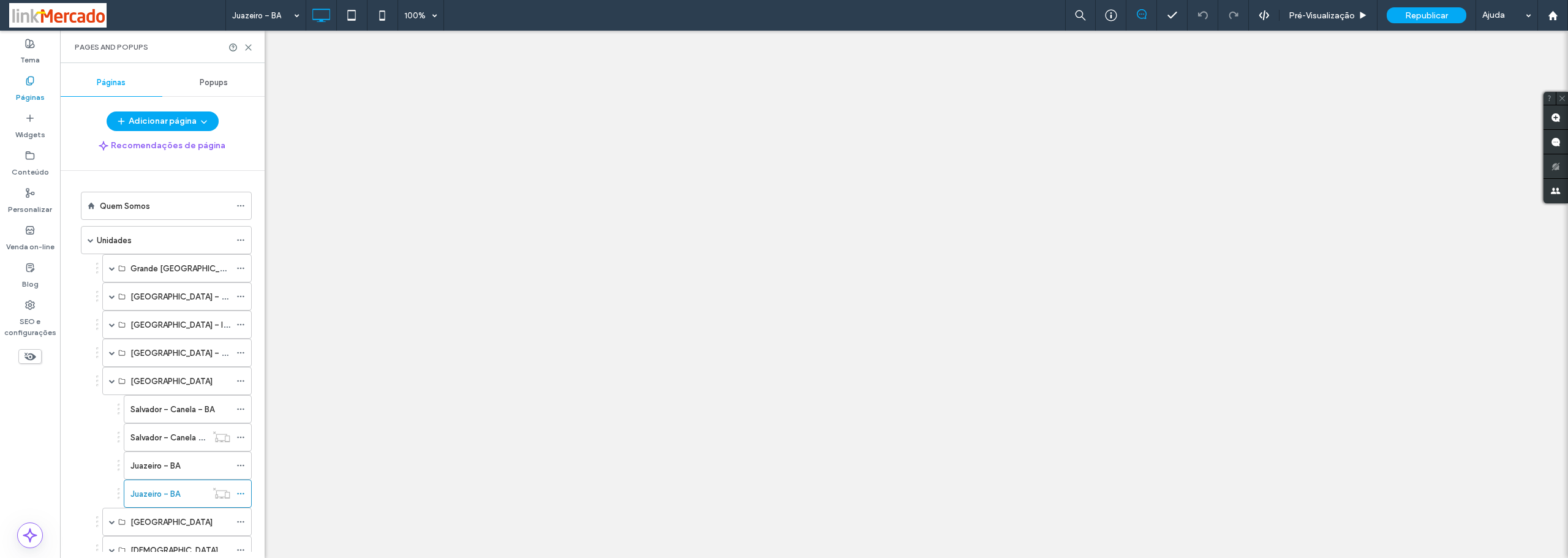
click at [112, 381] on span at bounding box center [112, 381] width 6 height 6
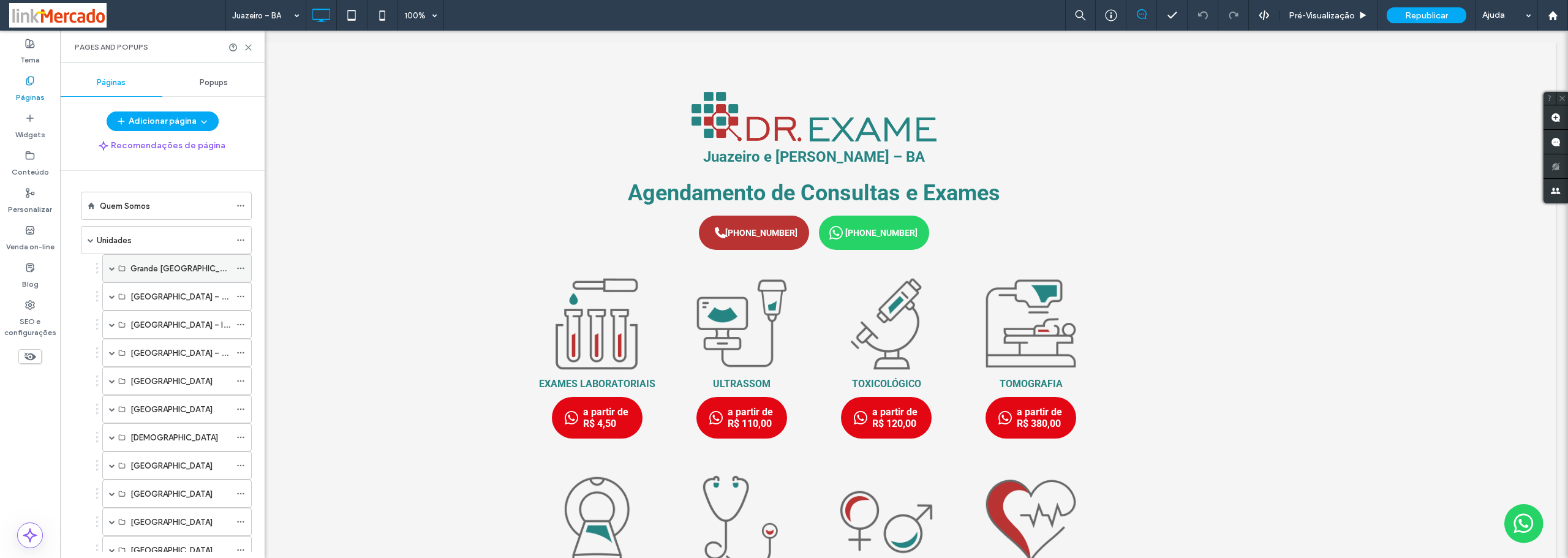
click at [150, 272] on label "Grande [GEOGRAPHIC_DATA]" at bounding box center [186, 268] width 111 height 22
click at [113, 269] on span at bounding box center [112, 268] width 6 height 6
click at [109, 268] on span at bounding box center [112, 268] width 6 height 6
click at [117, 300] on div "[GEOGRAPHIC_DATA] – Capital" at bounding box center [177, 297] width 150 height 28
click at [113, 298] on span at bounding box center [112, 297] width 6 height 6
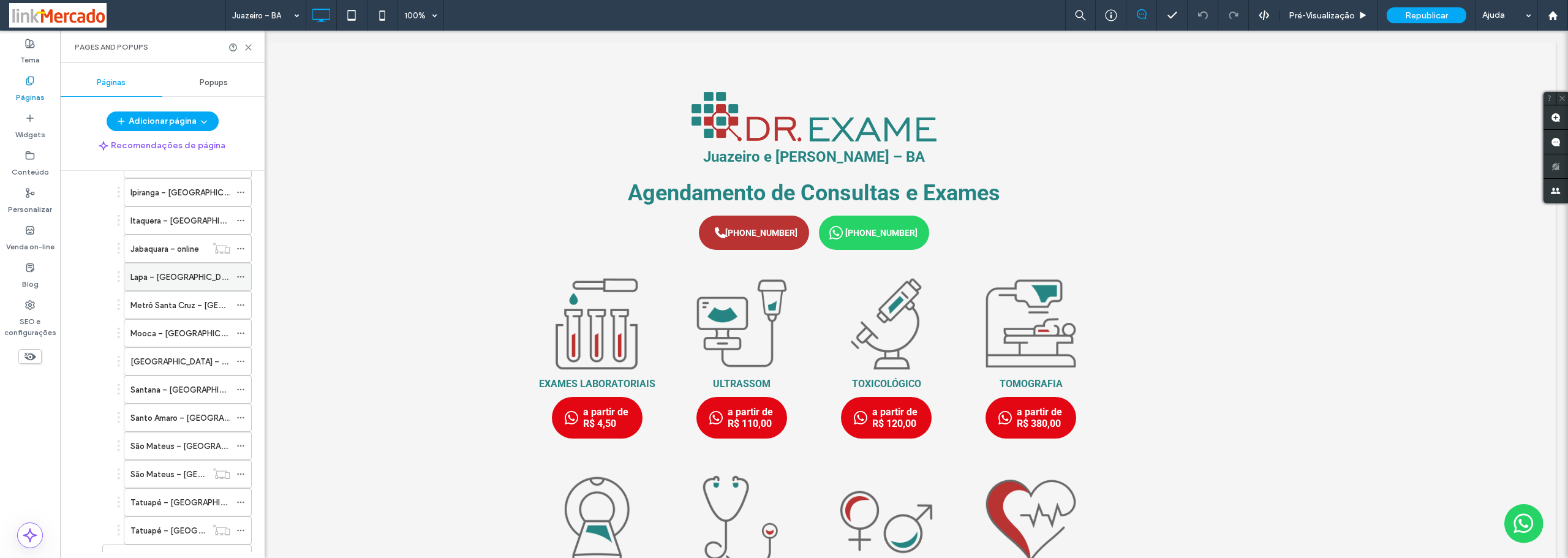
scroll to position [367, 0]
click at [164, 379] on label "Tatuapé – [GEOGRAPHIC_DATA]" at bounding box center [191, 379] width 122 height 22
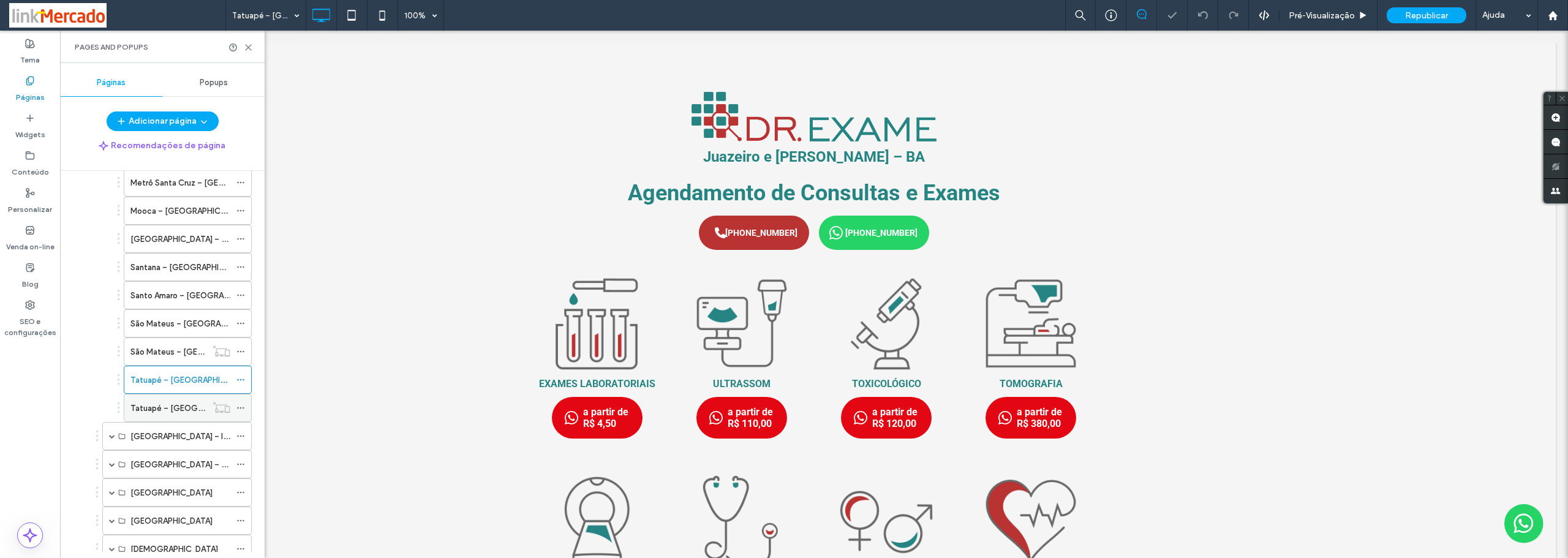
click at [183, 404] on label "Tatuapé – [GEOGRAPHIC_DATA]" at bounding box center [191, 408] width 122 height 22
click at [181, 386] on label "Tatuapé – [GEOGRAPHIC_DATA]" at bounding box center [191, 379] width 122 height 22
